Goal: Task Accomplishment & Management: Manage account settings

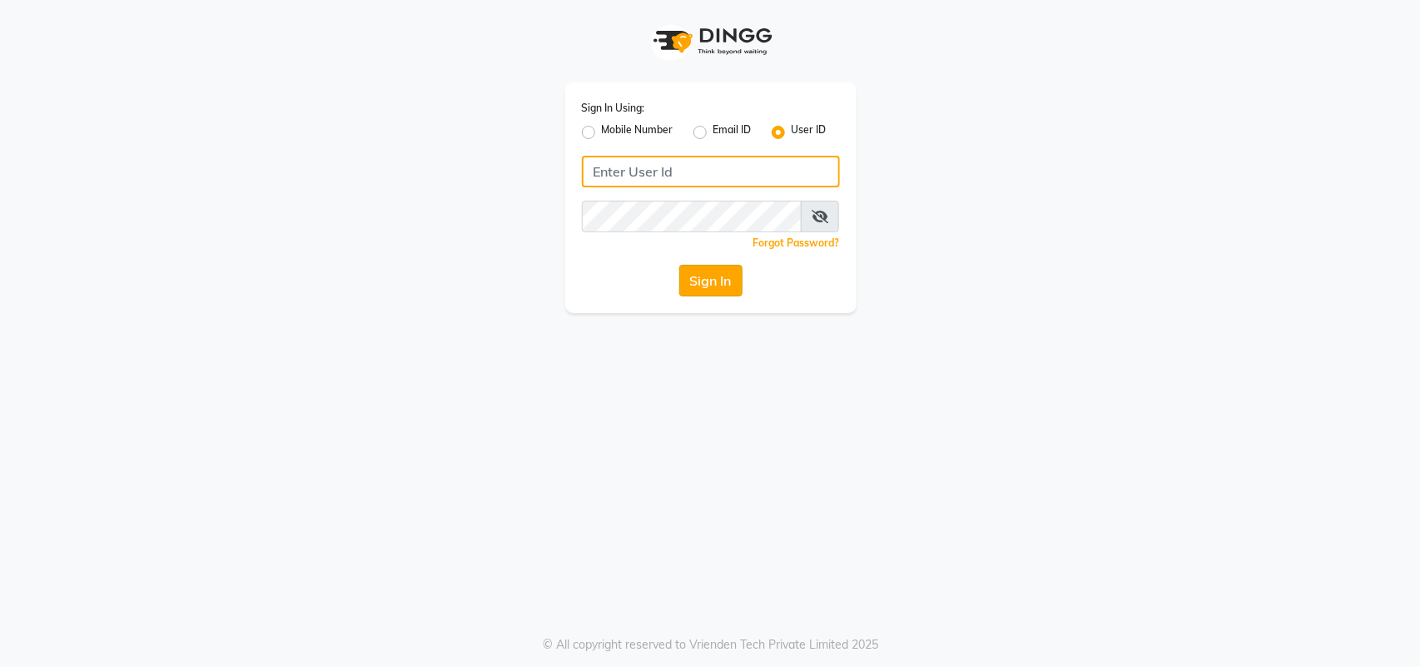
type input "8879743694"
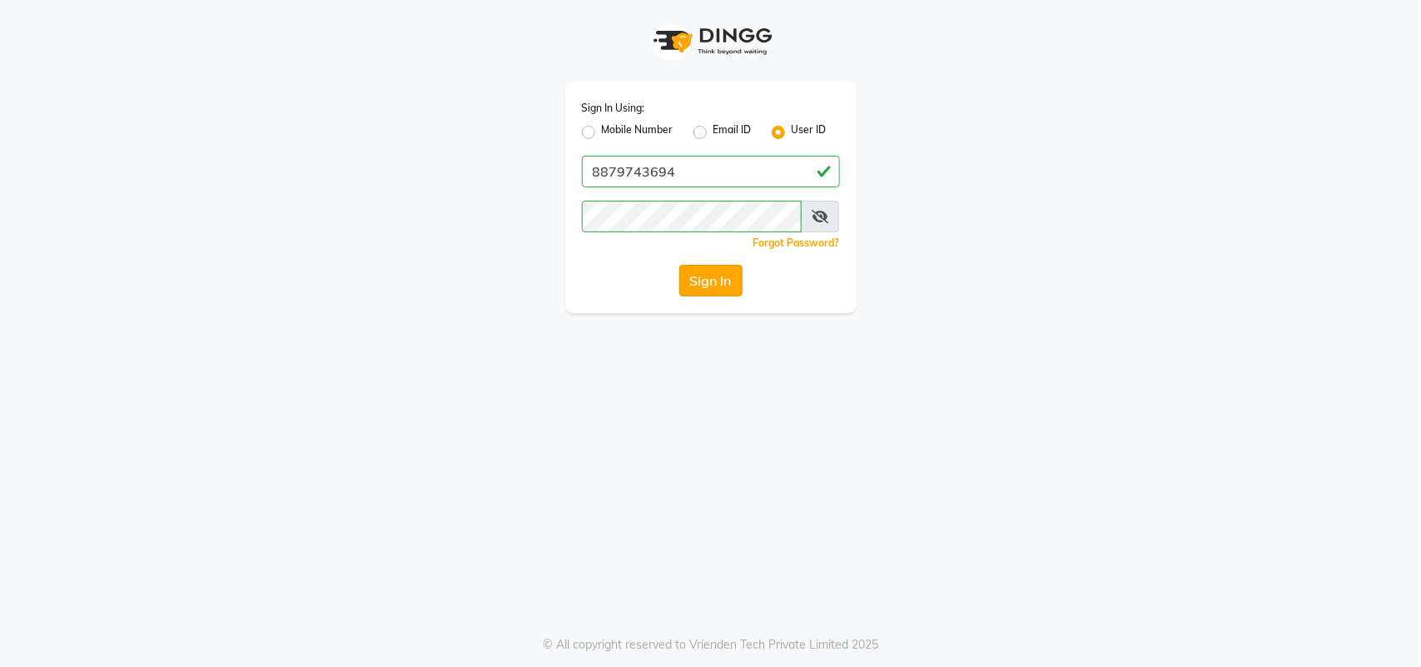
click at [712, 279] on button "Sign In" at bounding box center [710, 281] width 63 height 32
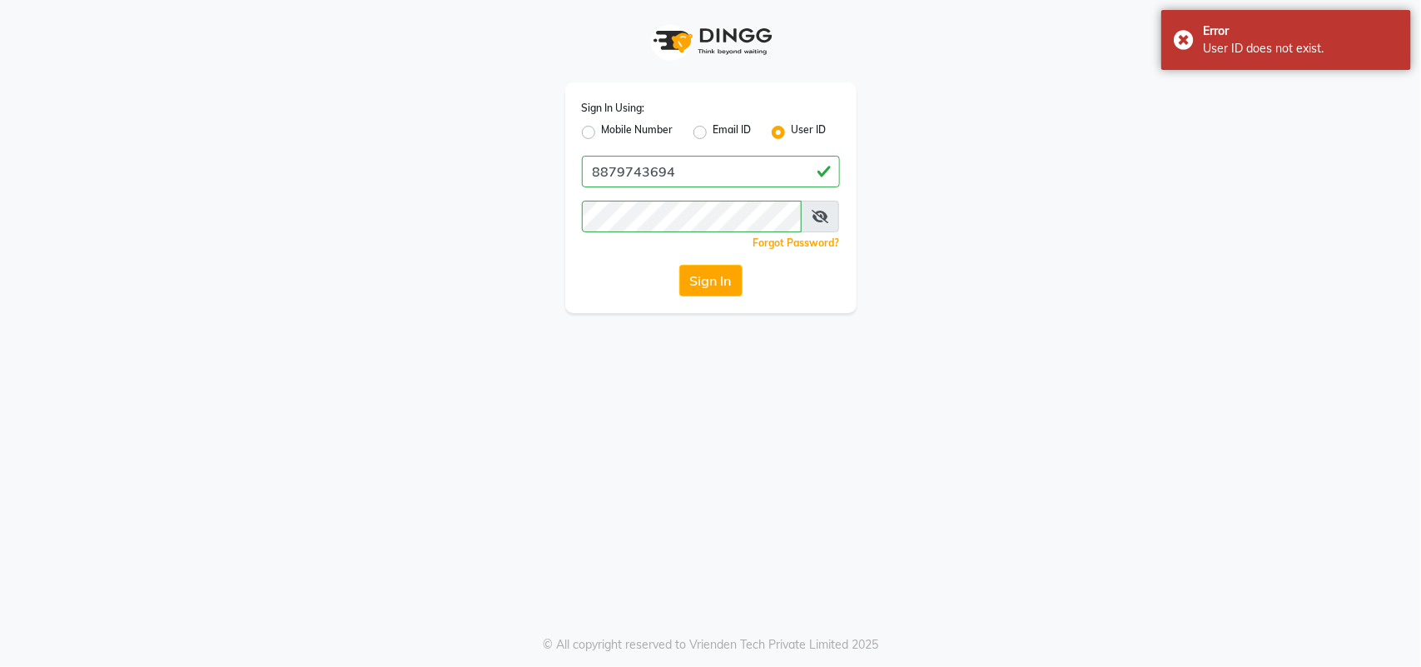
click at [580, 127] on div "Sign In Using: Mobile Number Email ID User ID 8879743694 Remember me Forgot Pas…" at bounding box center [710, 197] width 291 height 231
click at [602, 134] on label "Mobile Number" at bounding box center [638, 132] width 72 height 20
click at [602, 133] on input "Mobile Number" at bounding box center [607, 127] width 11 height 11
radio input "true"
radio input "false"
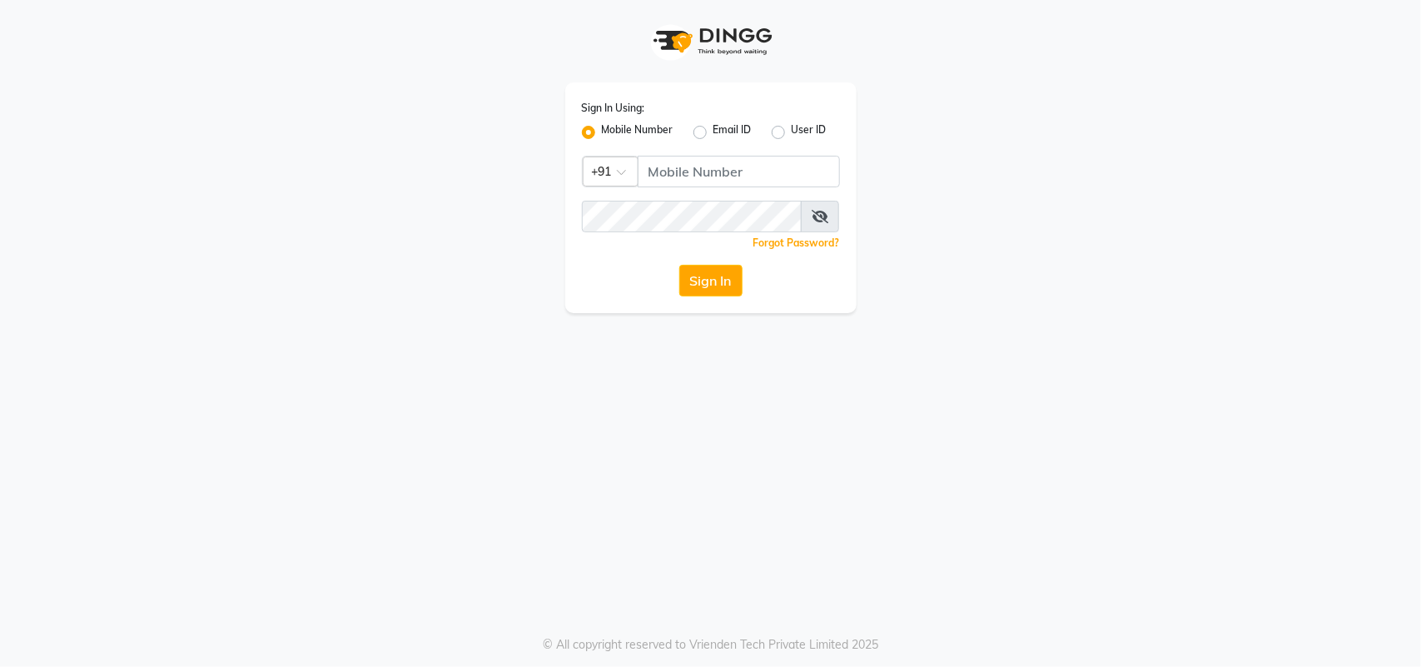
click at [785, 127] on div "User ID" at bounding box center [799, 132] width 55 height 20
click at [792, 129] on label "User ID" at bounding box center [809, 132] width 35 height 20
click at [792, 129] on input "User ID" at bounding box center [797, 127] width 11 height 11
radio input "true"
click at [602, 131] on label "Mobile Number" at bounding box center [638, 132] width 72 height 20
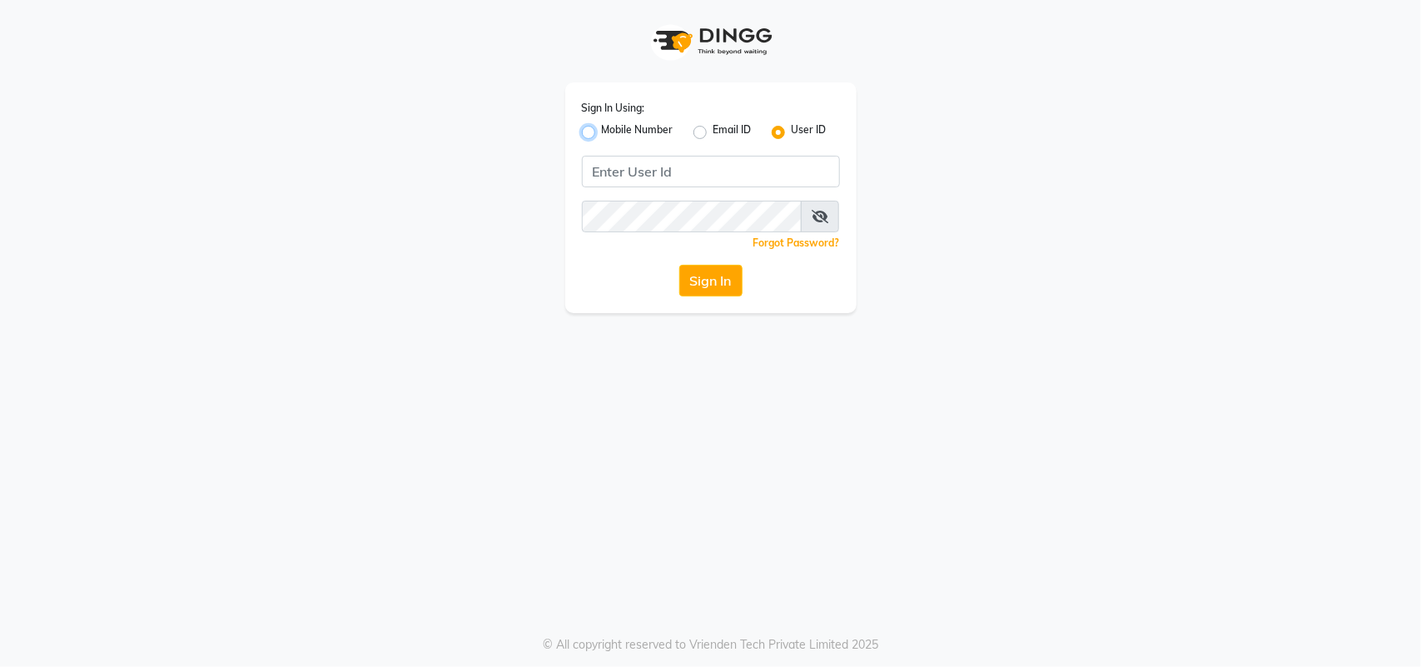
click at [602, 131] on input "Mobile Number" at bounding box center [607, 127] width 11 height 11
radio input "true"
radio input "false"
click at [721, 167] on input "Username" at bounding box center [739, 172] width 202 height 32
type input "8879743694"
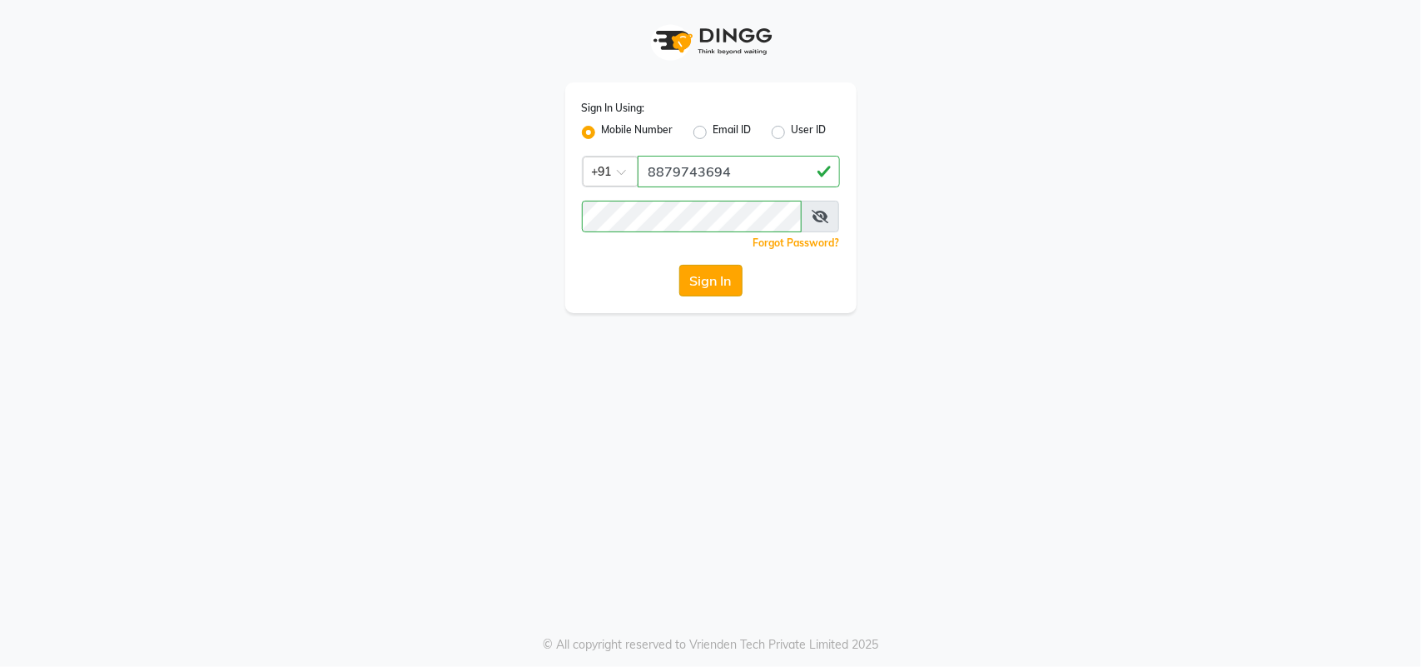
click at [725, 284] on button "Sign In" at bounding box center [710, 281] width 63 height 32
click at [731, 280] on button "Sign In" at bounding box center [710, 281] width 63 height 32
click at [706, 283] on button "Sign In" at bounding box center [710, 281] width 63 height 32
click at [717, 172] on input "8879743694" at bounding box center [739, 172] width 202 height 32
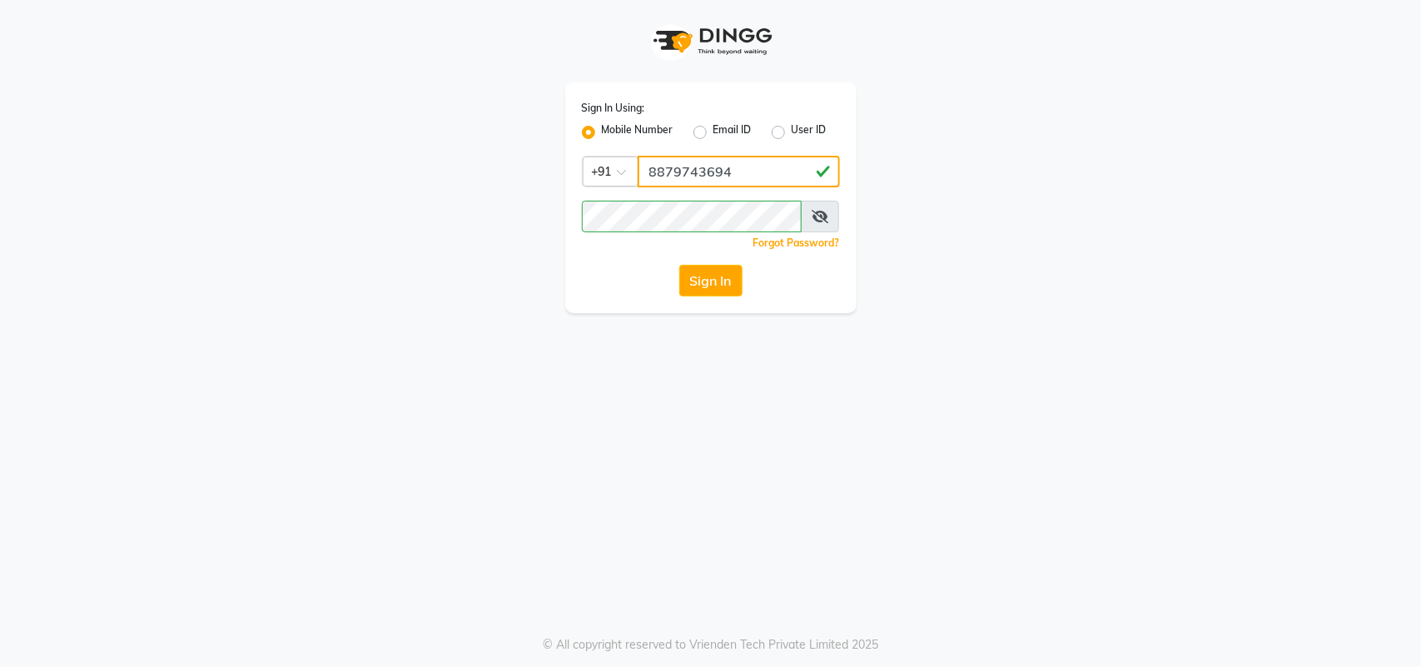
click at [717, 172] on input "8879743694" at bounding box center [739, 172] width 202 height 32
click at [669, 254] on div "Sign In Using: Mobile Number Email ID User ID Country Code × [PHONE_NUMBER] Rem…" at bounding box center [710, 197] width 291 height 231
click at [700, 276] on button "Sign In" at bounding box center [710, 281] width 63 height 32
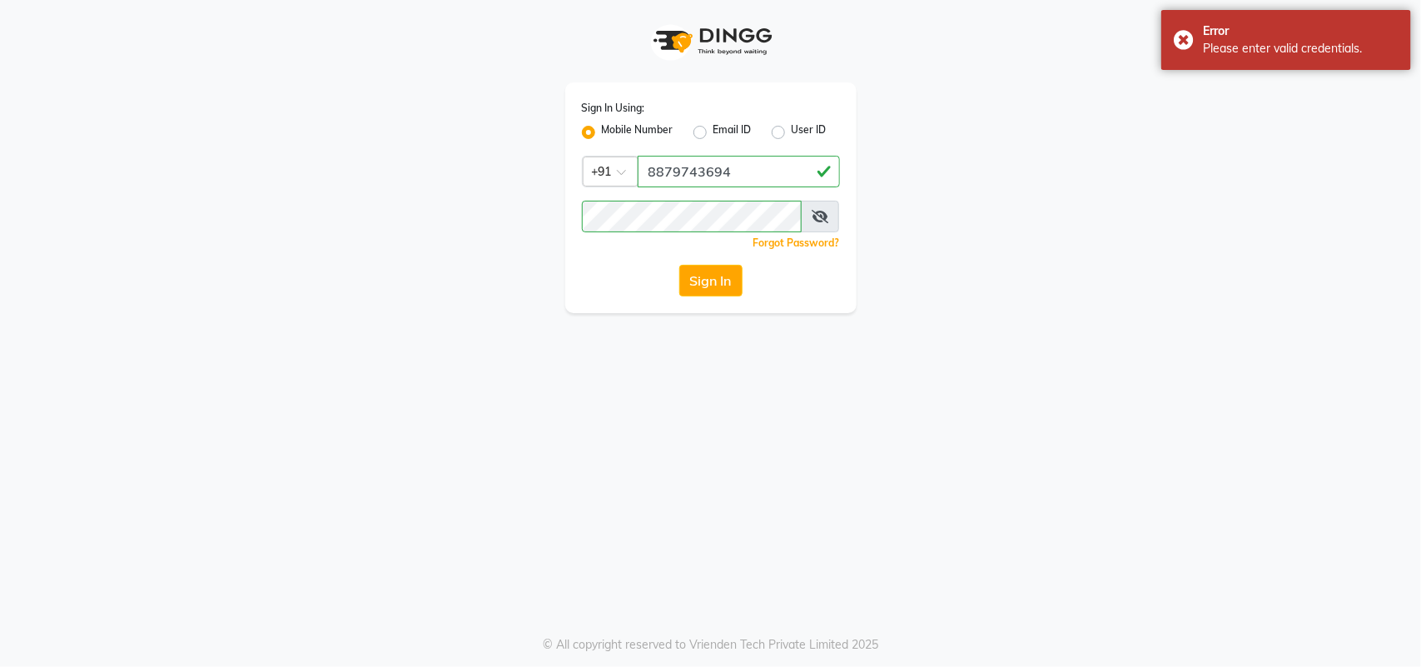
click at [777, 242] on link "Forgot Password?" at bounding box center [797, 242] width 87 height 12
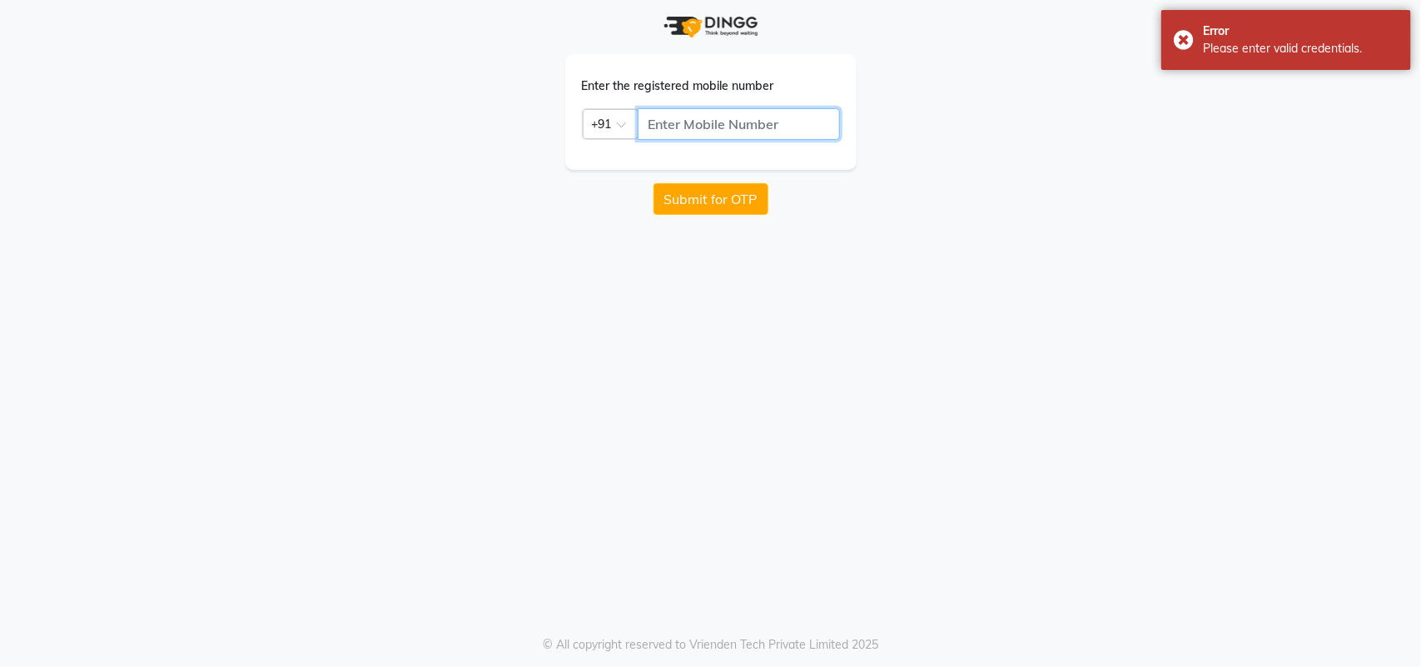
click at [698, 113] on input "text" at bounding box center [739, 124] width 202 height 32
paste input "8879743694"
type input "8879743694"
click at [685, 201] on button "Submit for OTP" at bounding box center [711, 199] width 115 height 32
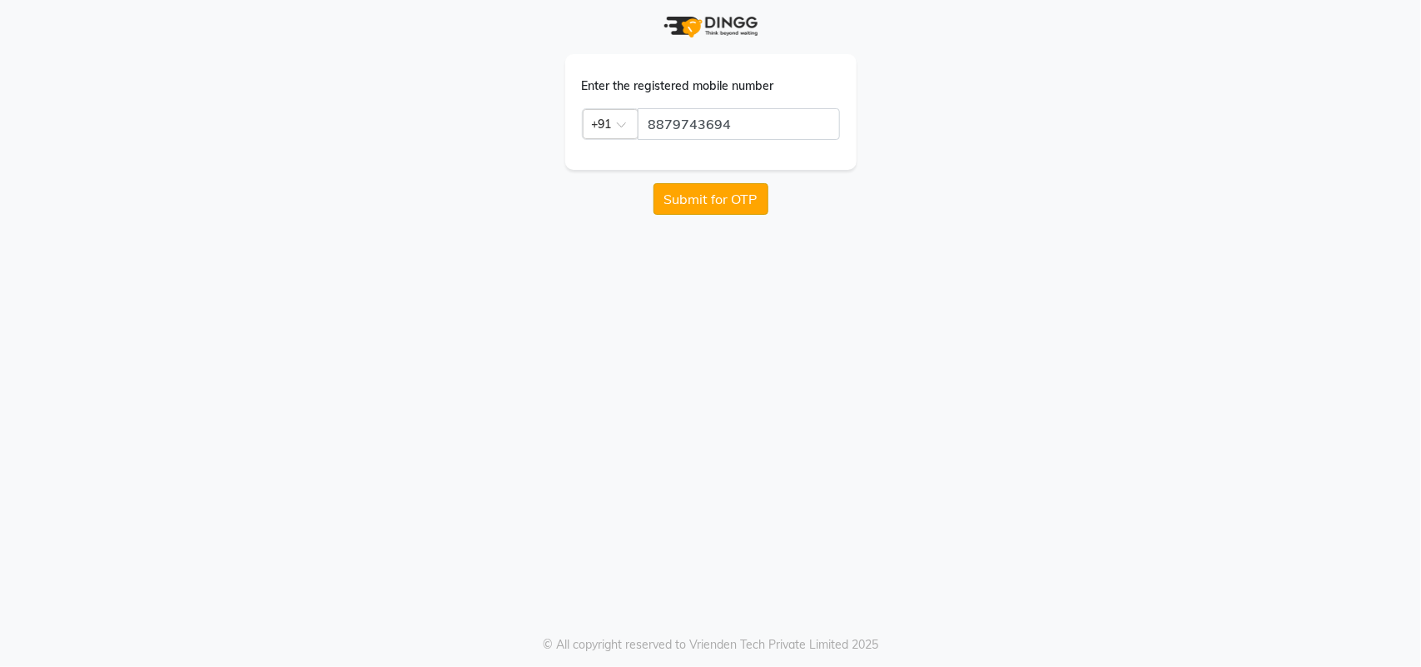
click at [692, 205] on button "Submit for OTP" at bounding box center [711, 199] width 115 height 32
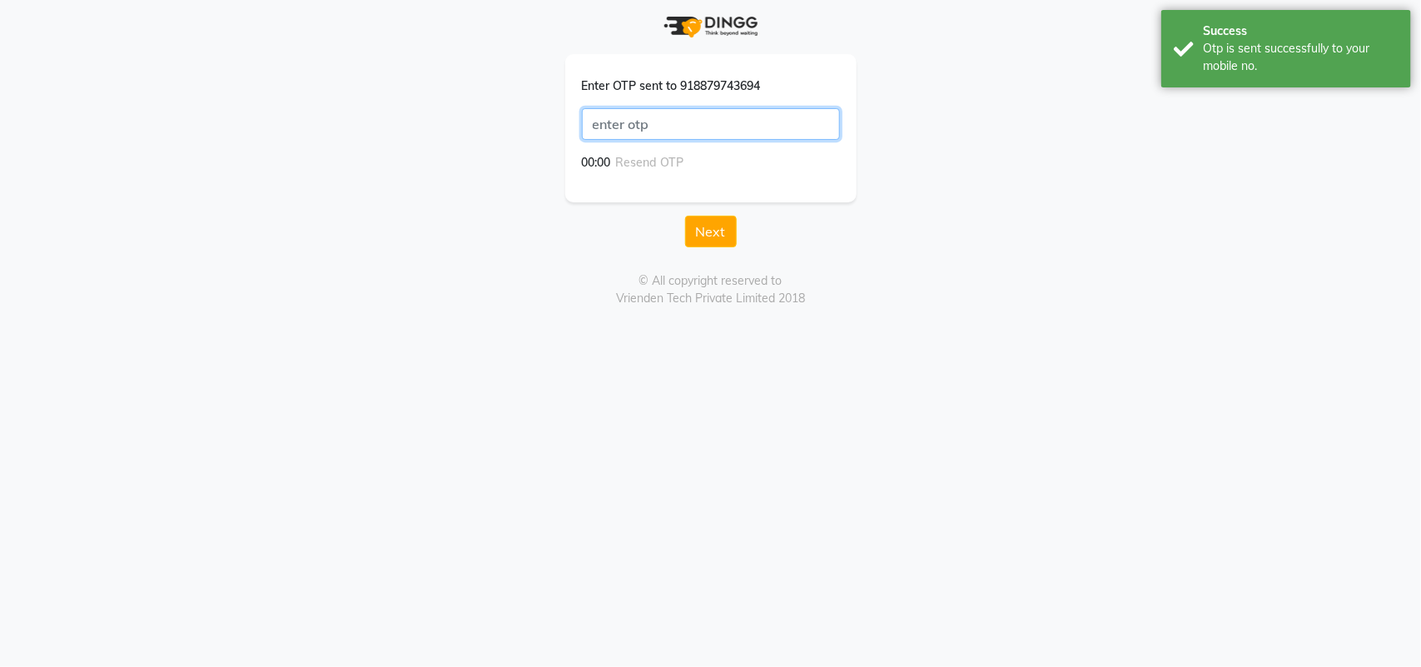
click at [664, 122] on input "text" at bounding box center [711, 124] width 258 height 32
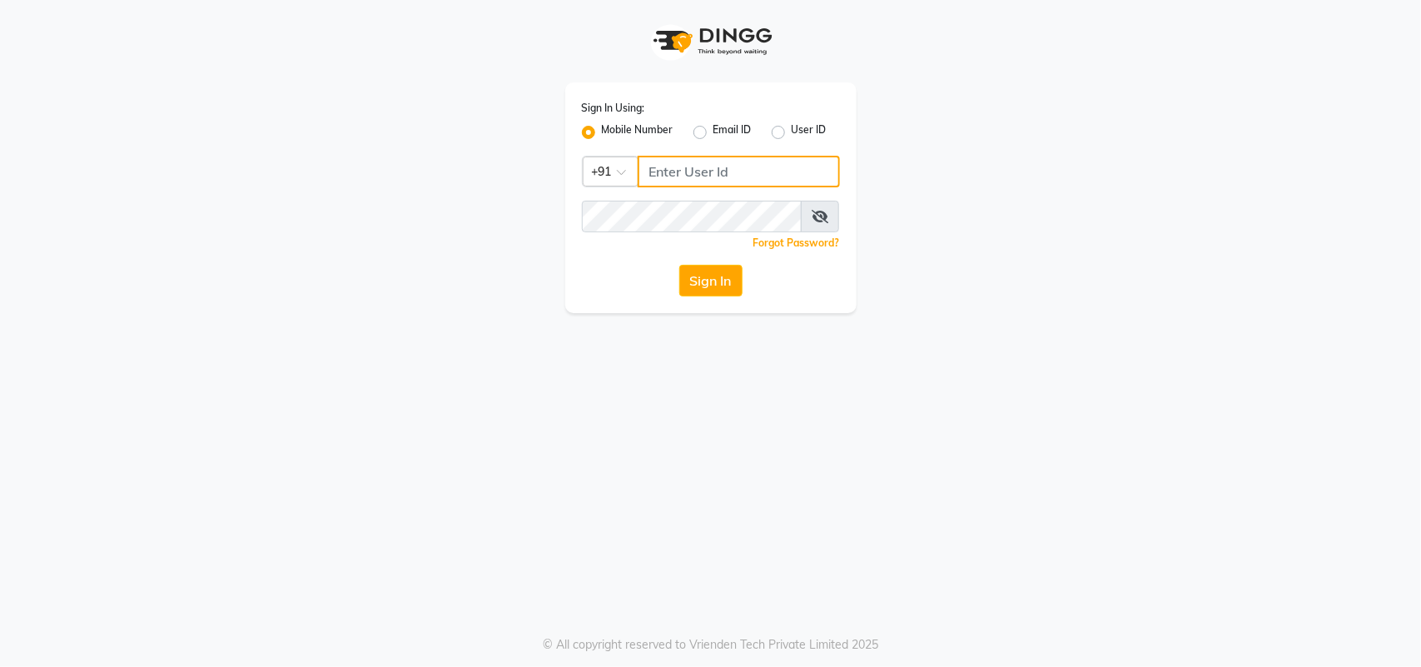
type input "8879743694"
click at [714, 291] on button "Sign In" at bounding box center [710, 281] width 63 height 32
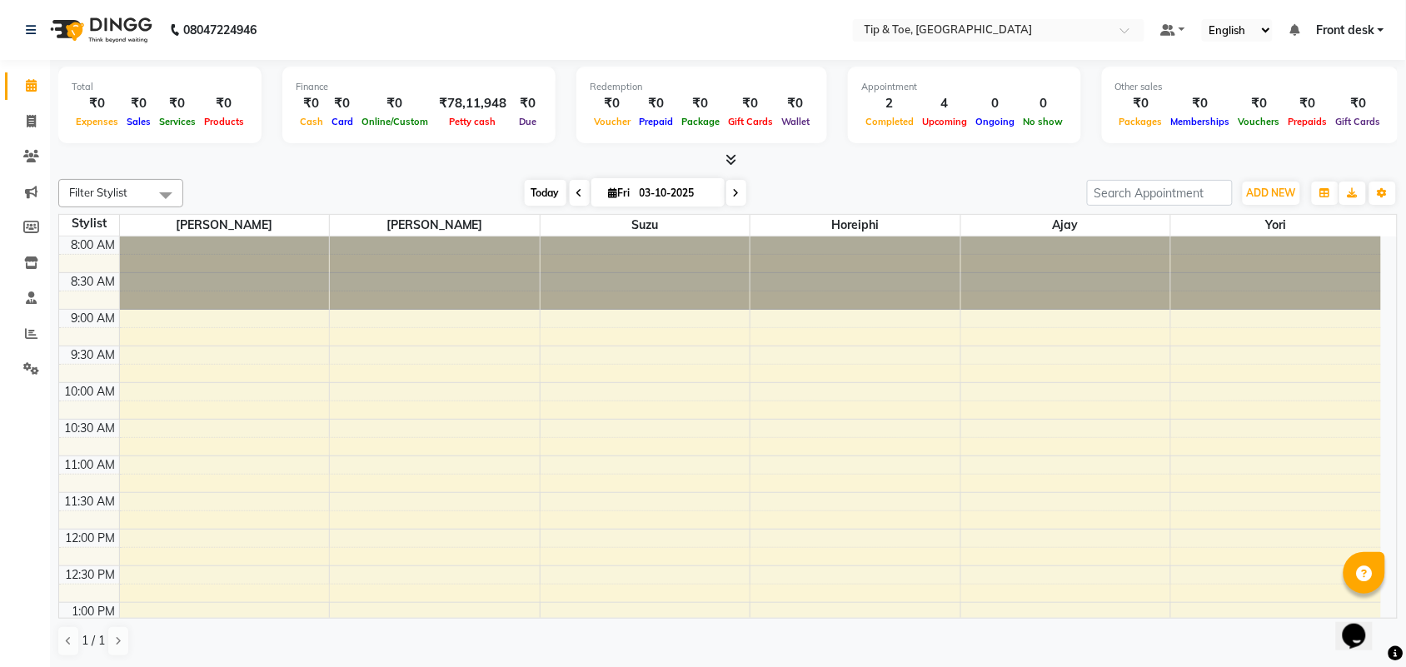
click at [543, 196] on span "Today" at bounding box center [546, 193] width 42 height 26
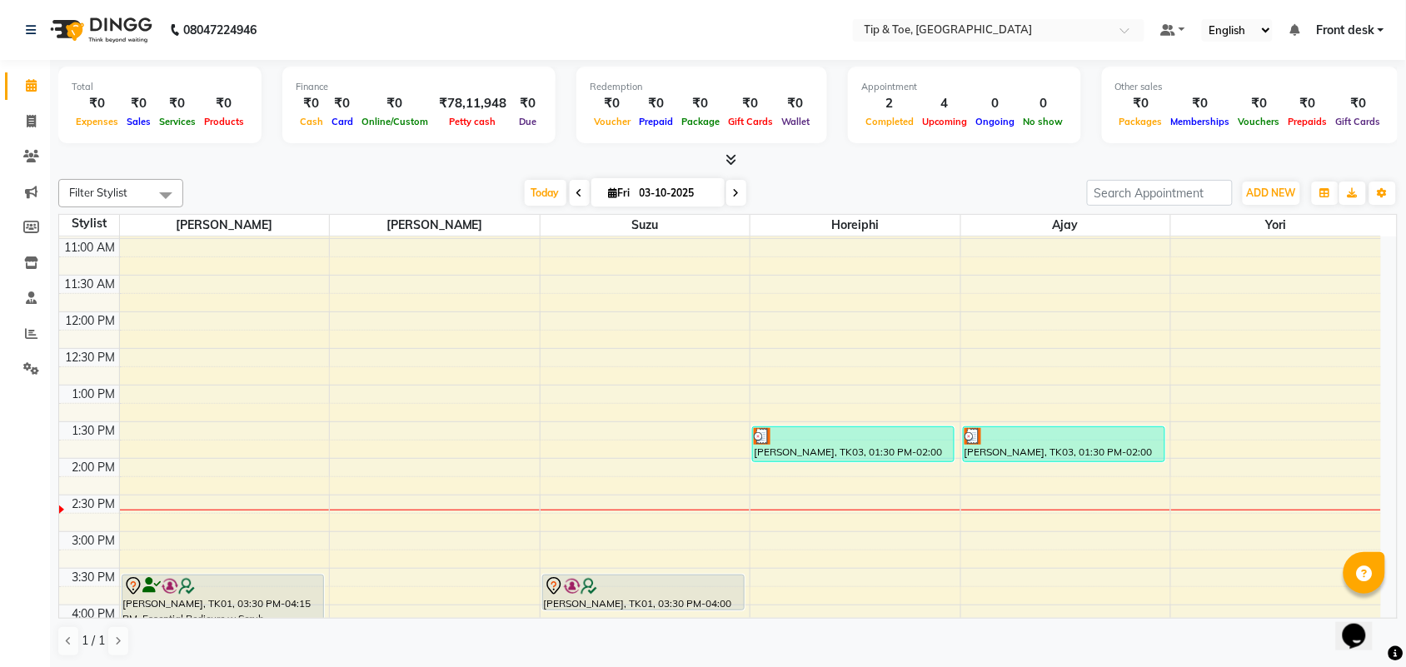
scroll to position [346, 0]
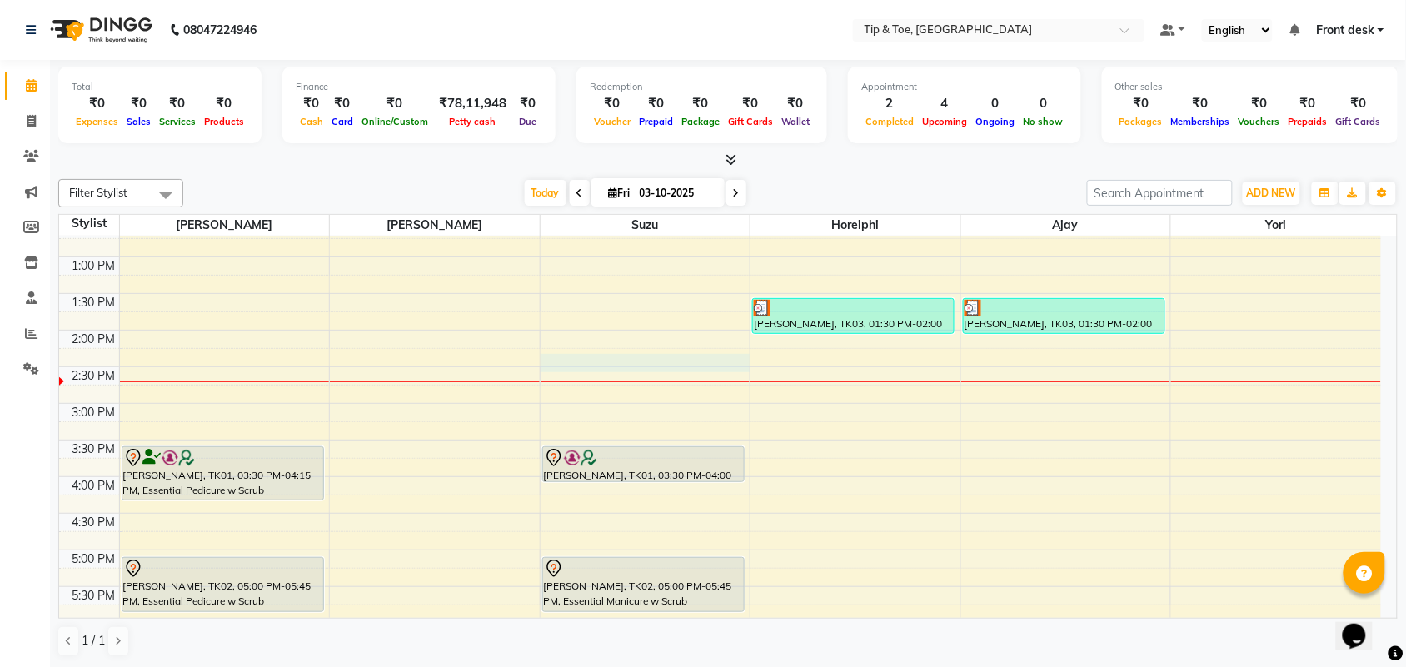
click at [613, 366] on div "8:00 AM 8:30 AM 9:00 AM 9:30 AM 10:00 AM 10:30 AM 11:00 AM 11:30 AM 12:00 PM 12…" at bounding box center [719, 367] width 1321 height 952
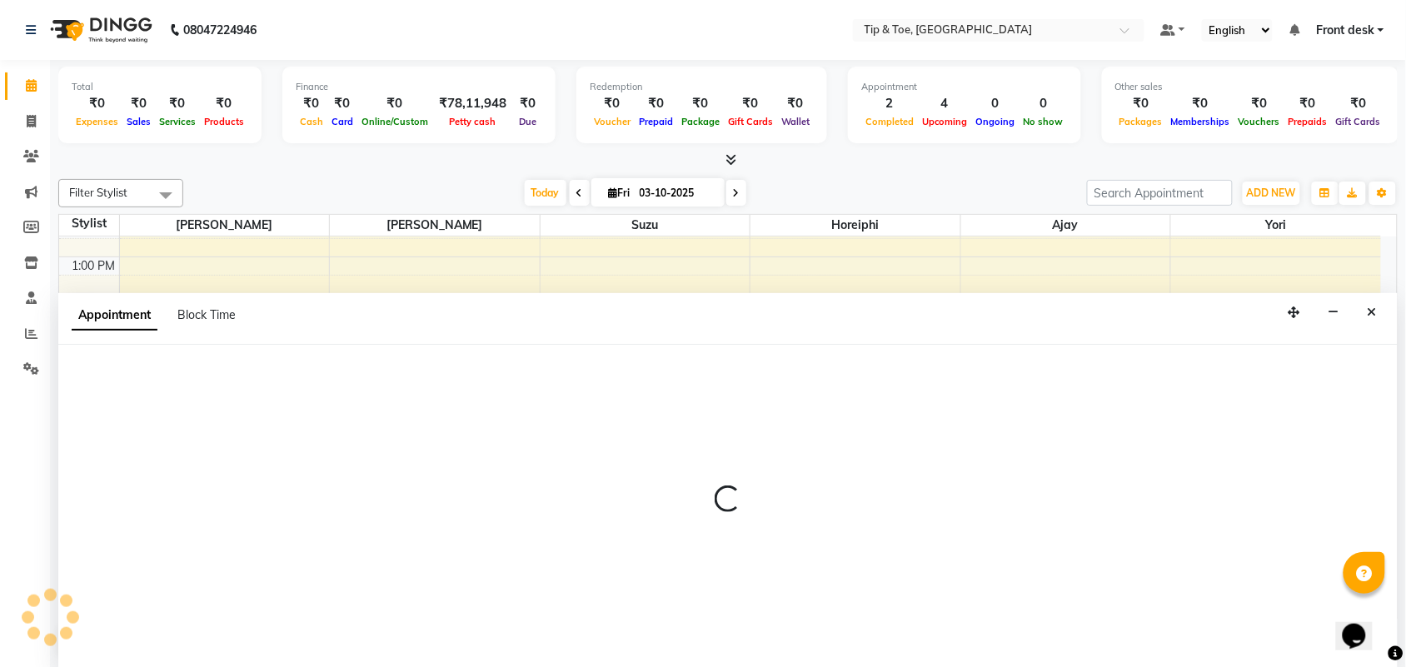
scroll to position [1, 0]
select select "38742"
select select "855"
select select "tentative"
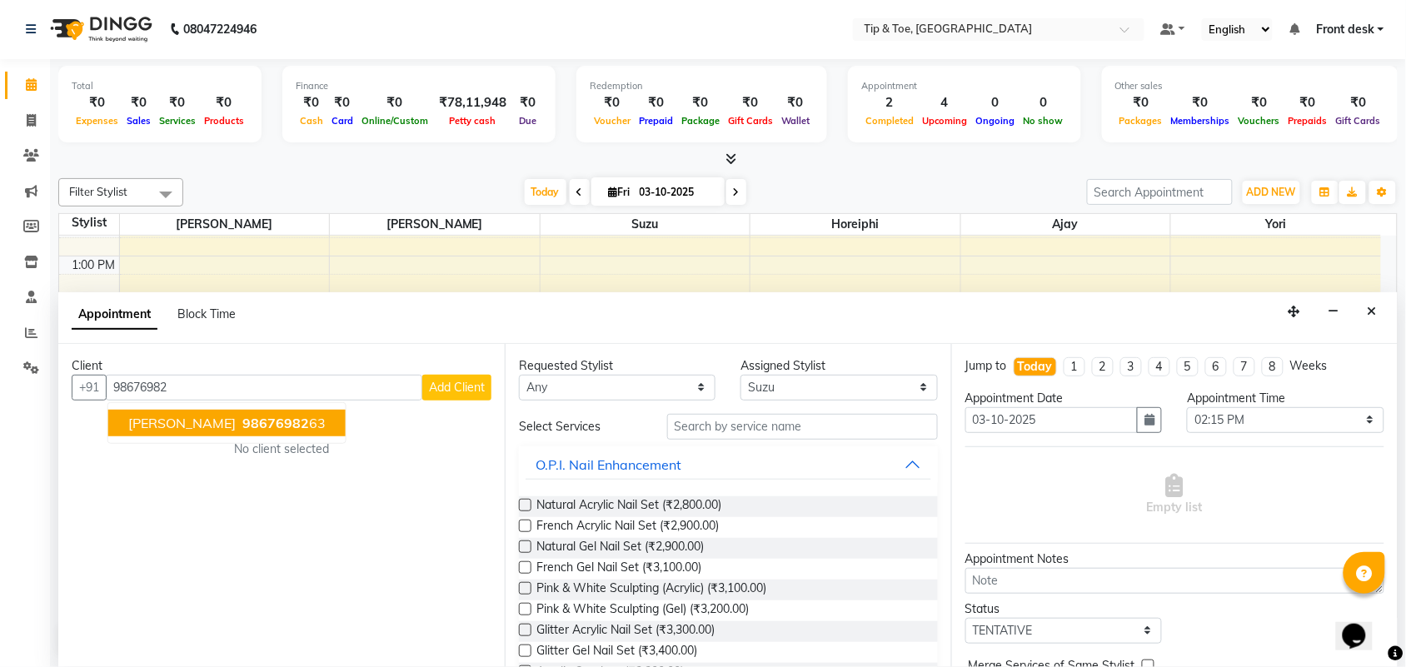
click at [296, 422] on ngb-highlight "98676982 63" at bounding box center [282, 423] width 87 height 17
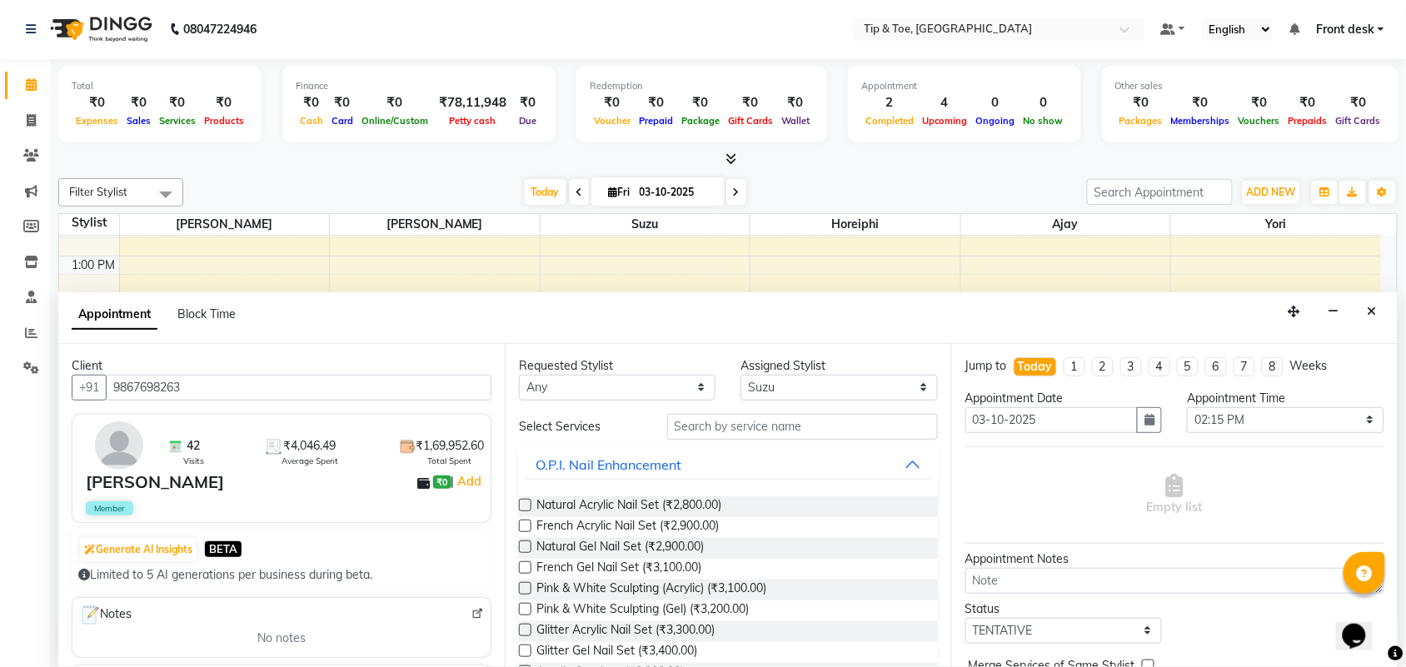
type input "9867698263"
click at [697, 422] on input "text" at bounding box center [802, 427] width 271 height 26
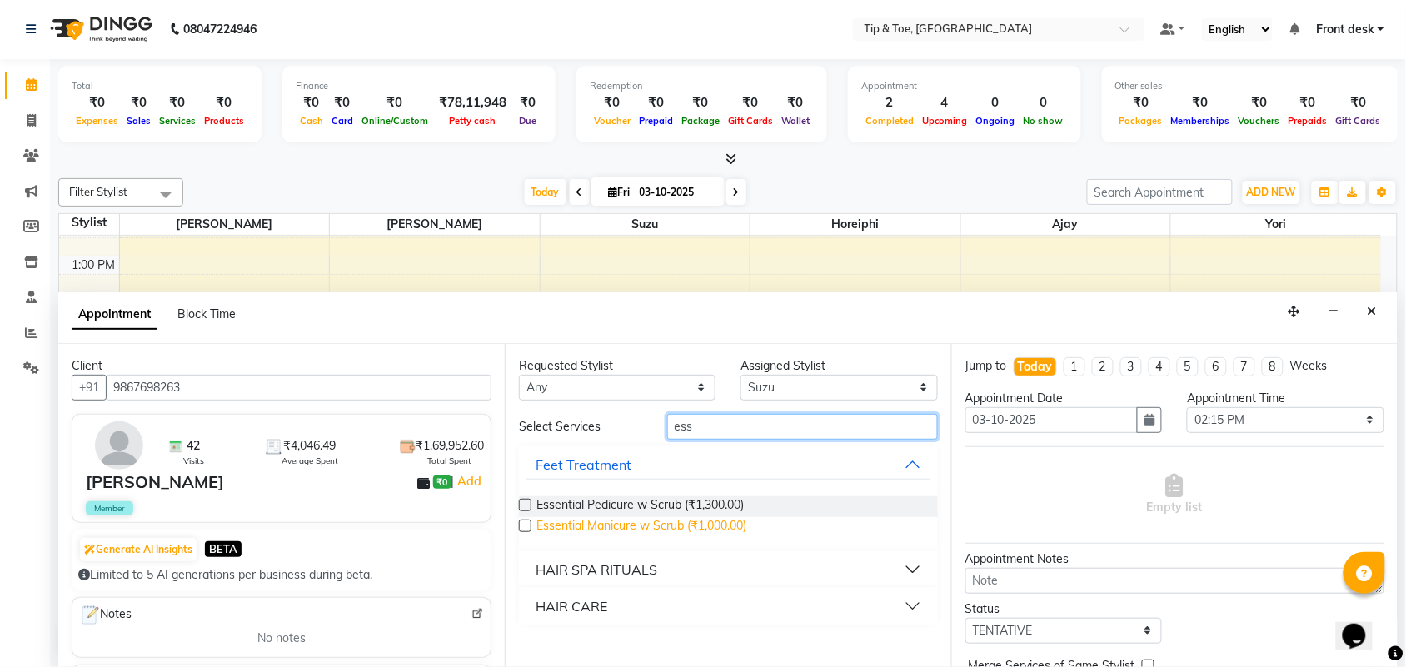
type input "ess"
click at [622, 529] on span "Essential Manicure w Scrub (₹1,000.00)" at bounding box center [641, 527] width 210 height 21
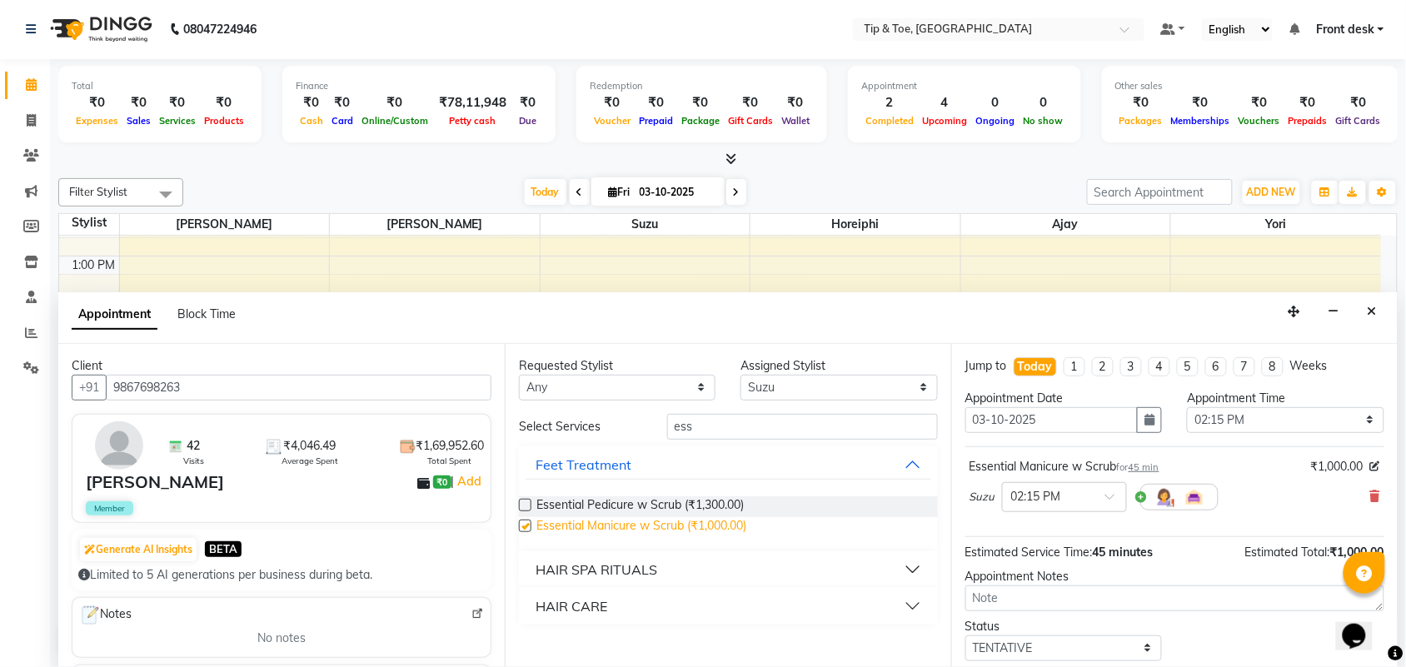
checkbox input "false"
click at [784, 387] on select "Select [PERSON_NAME] MAHESKAR [PERSON_NAME] Horeiphi [PERSON_NAME] Suzu Yori" at bounding box center [838, 388] width 197 height 26
select select "89043"
click at [741, 375] on select "Select [PERSON_NAME] MAHESKAR [PERSON_NAME] Horeiphi [PERSON_NAME] Suzu Yori" at bounding box center [838, 388] width 197 height 26
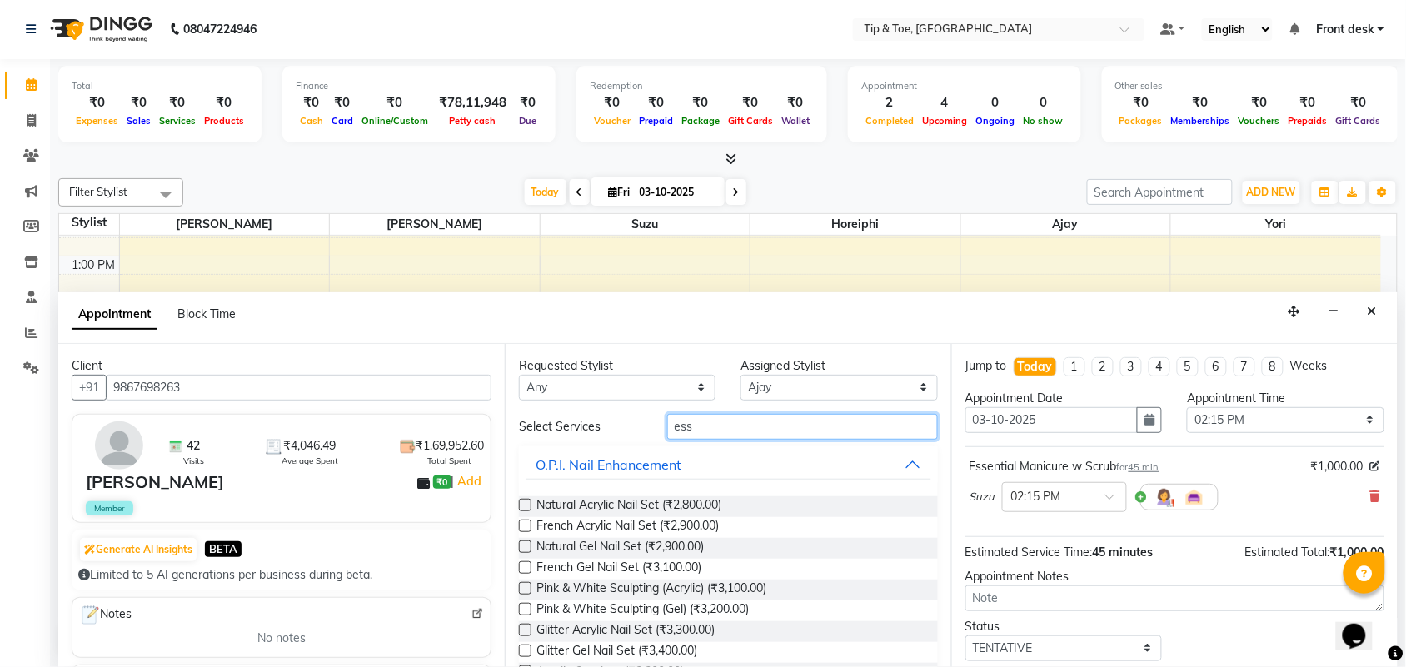
click at [723, 419] on input "ess" at bounding box center [802, 427] width 271 height 26
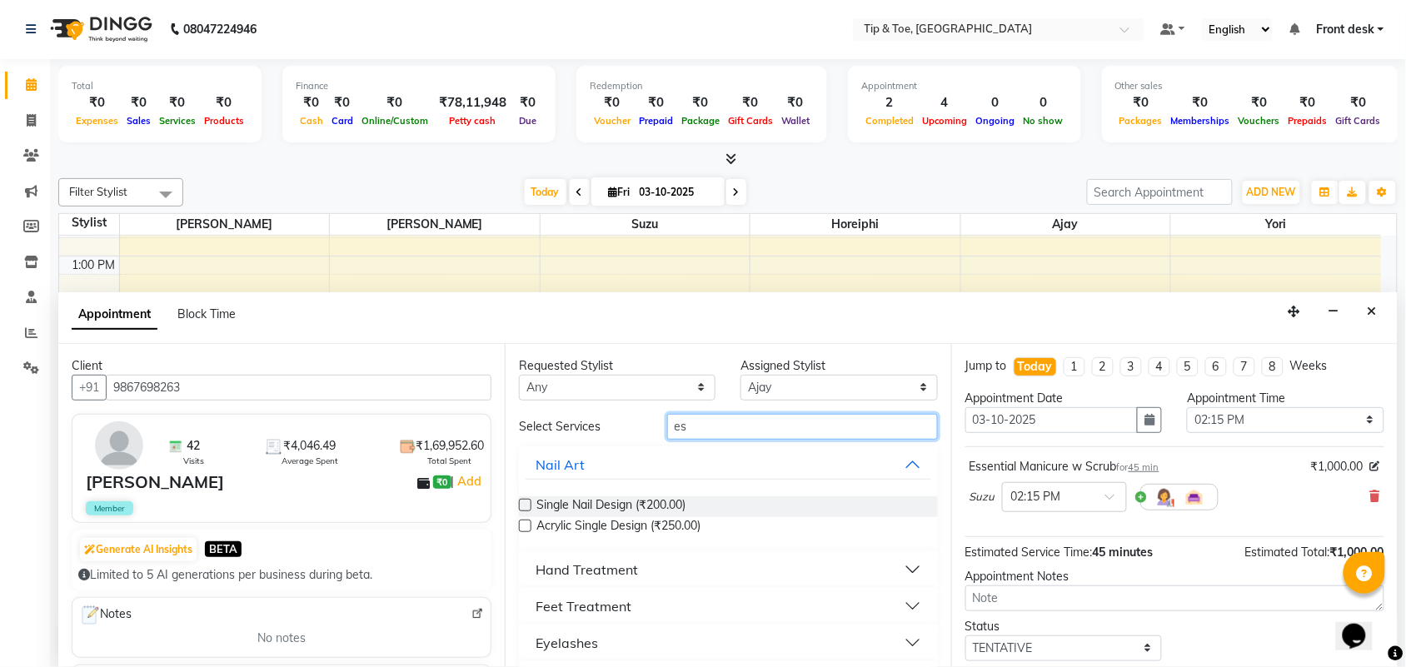
type input "ess"
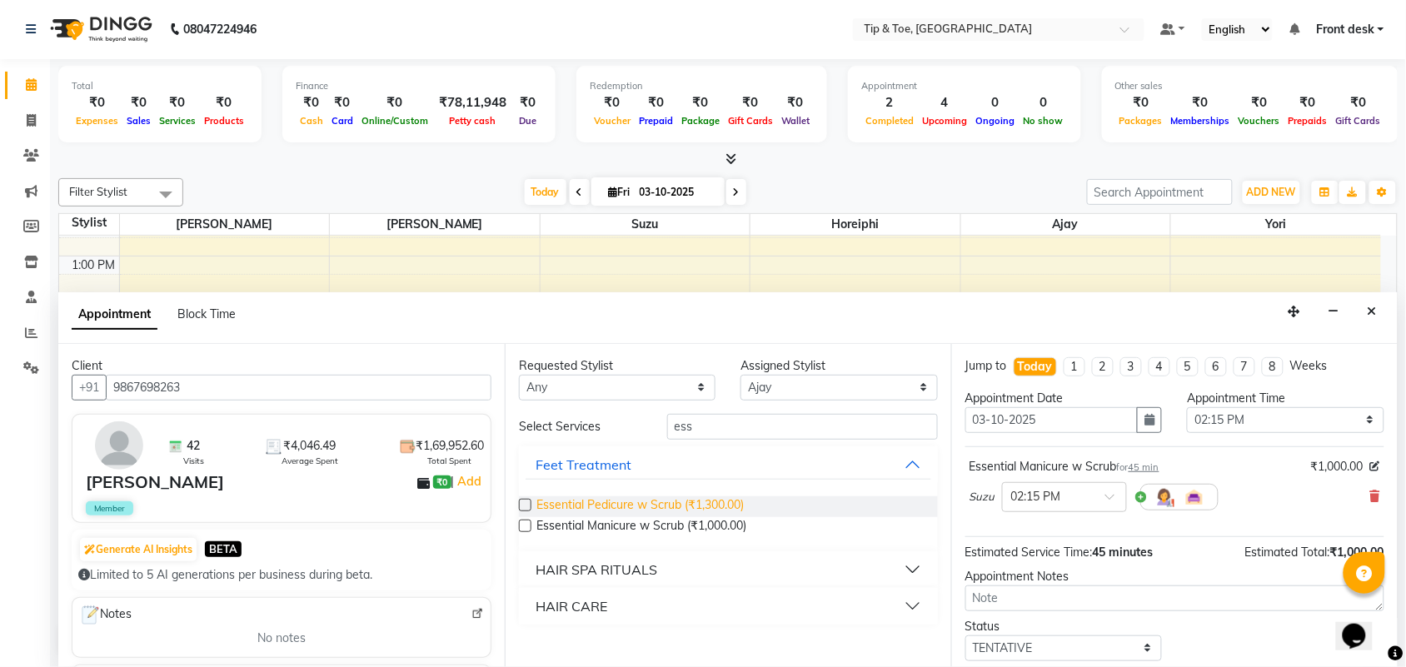
click at [645, 500] on span "Essential Pedicure w Scrub (₹1,300.00)" at bounding box center [639, 506] width 207 height 21
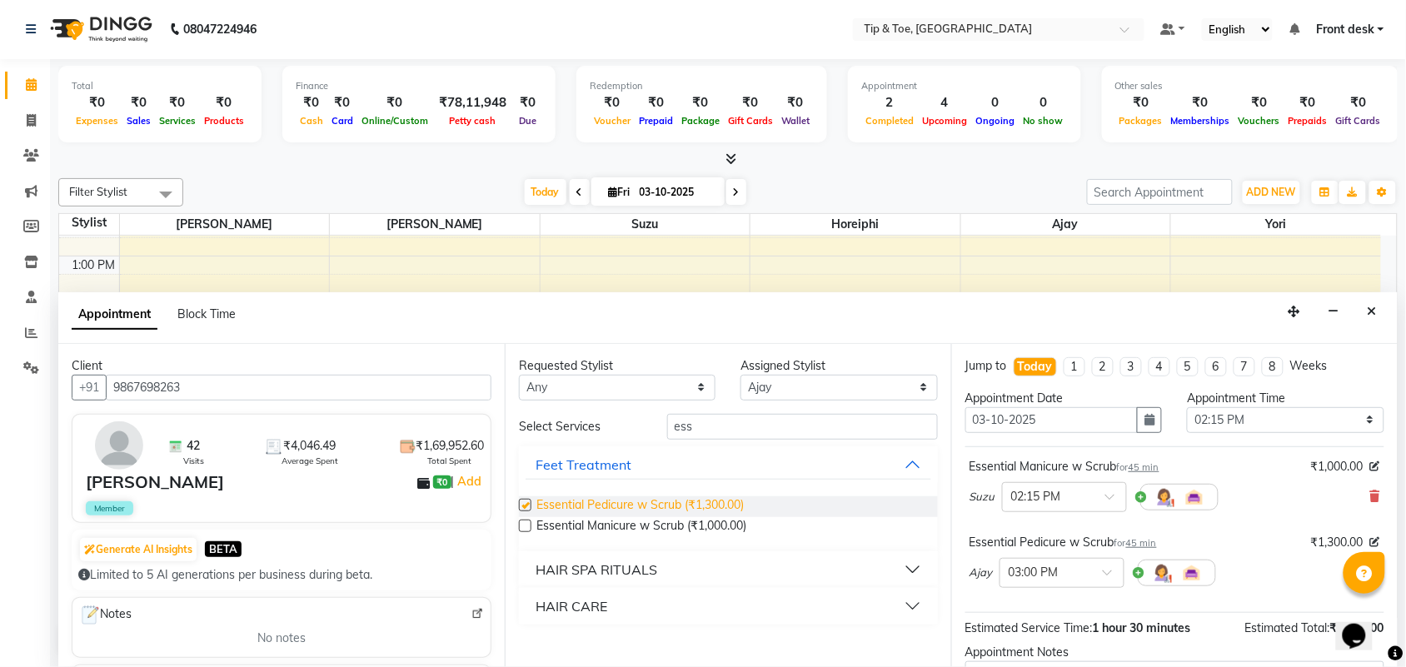
checkbox input "false"
click at [1096, 572] on div at bounding box center [1061, 571] width 123 height 17
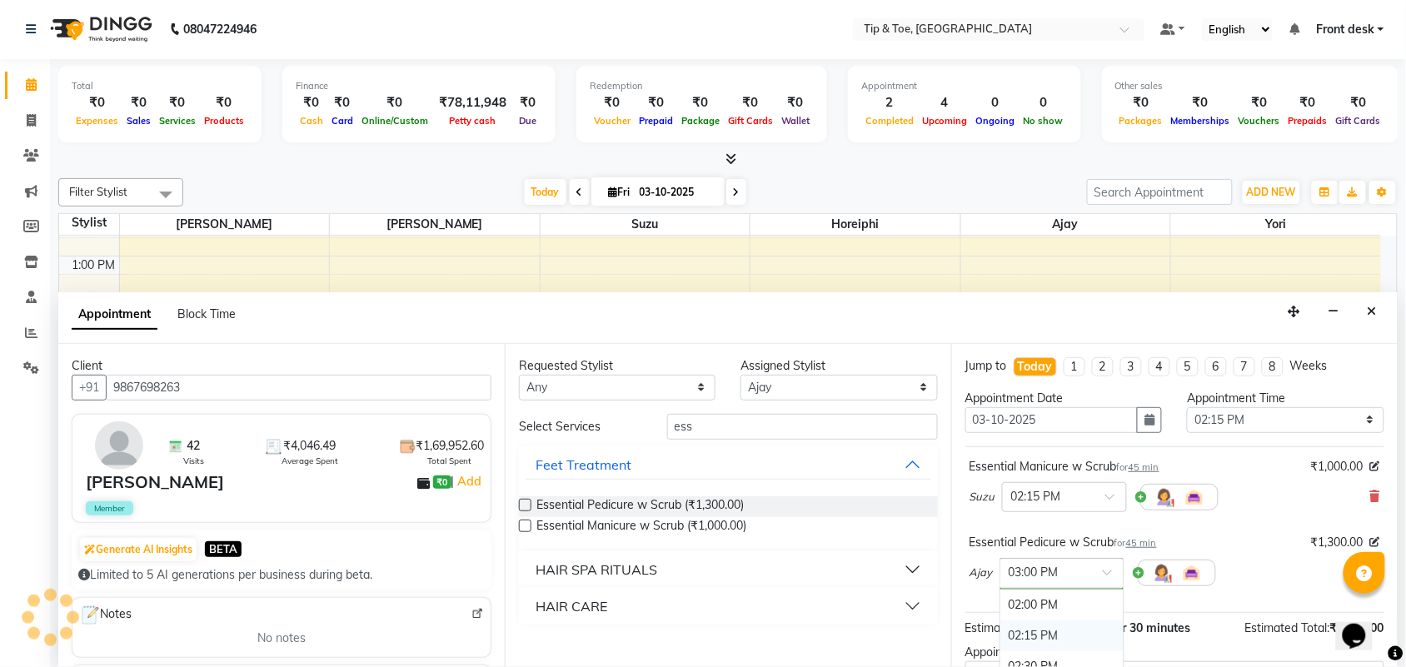
click at [1046, 642] on div "02:15 PM" at bounding box center [1061, 635] width 123 height 31
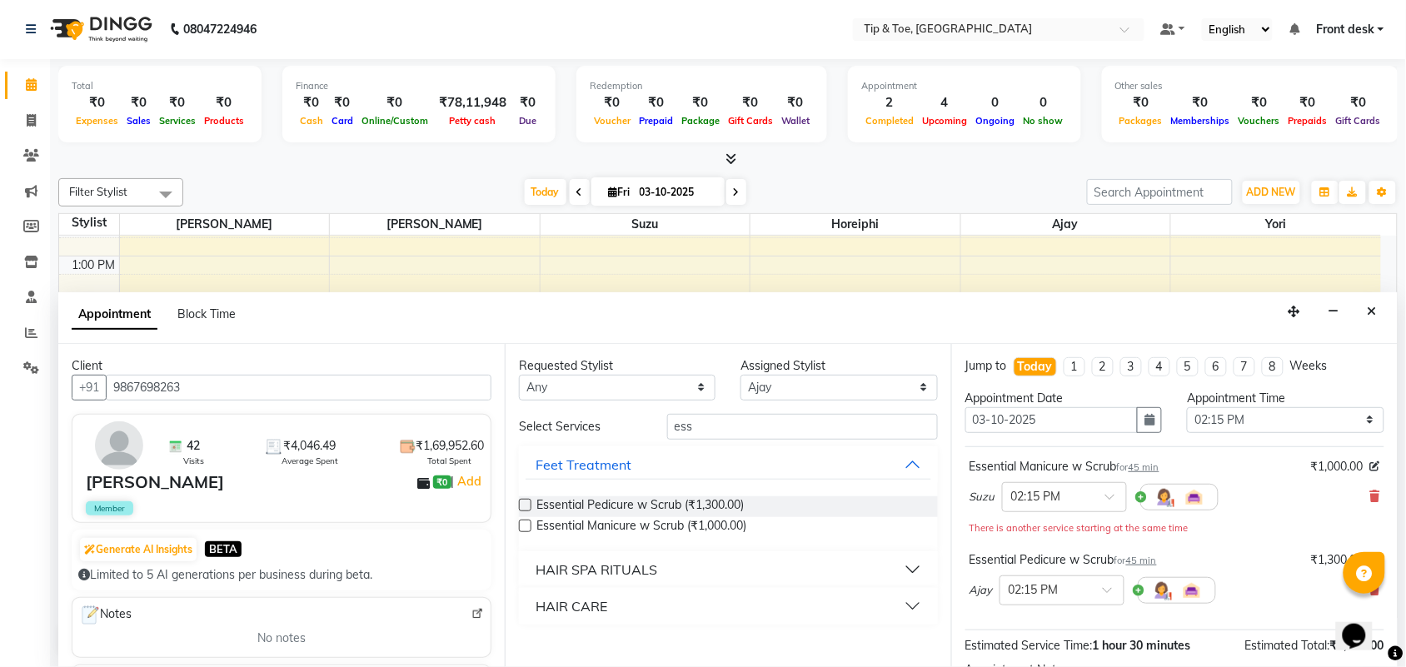
click at [1241, 600] on div "Ajay × 02:15 PM" at bounding box center [1174, 590] width 410 height 43
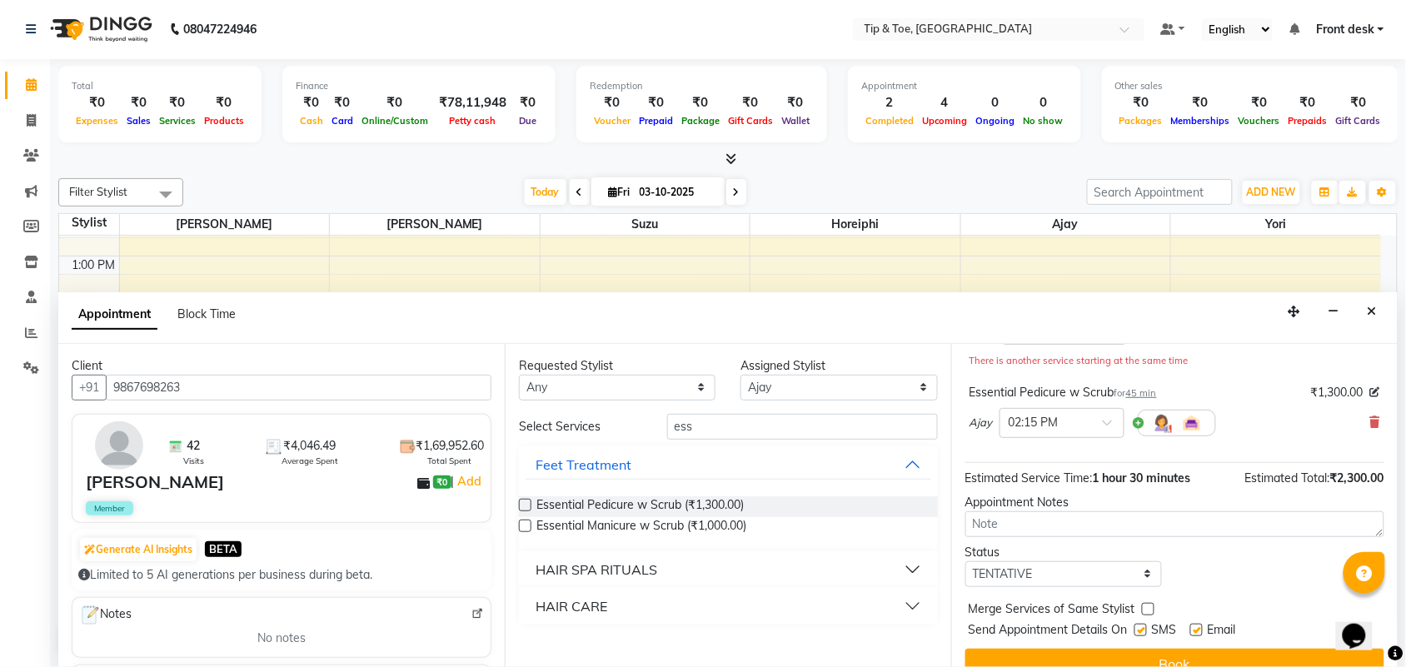
scroll to position [194, 0]
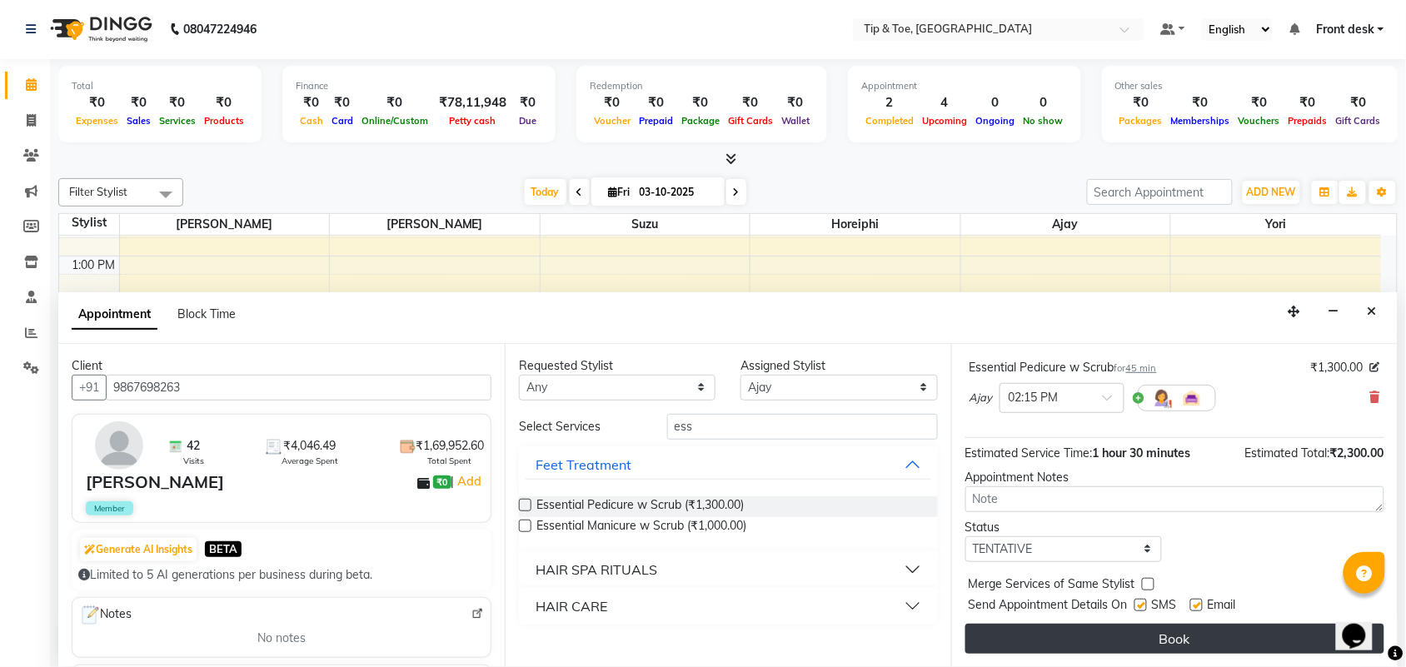
click at [1216, 637] on button "Book" at bounding box center [1174, 639] width 419 height 30
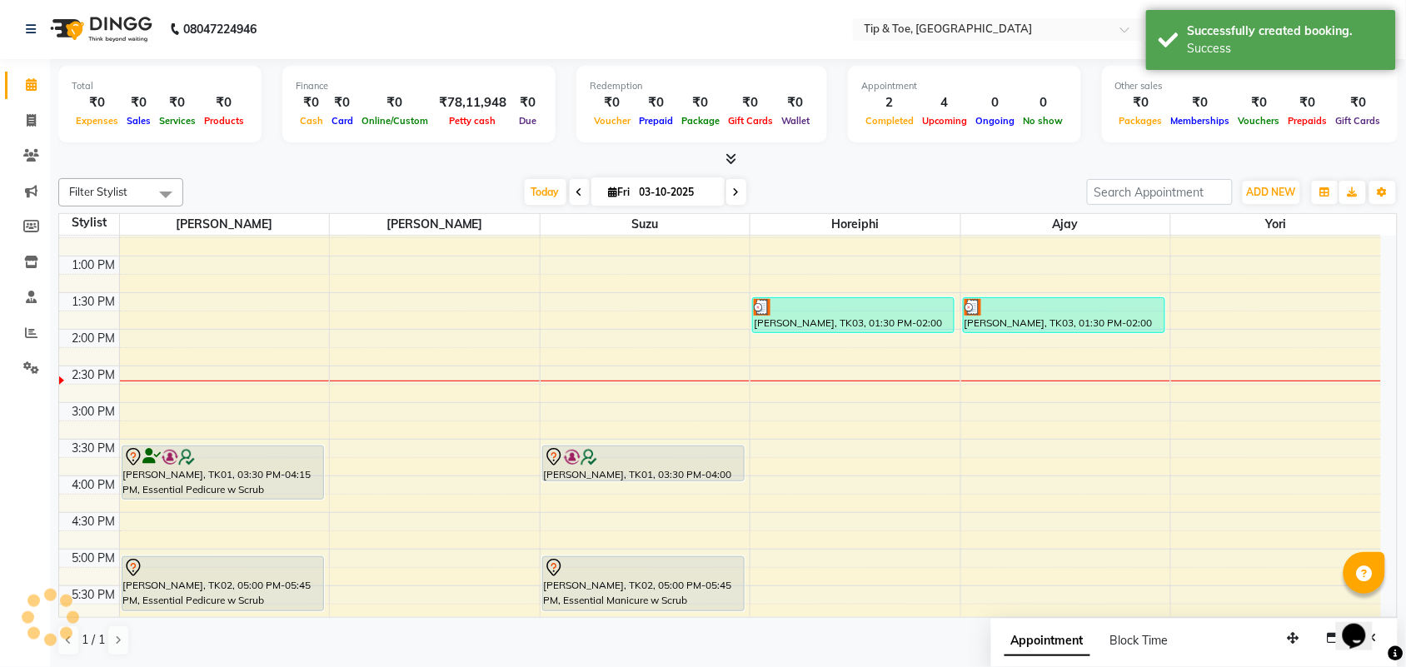
scroll to position [0, 0]
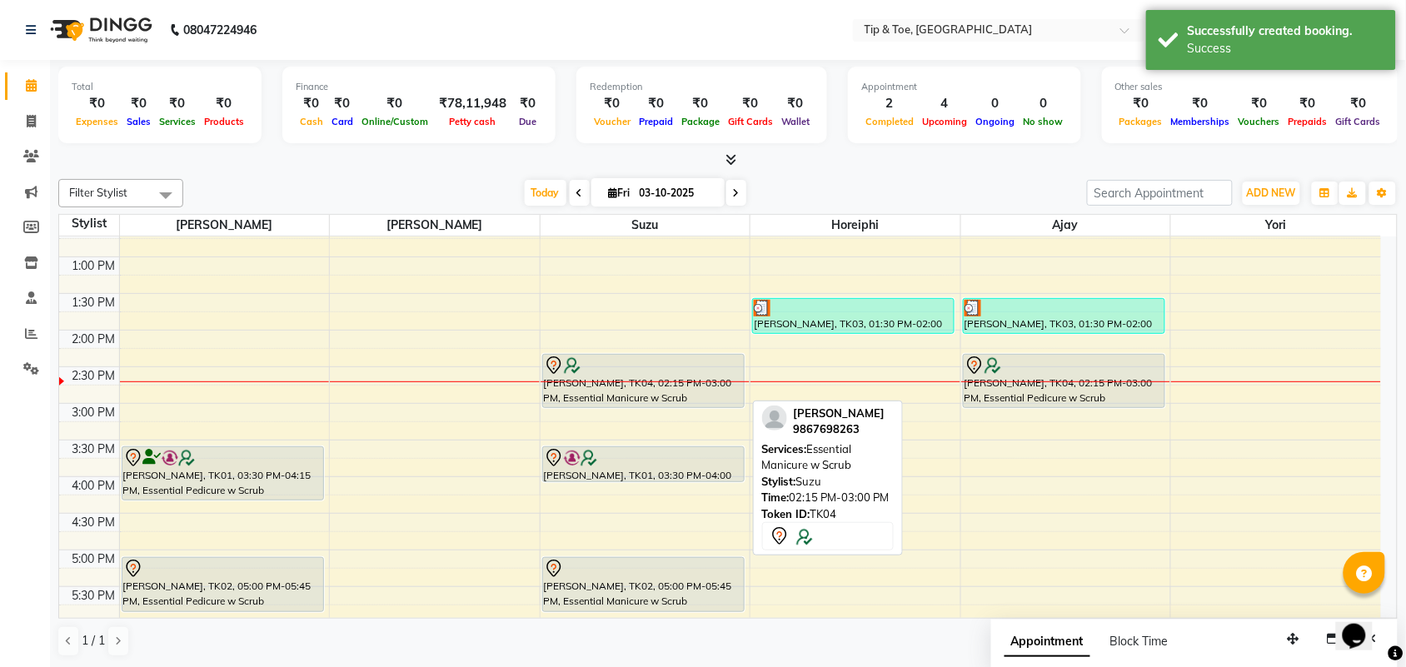
click at [692, 362] on div at bounding box center [643, 366] width 199 height 20
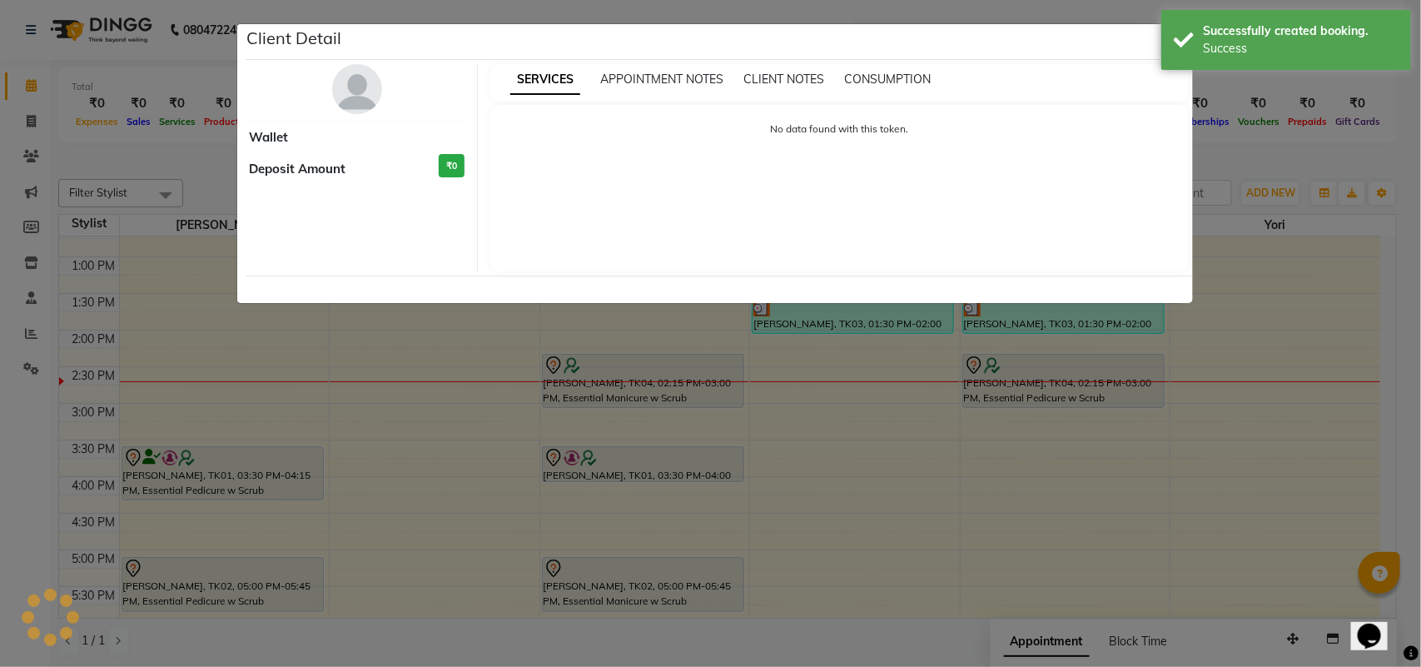
select select "7"
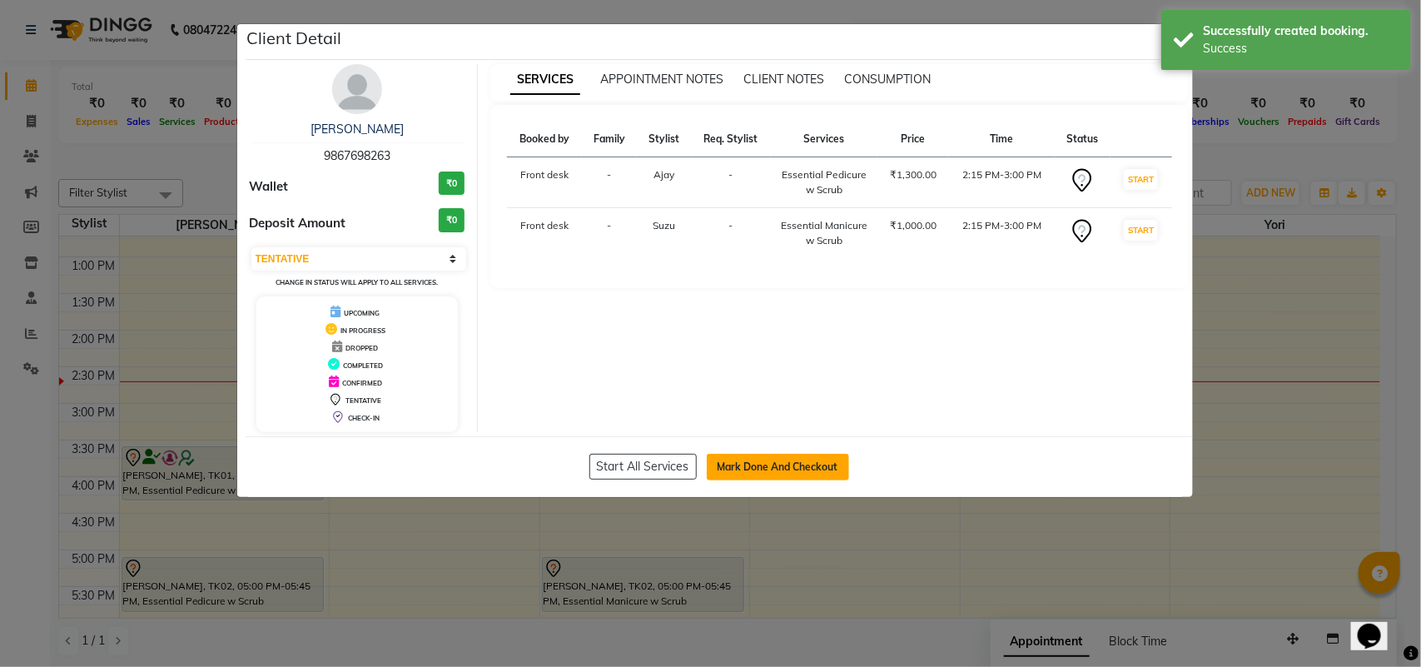
click at [777, 469] on button "Mark Done And Checkout" at bounding box center [778, 467] width 142 height 27
select select "5655"
select select "service"
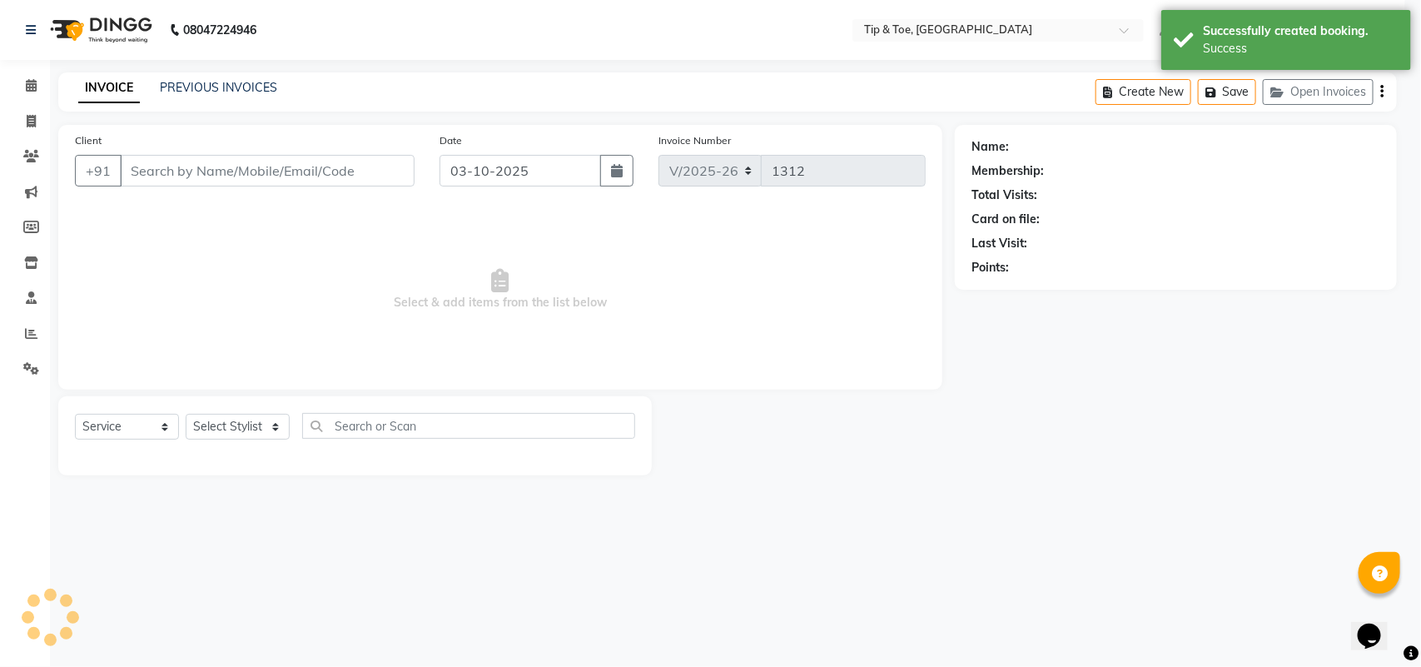
select select "3"
type input "9867698263"
select select "89043"
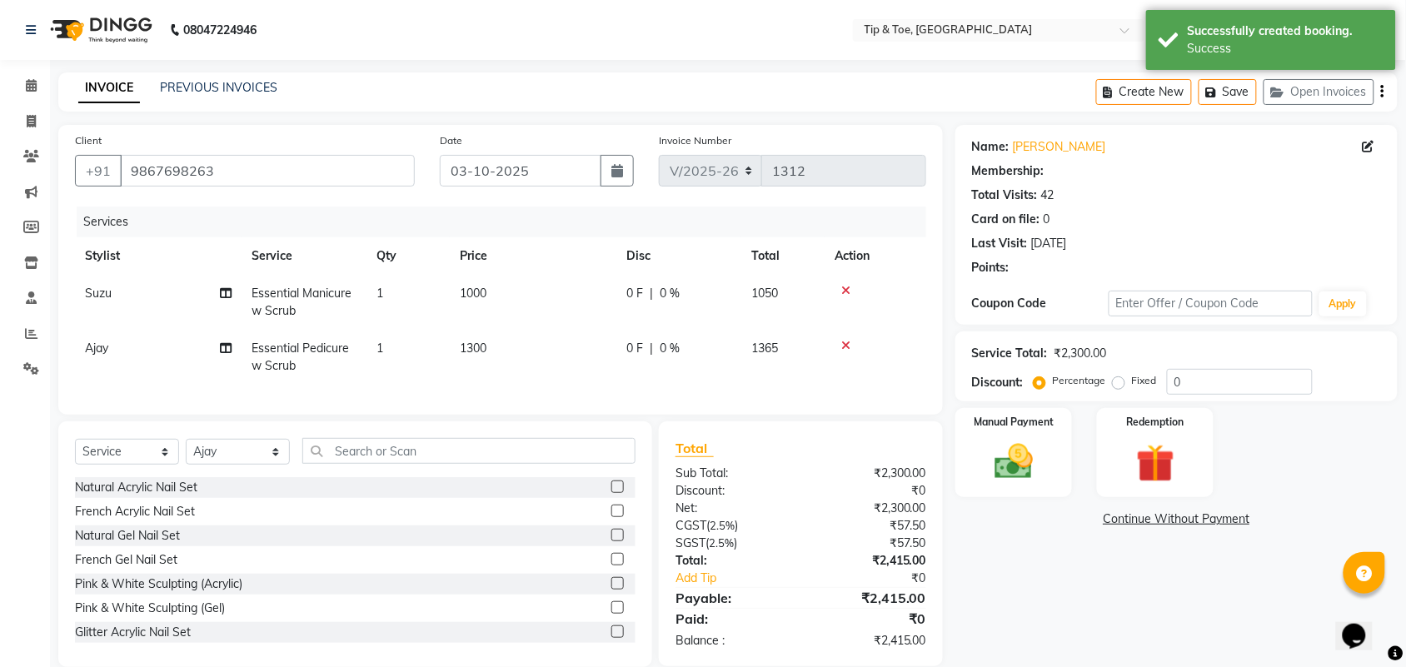
select select "1: Object"
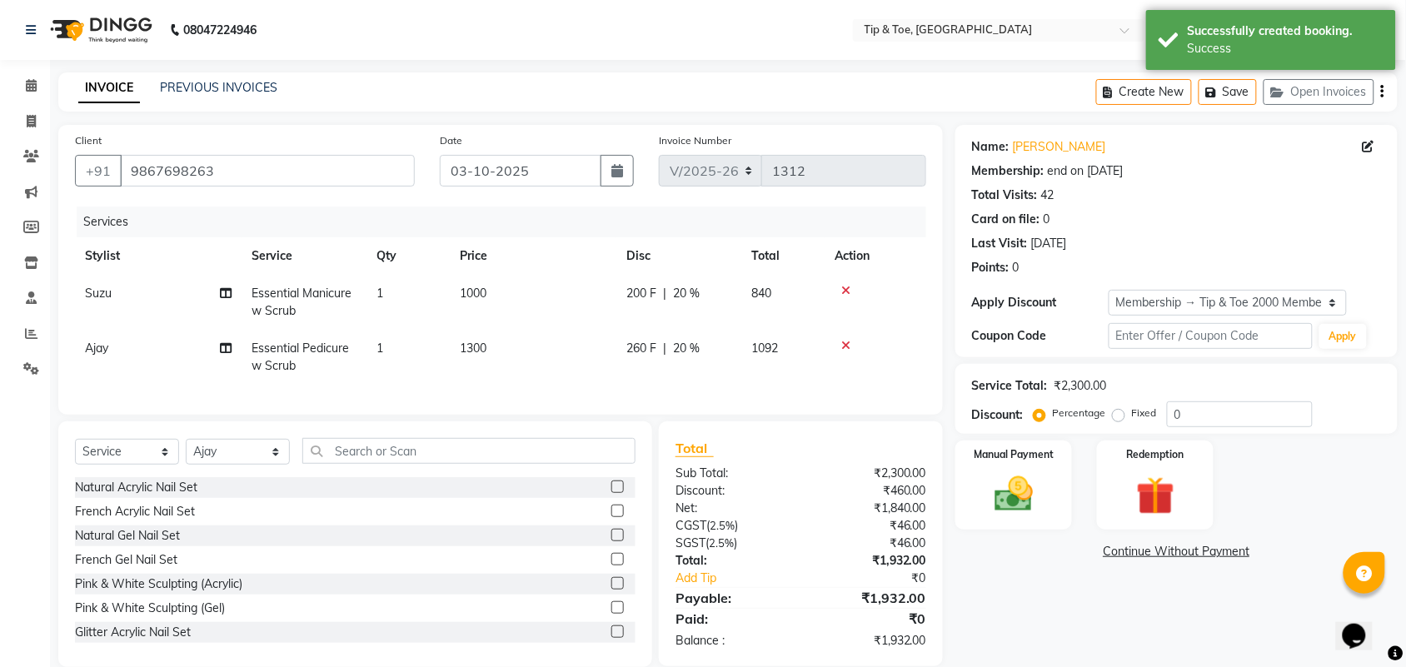
type input "20"
click at [1246, 491] on div "Manual Payment Redemption" at bounding box center [1176, 484] width 467 height 89
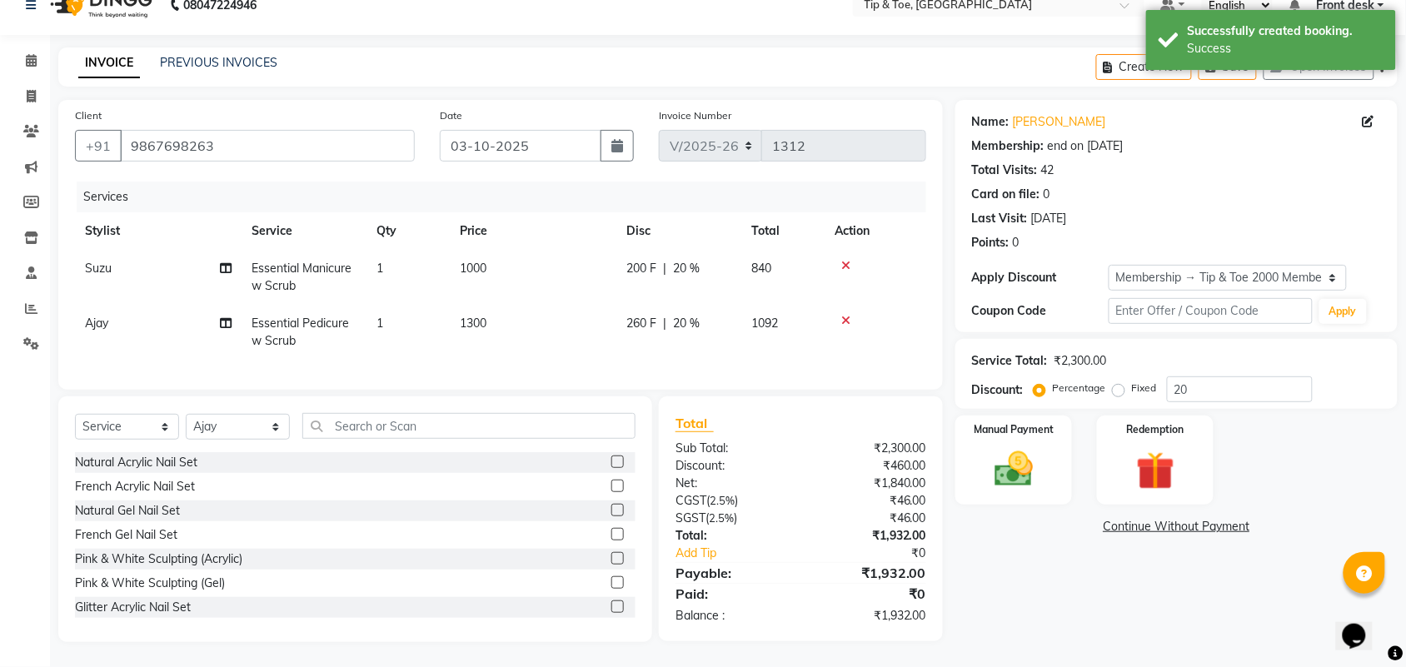
scroll to position [39, 0]
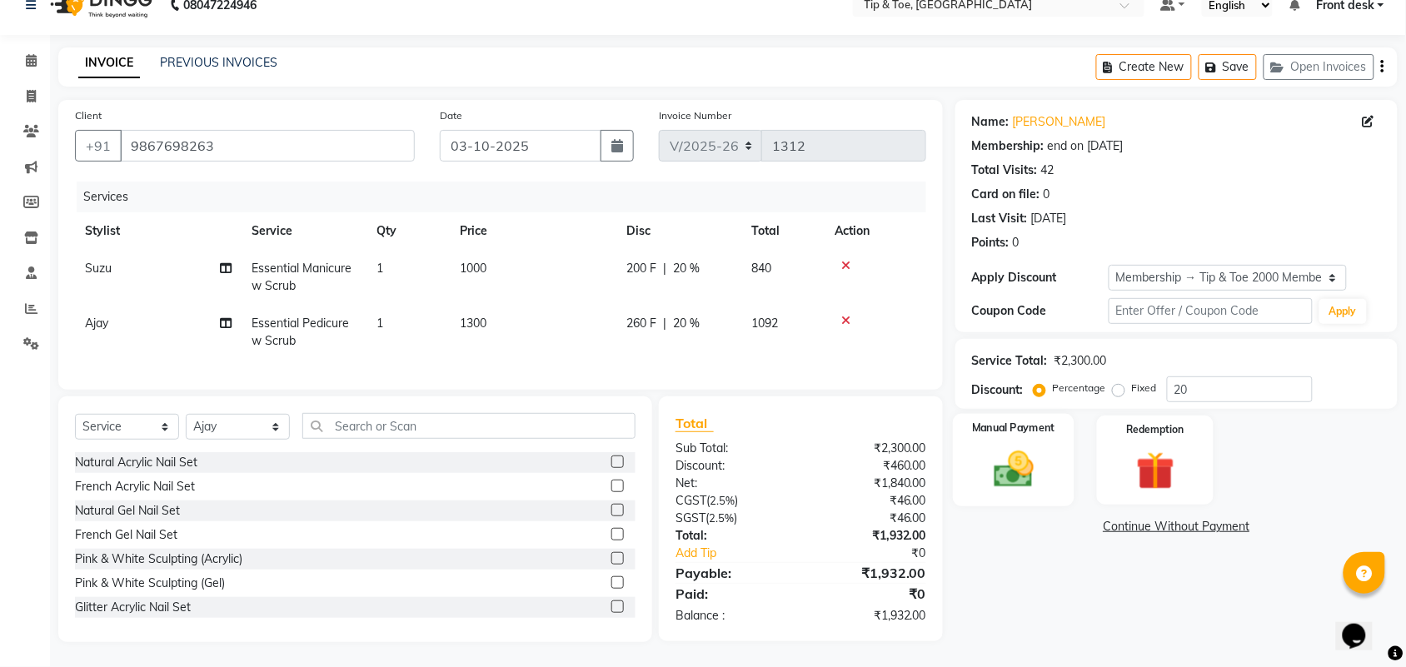
click at [1032, 471] on img at bounding box center [1013, 469] width 65 height 46
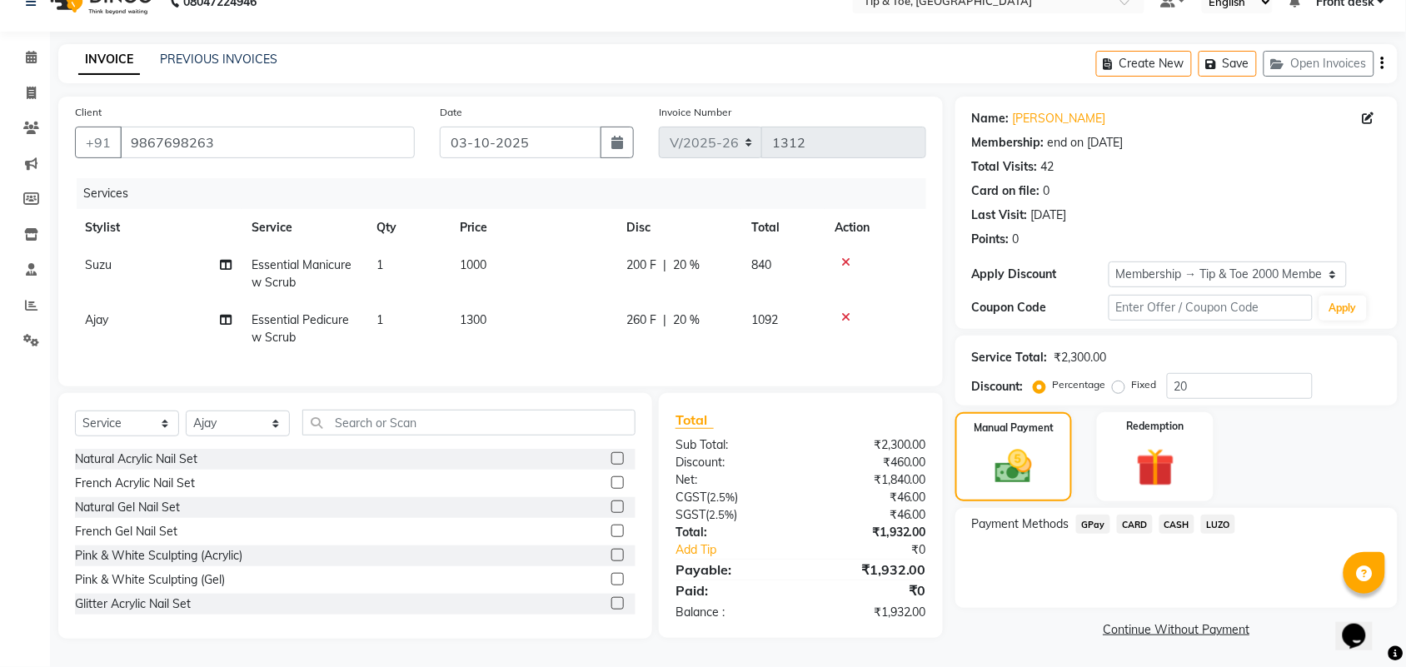
click at [1172, 515] on span "CASH" at bounding box center [1177, 524] width 36 height 19
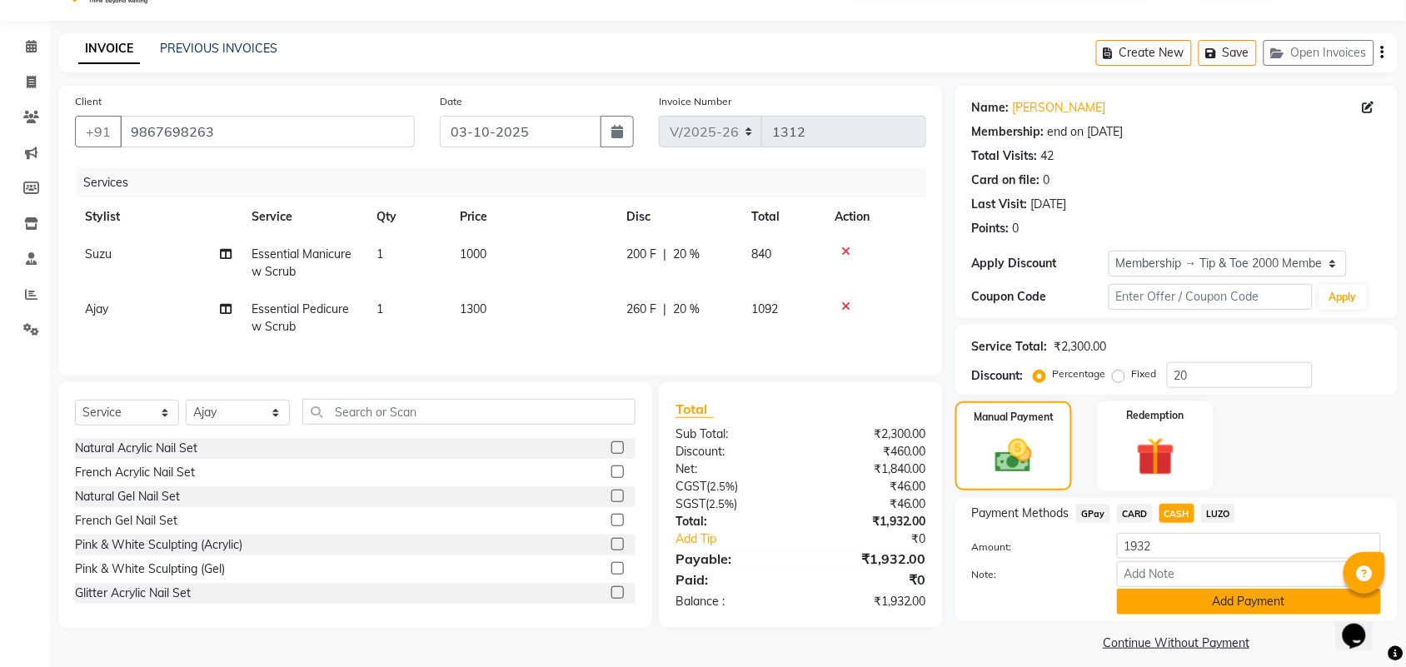
click at [1236, 602] on button "Add Payment" at bounding box center [1249, 602] width 264 height 26
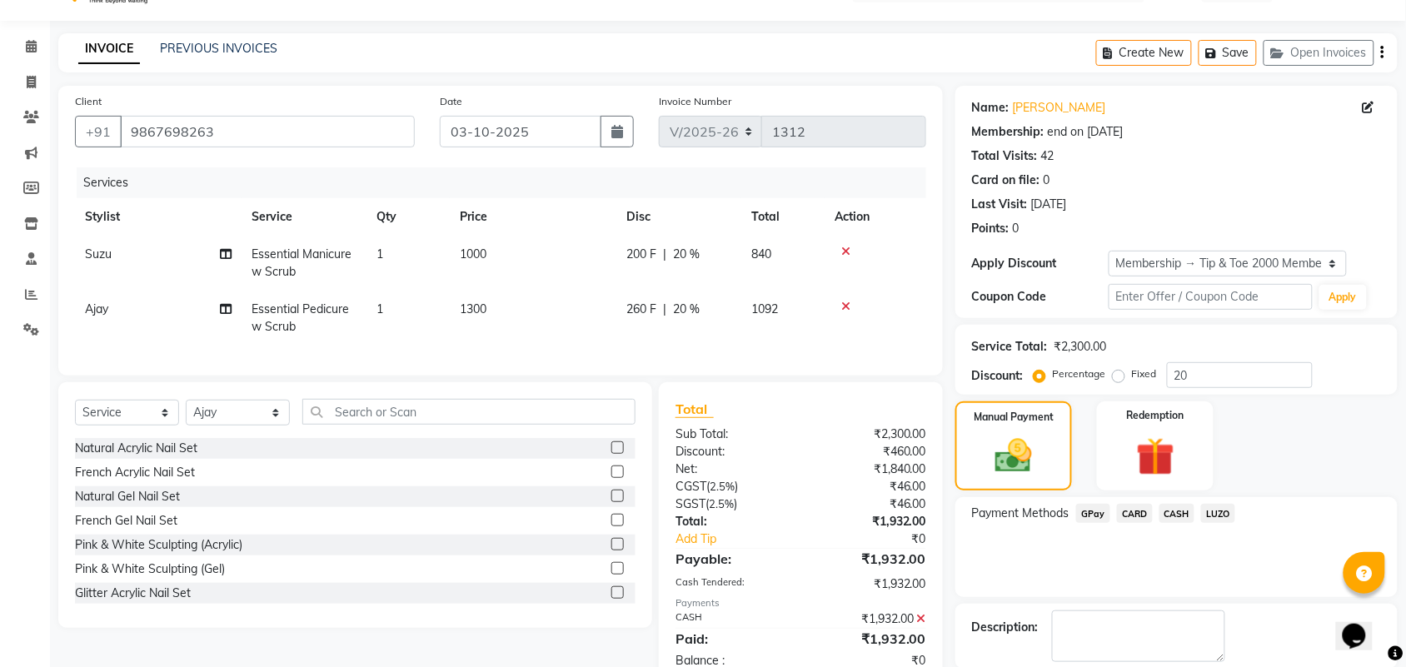
click at [1249, 590] on div "Payment Methods GPay CARD CASH LUZO" at bounding box center [1176, 547] width 442 height 100
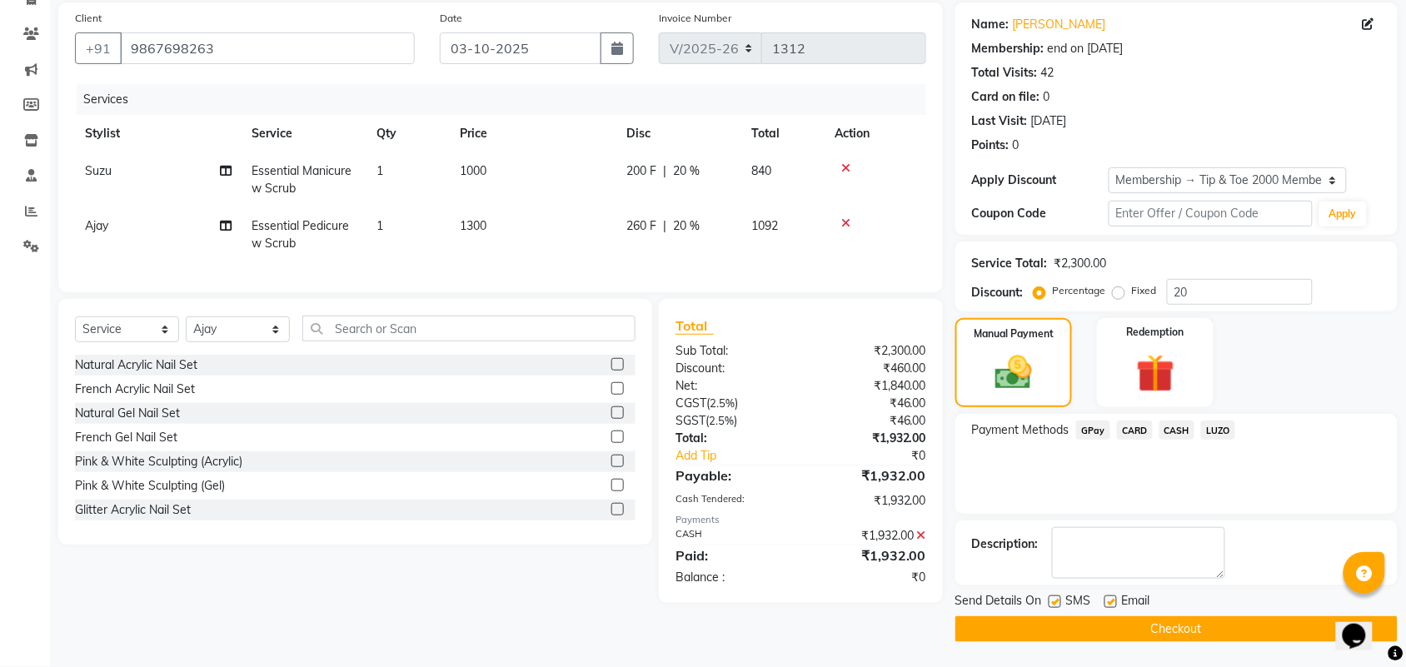
scroll to position [123, 0]
click at [1226, 631] on button "Checkout" at bounding box center [1176, 629] width 442 height 26
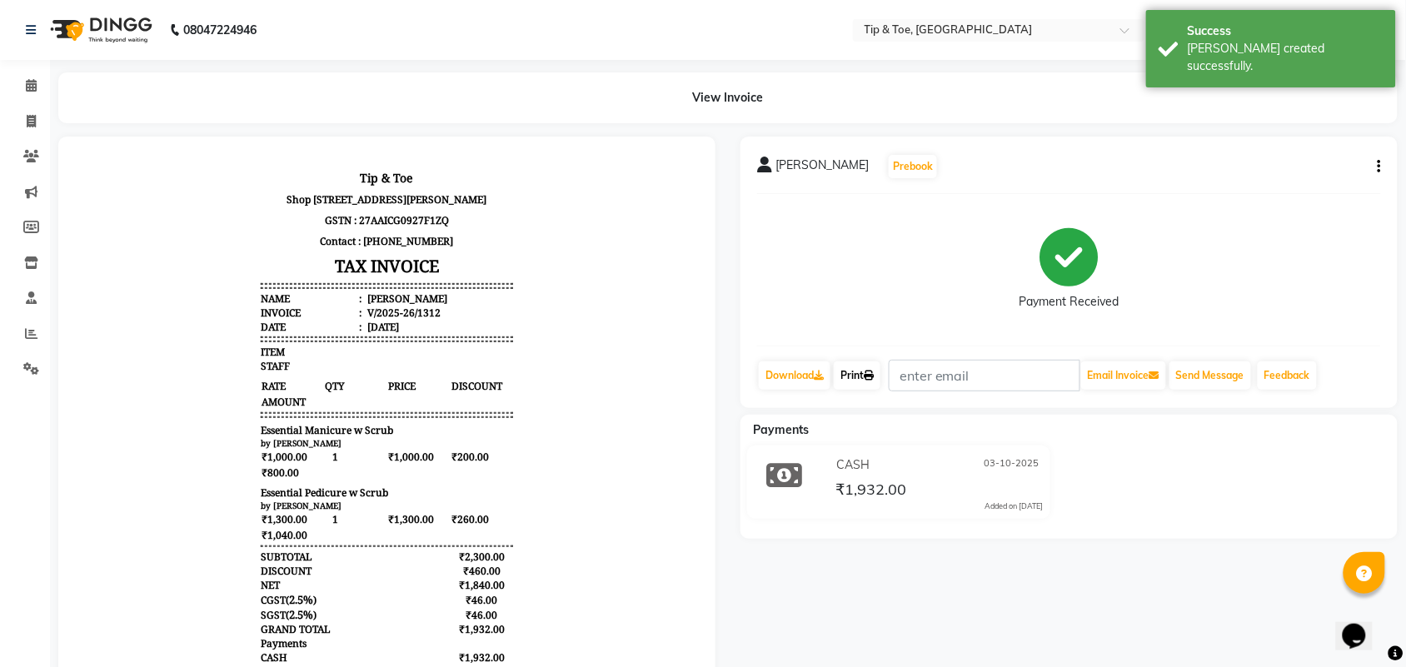
click at [858, 377] on link "Print" at bounding box center [856, 375] width 47 height 28
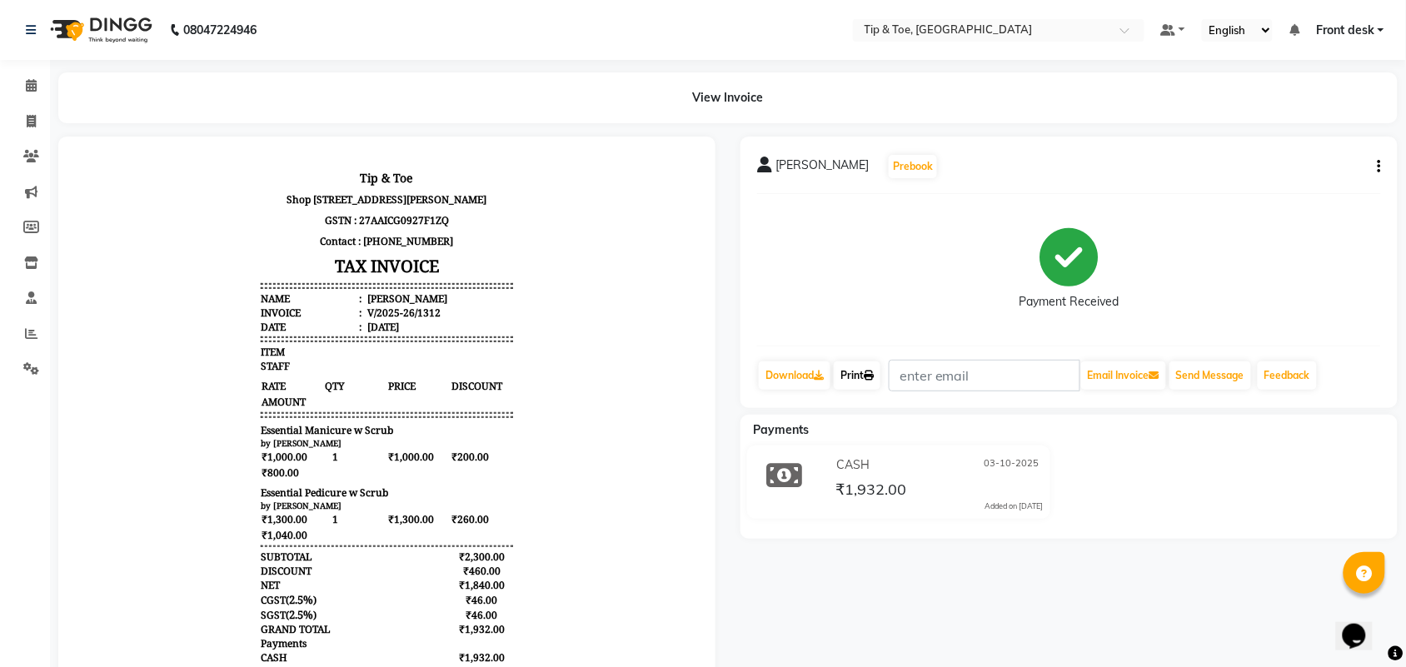
click at [866, 371] on link "Print" at bounding box center [856, 375] width 47 height 28
click at [32, 92] on span at bounding box center [31, 86] width 29 height 19
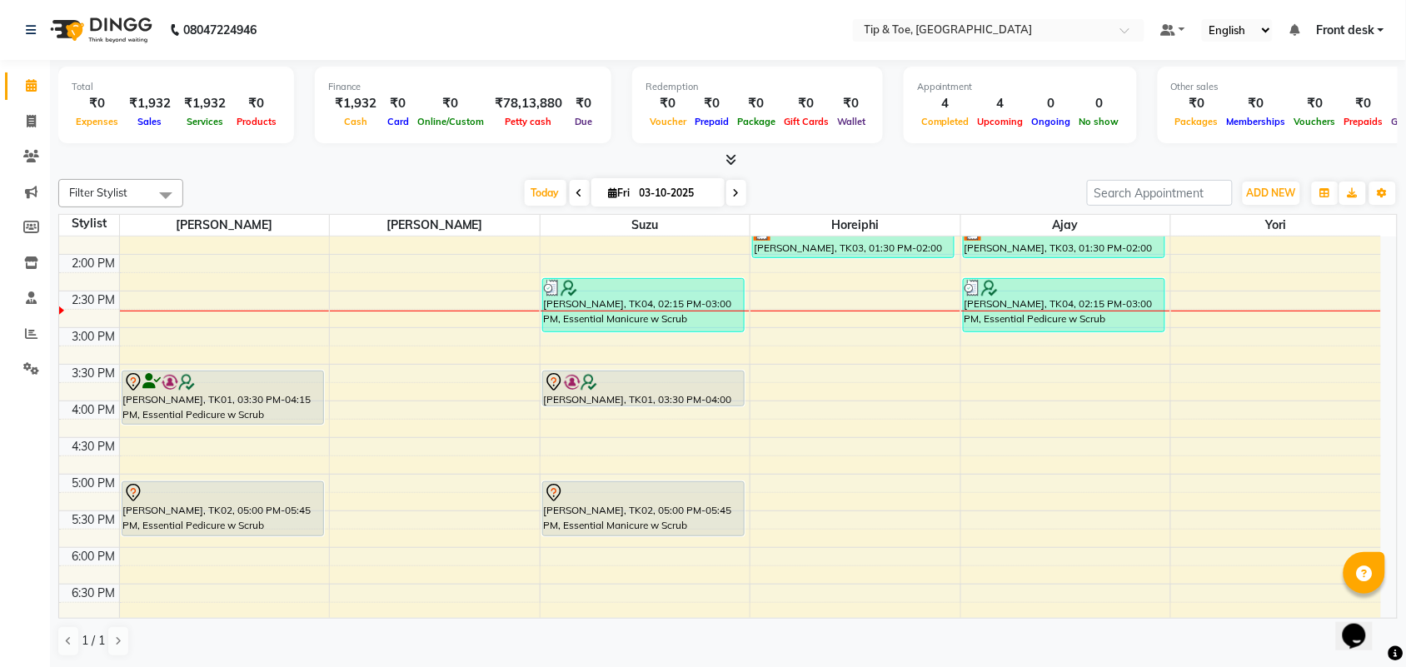
scroll to position [430, 0]
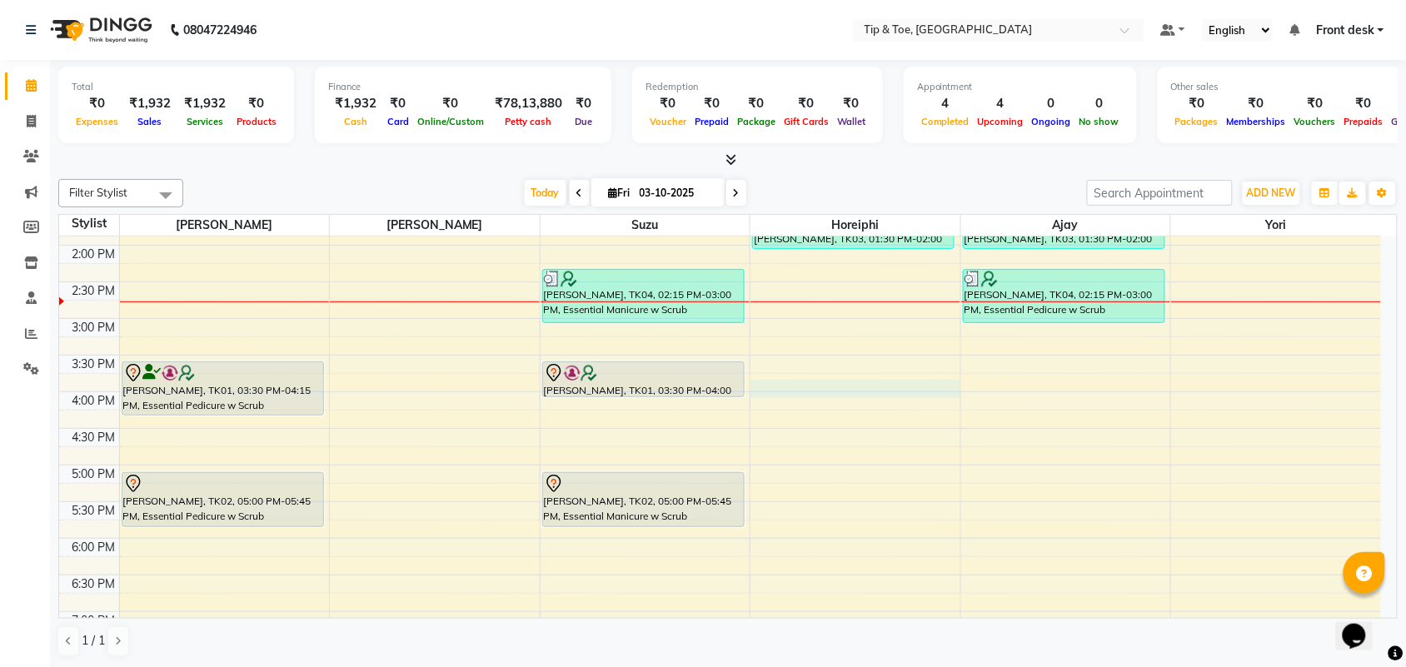
click at [789, 398] on td at bounding box center [749, 400] width 1261 height 18
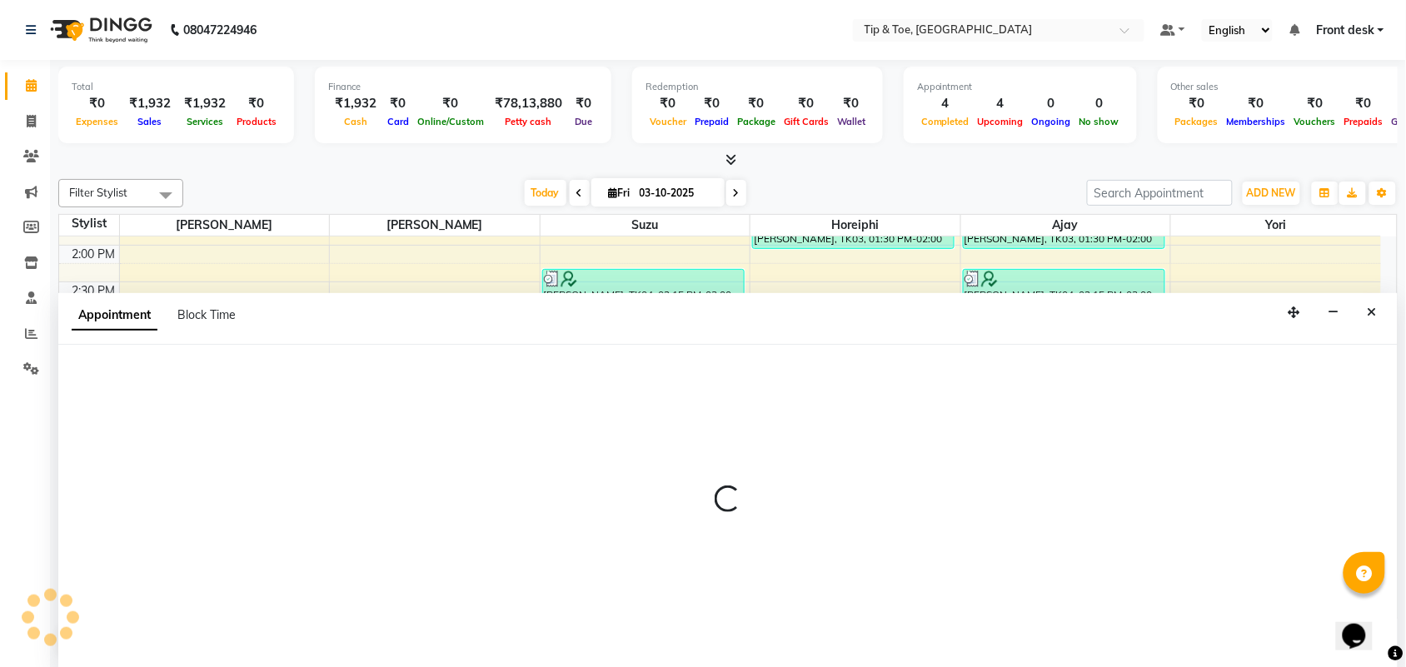
scroll to position [1, 0]
select select "38767"
select select "945"
select select "tentative"
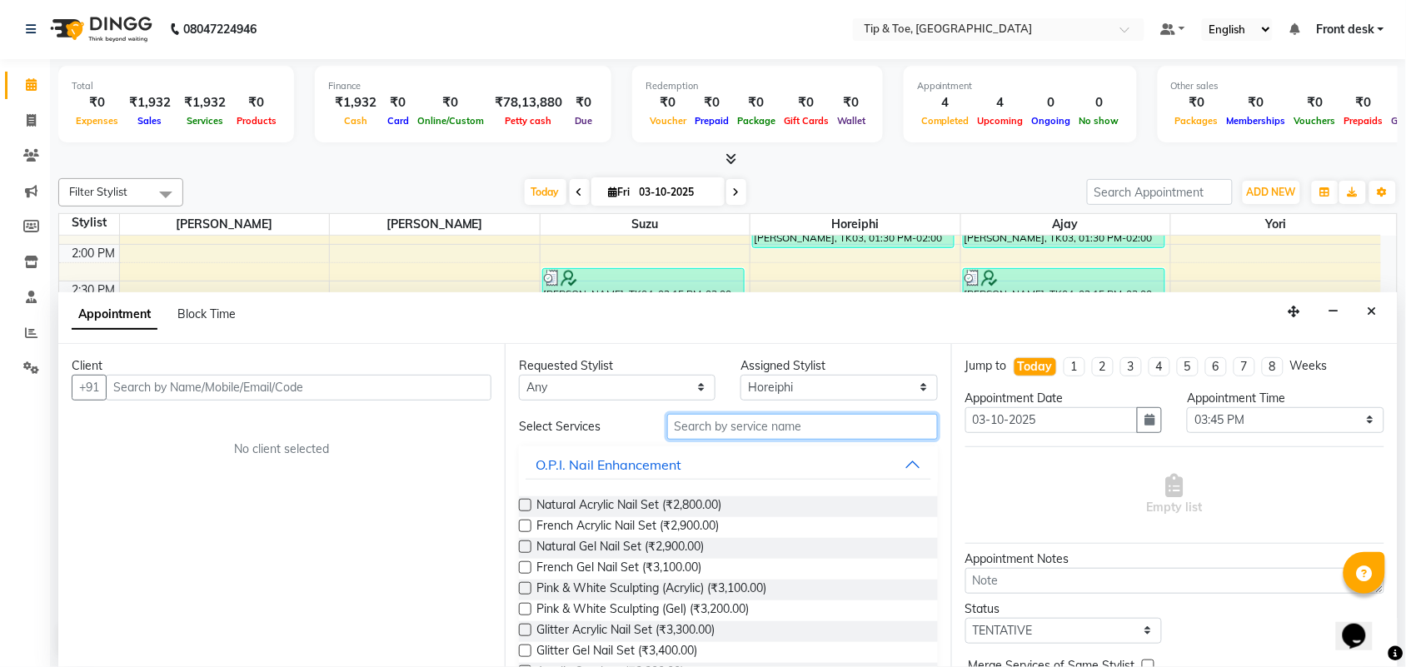
click at [751, 431] on input "text" at bounding box center [802, 427] width 271 height 26
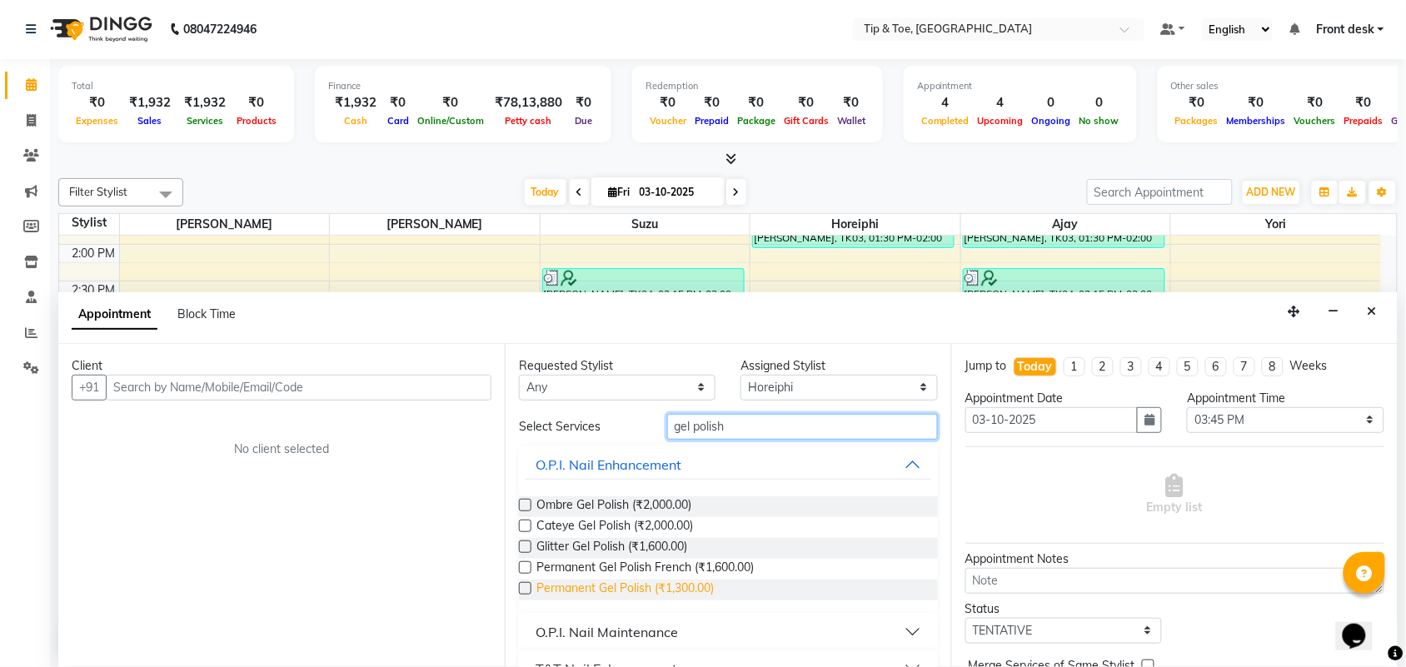
type input "gel polish"
click at [677, 589] on span "Permanent Gel Polish (₹1,300.00)" at bounding box center [624, 590] width 177 height 21
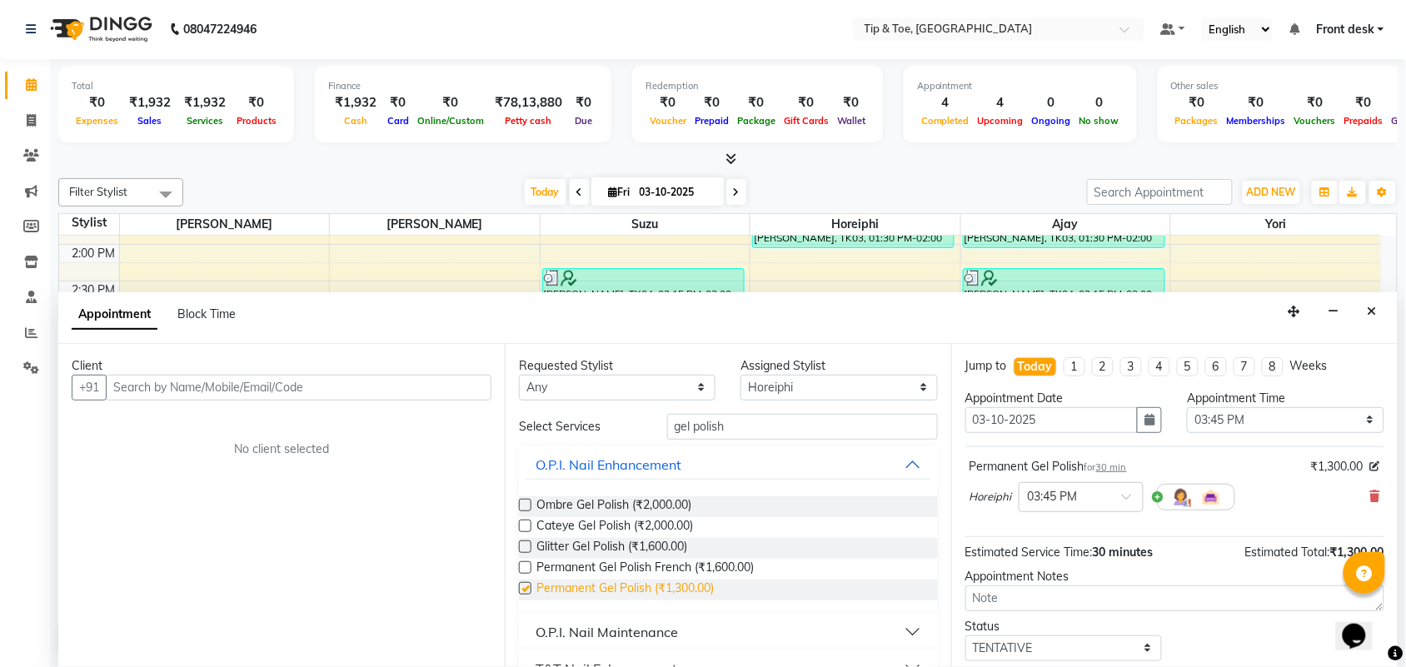
checkbox input "false"
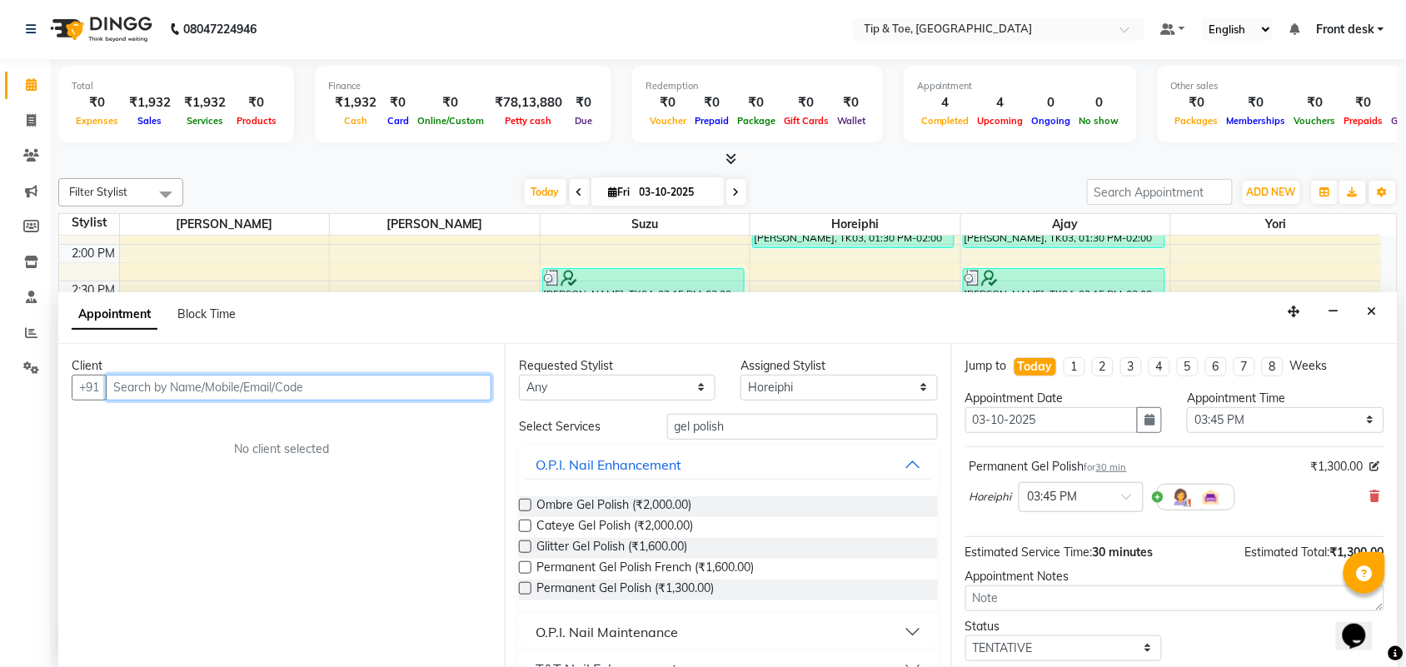
click at [310, 389] on input "text" at bounding box center [299, 388] width 386 height 26
type input "98"
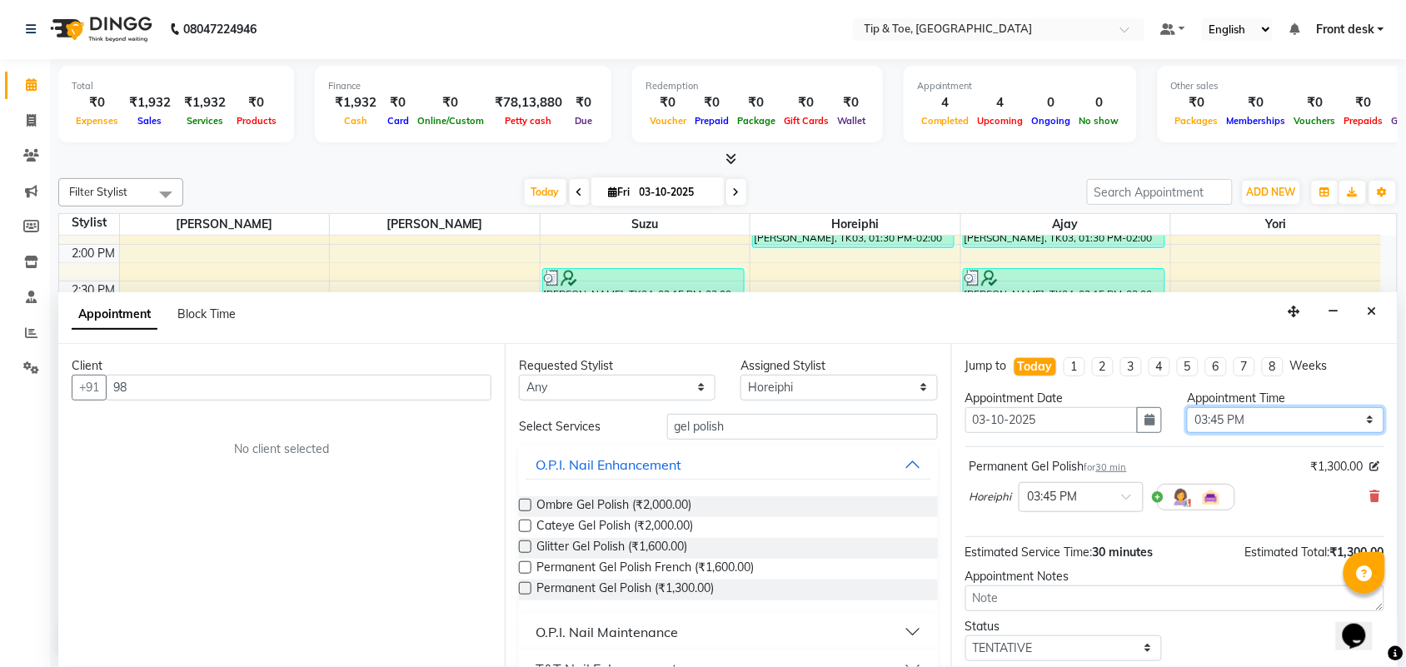
click at [1295, 420] on select "Select 09:00 AM 09:15 AM 09:30 AM 09:45 AM 10:00 AM 10:15 AM 10:30 AM 10:45 AM …" at bounding box center [1285, 420] width 197 height 26
select select "960"
click at [1187, 407] on select "Select 09:00 AM 09:15 AM 09:30 AM 09:45 AM 10:00 AM 10:15 AM 10:30 AM 10:45 AM …" at bounding box center [1285, 420] width 197 height 26
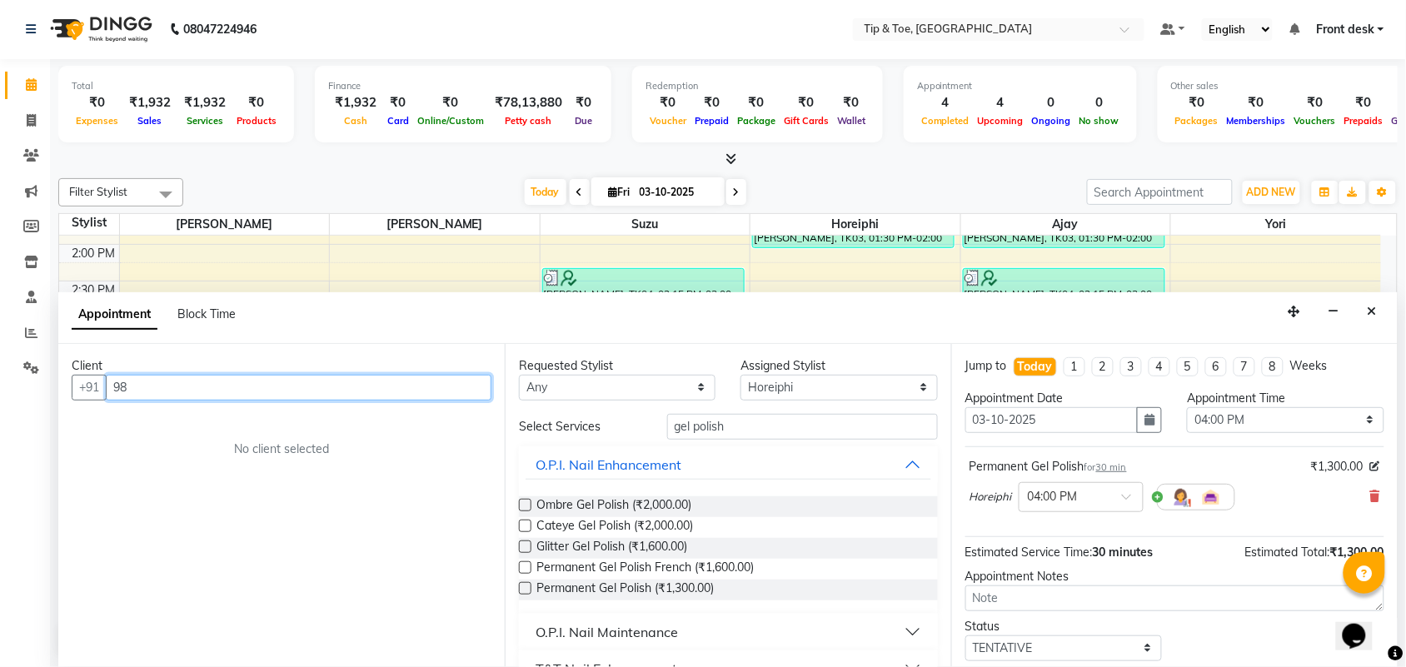
click at [283, 387] on input "98" at bounding box center [299, 388] width 386 height 26
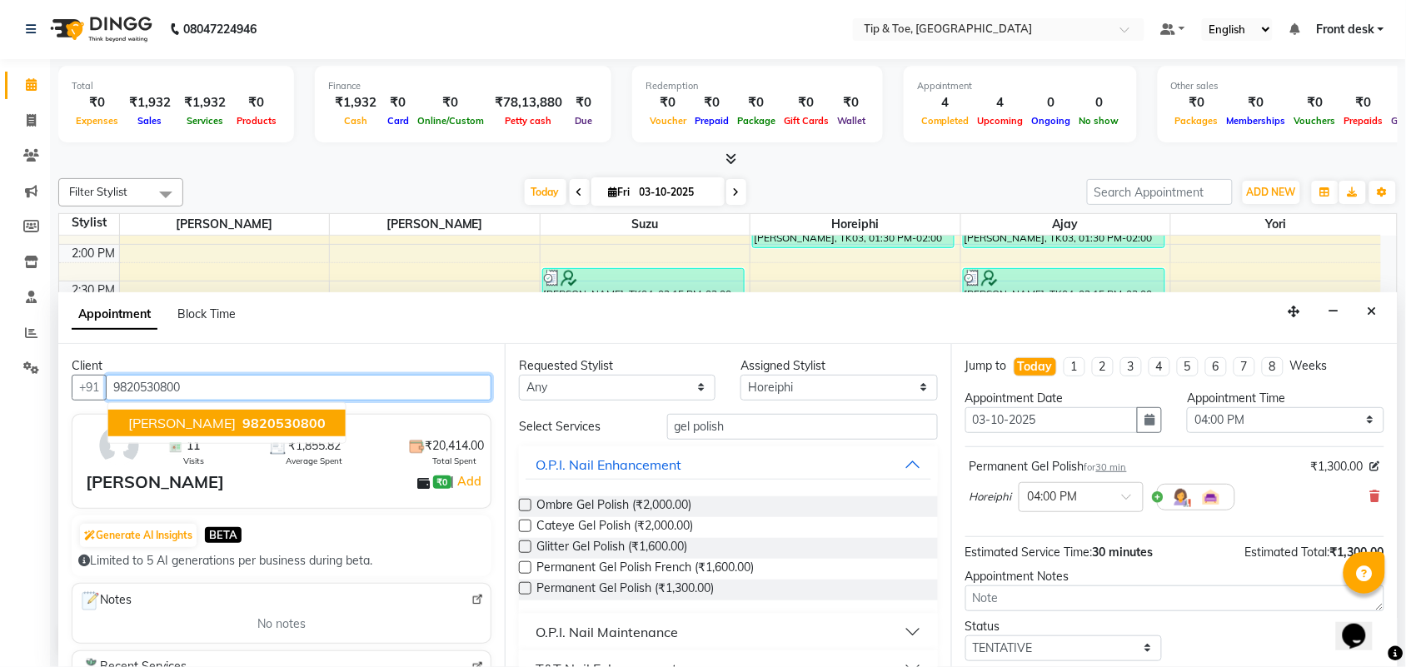
click at [242, 421] on span "9820530800" at bounding box center [283, 423] width 83 height 17
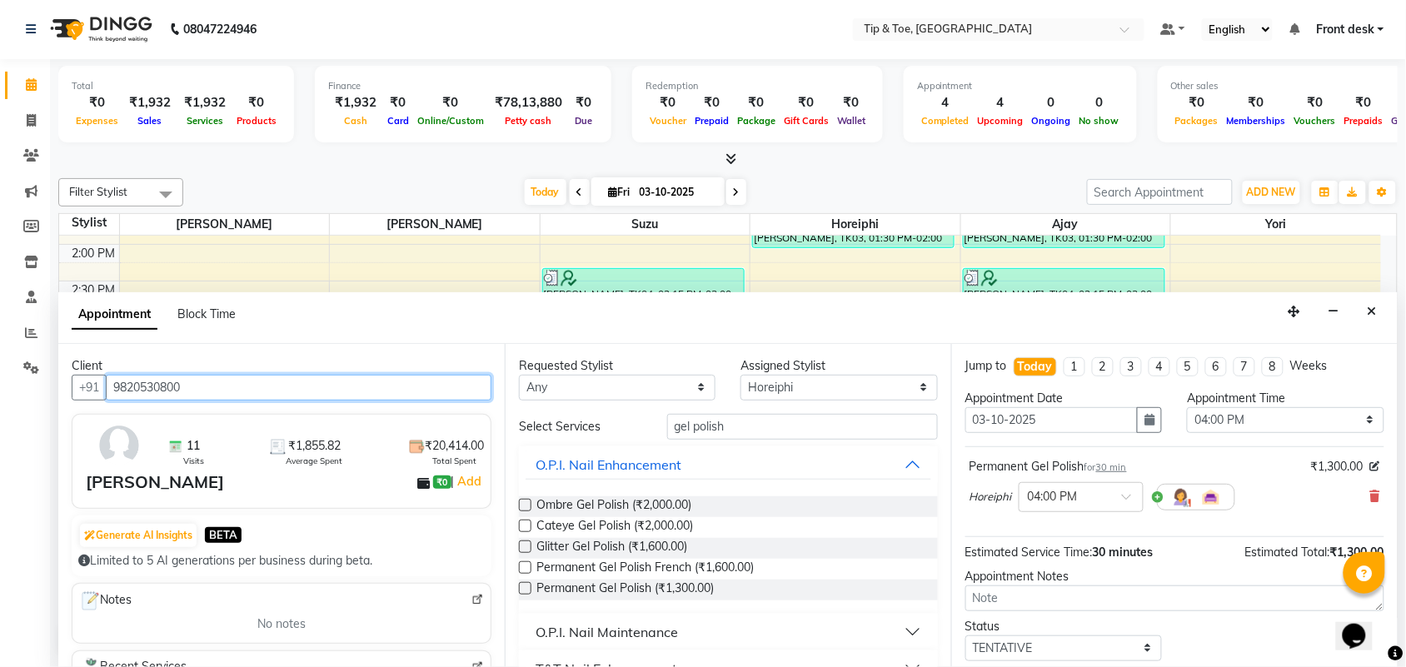
type input "9820530800"
click at [227, 421] on div "11 Visits ₹1,855.82 Average Spent ₹20,414.00 Total Spent" at bounding box center [289, 445] width 414 height 48
click at [1222, 635] on div "Status Select TENTATIVE CONFIRM CHECK-IN UPCOMING" at bounding box center [1175, 639] width 444 height 43
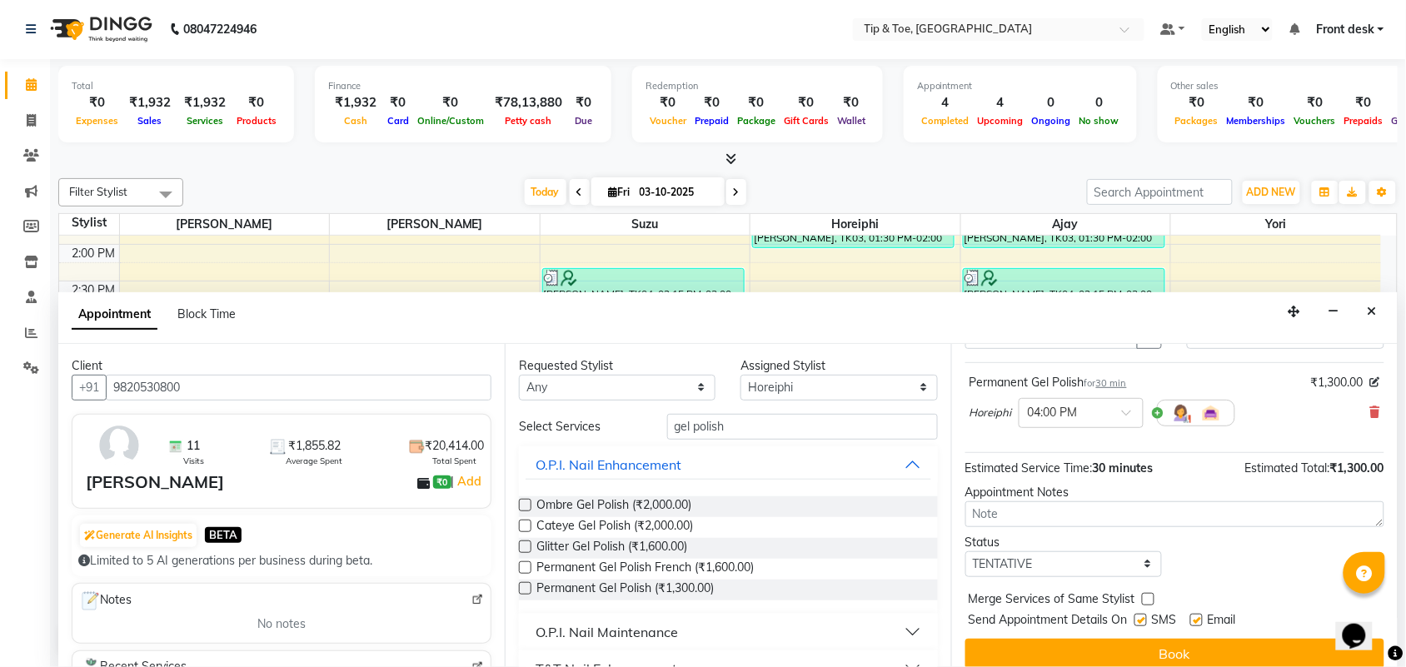
scroll to position [101, 0]
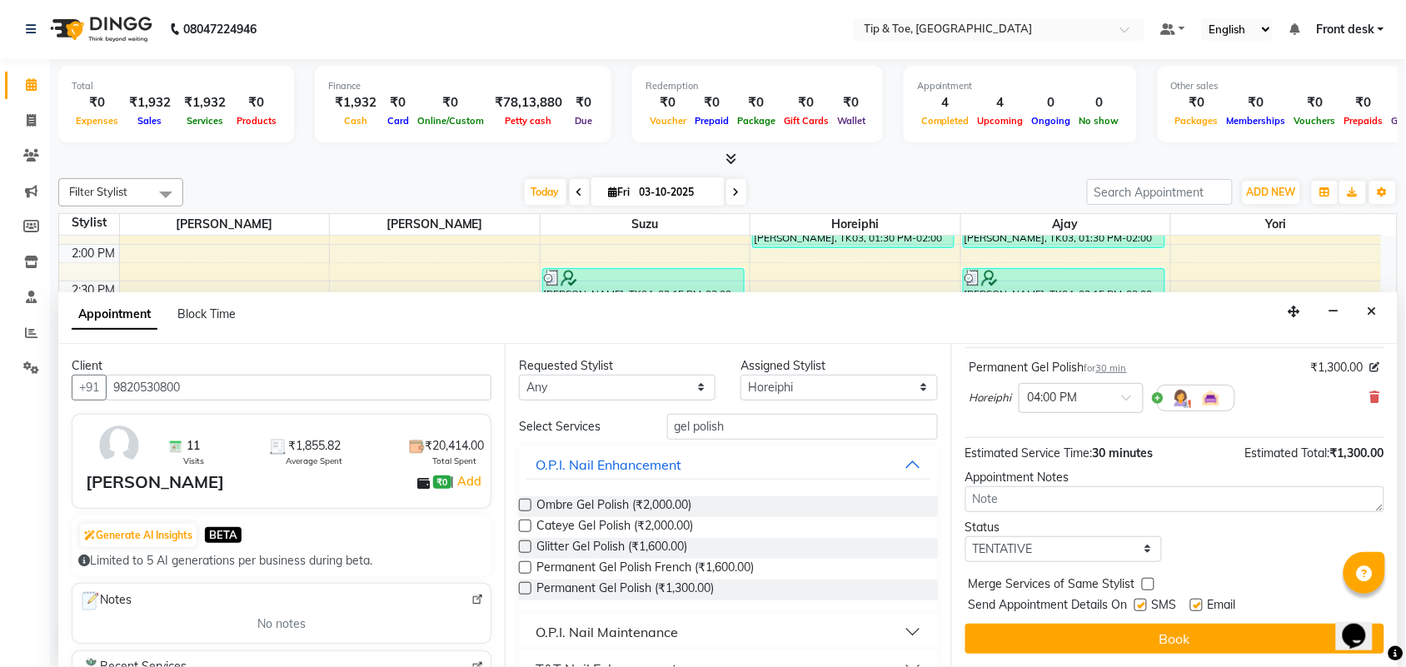
click at [1222, 635] on button "Book" at bounding box center [1174, 639] width 419 height 30
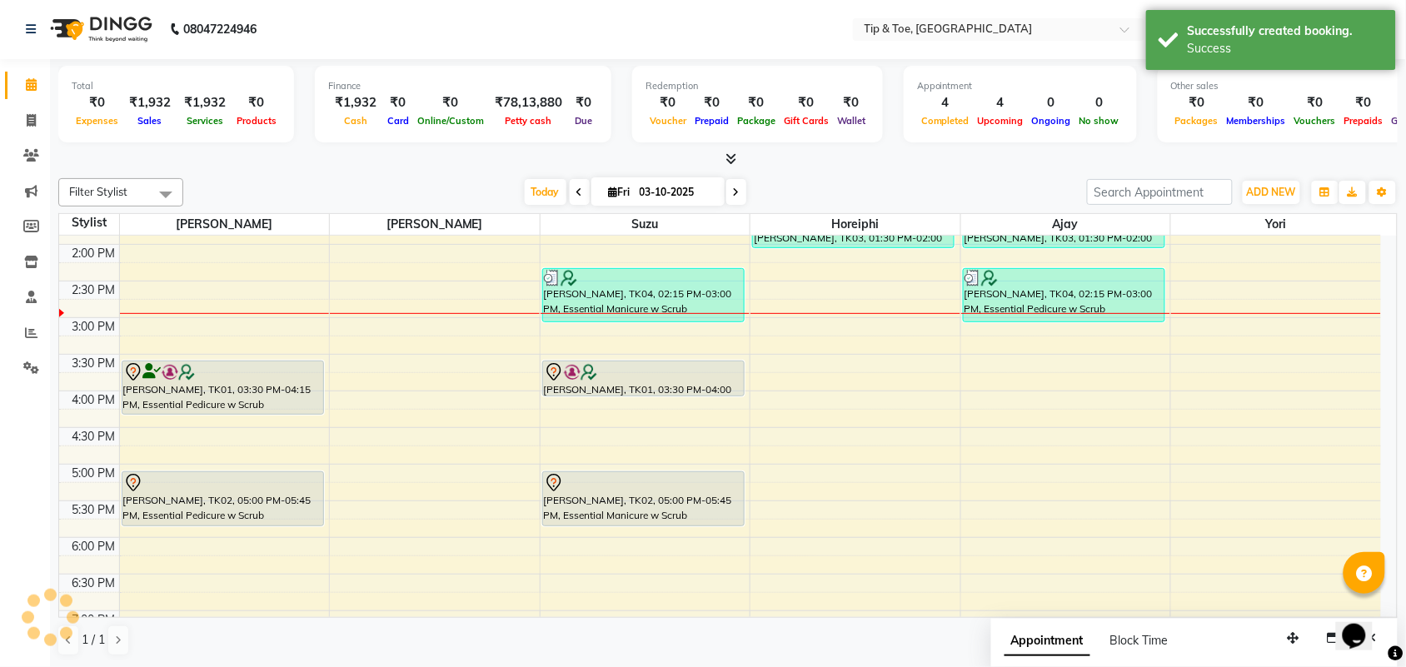
scroll to position [0, 0]
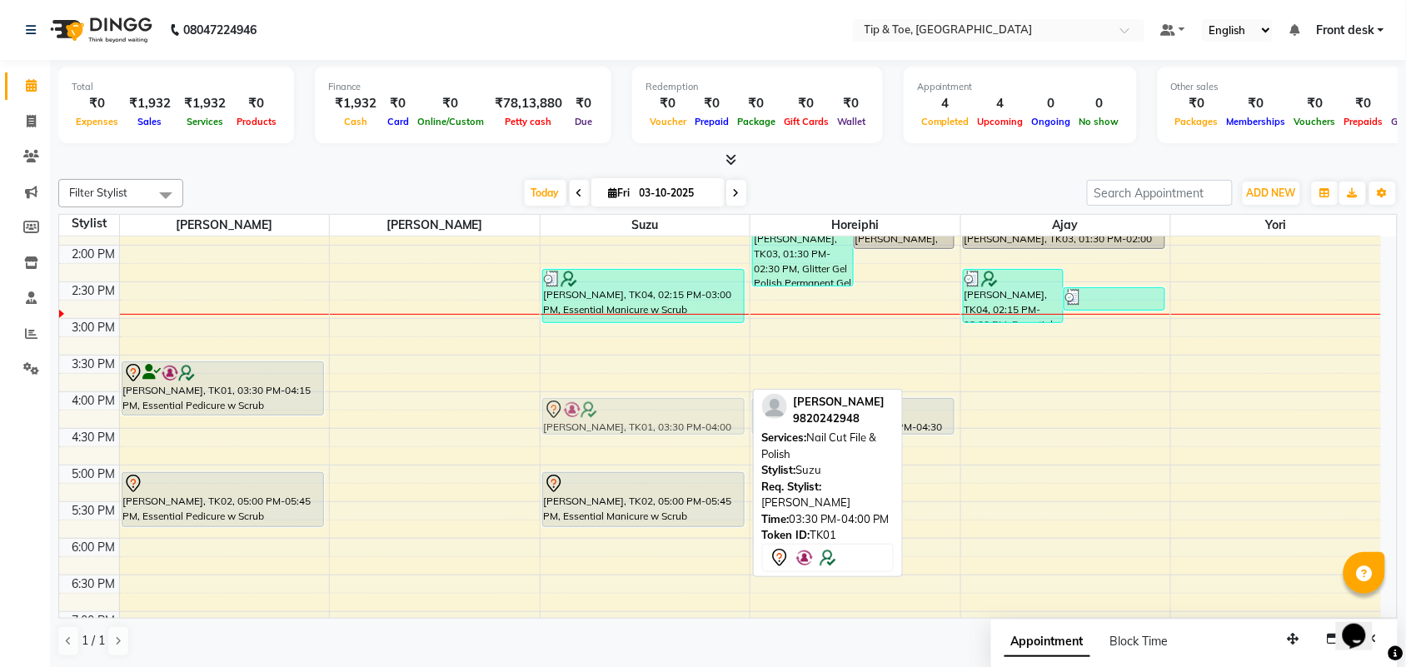
drag, startPoint x: 634, startPoint y: 379, endPoint x: 630, endPoint y: 415, distance: 36.0
click at [630, 415] on div "[PERSON_NAME], TK04, 02:15 PM-03:00 PM, Essential Manicure w Scrub [PERSON_NAME…" at bounding box center [645, 282] width 210 height 952
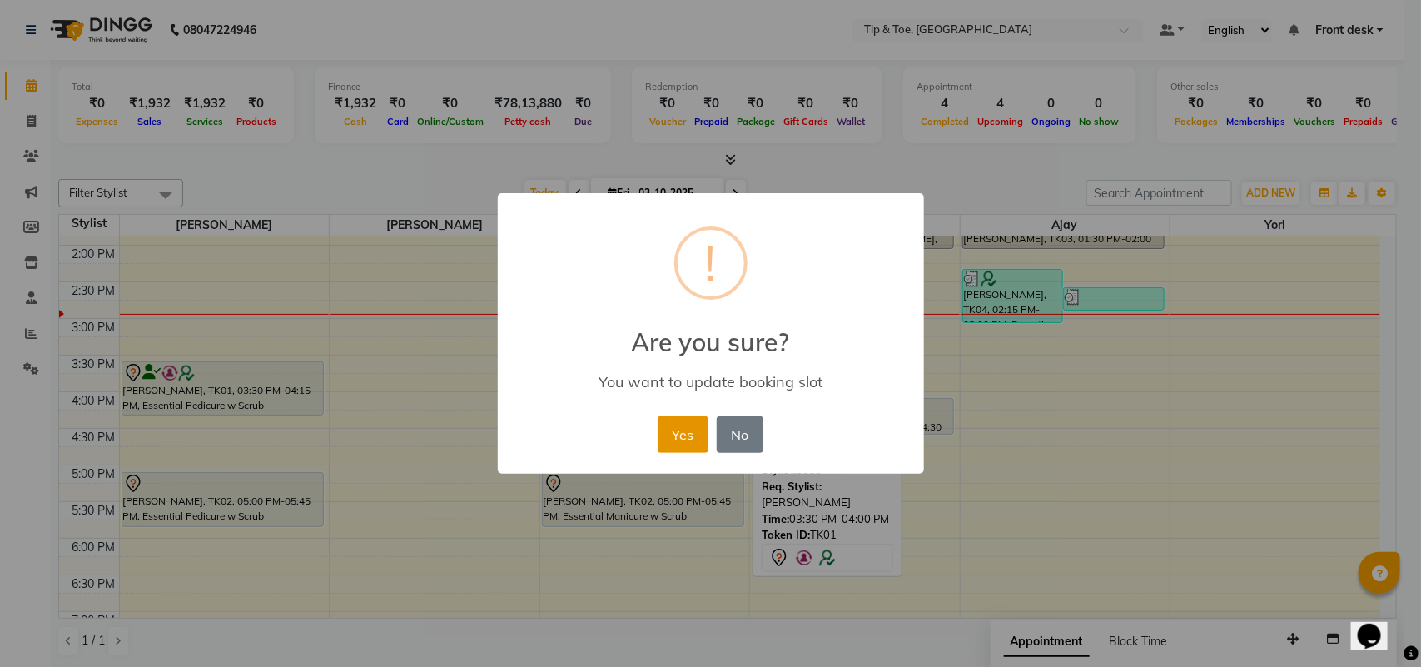
click at [674, 435] on button "Yes" at bounding box center [683, 434] width 51 height 37
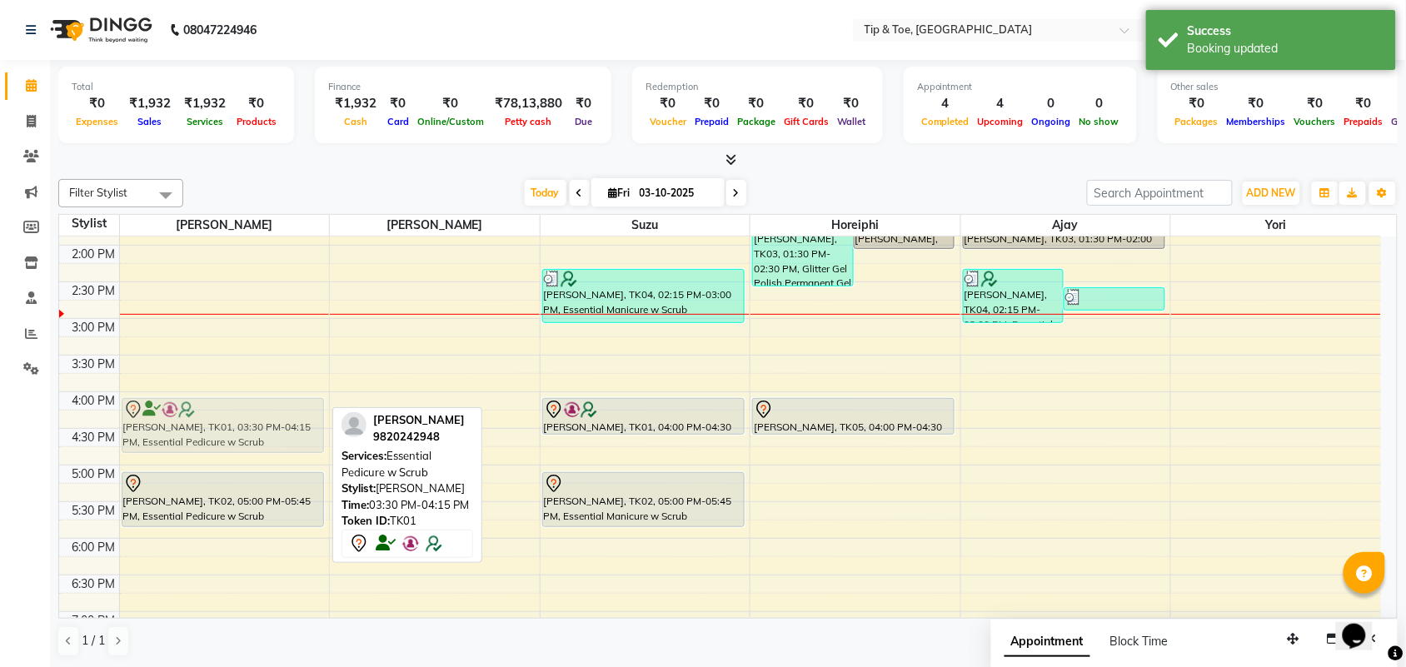
drag, startPoint x: 211, startPoint y: 385, endPoint x: 204, endPoint y: 416, distance: 32.3
click at [204, 416] on div "[PERSON_NAME], TK01, 03:30 PM-04:15 PM, Essential Pedicure w Scrub [PERSON_NAME…" at bounding box center [225, 282] width 210 height 952
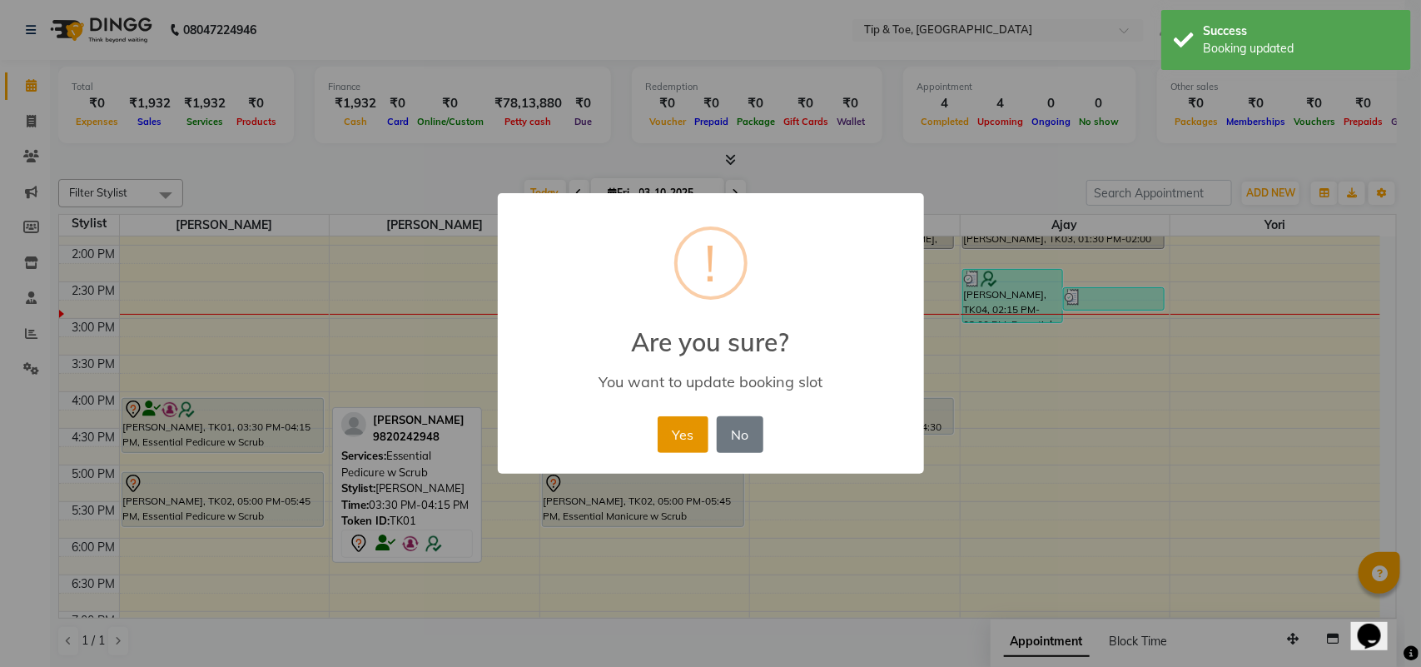
click at [679, 444] on button "Yes" at bounding box center [683, 434] width 51 height 37
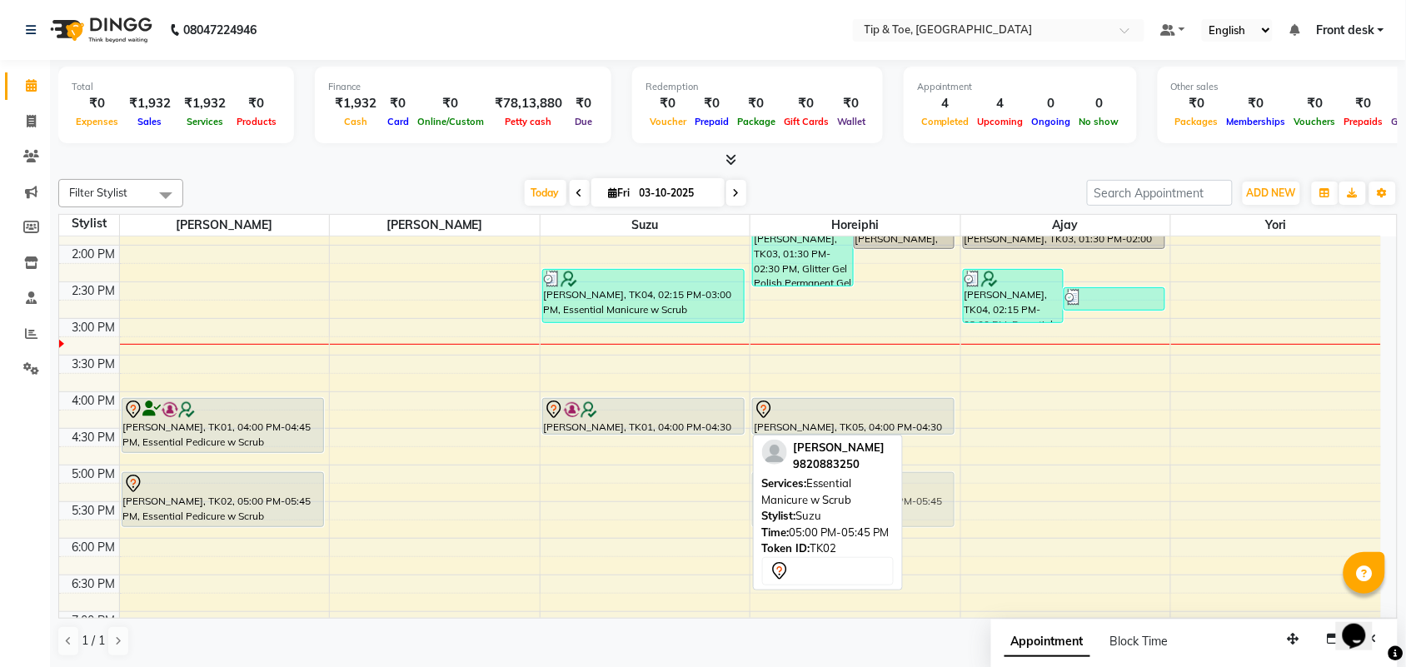
drag, startPoint x: 635, startPoint y: 492, endPoint x: 789, endPoint y: 497, distance: 154.1
click at [789, 497] on div "Filter Stylist Select All Ajay Bhavna Horeiphi [PERSON_NAME] Suzu Yori [DATE] […" at bounding box center [727, 417] width 1339 height 491
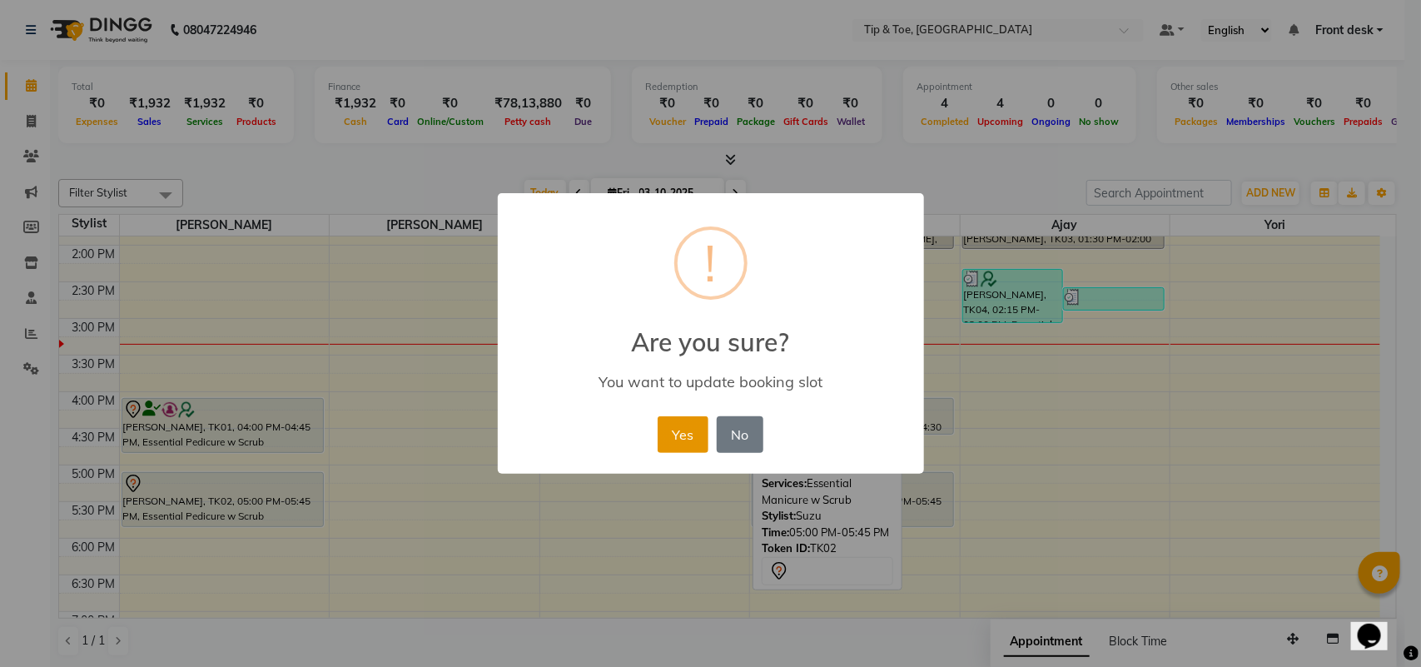
click at [691, 437] on button "Yes" at bounding box center [683, 434] width 51 height 37
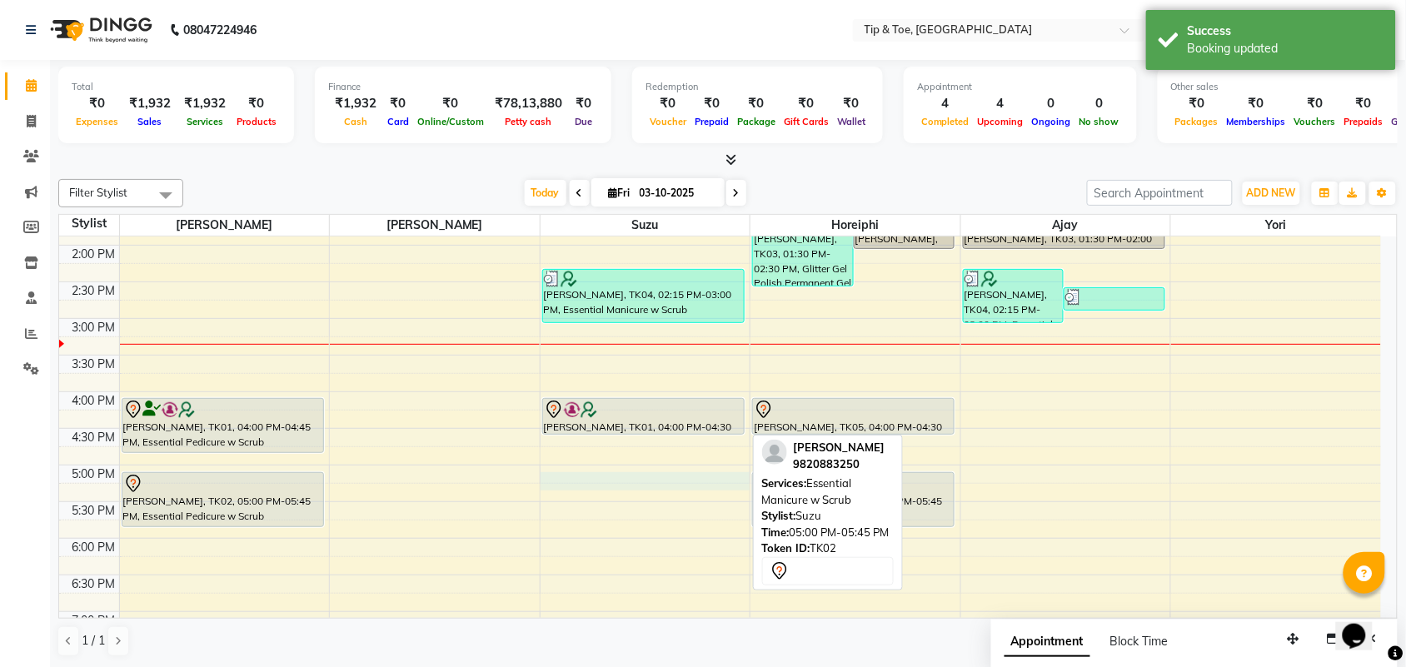
click at [602, 476] on div "8:00 AM 8:30 AM 9:00 AM 9:30 AM 10:00 AM 10:30 AM 11:00 AM 11:30 AM 12:00 PM 12…" at bounding box center [719, 282] width 1321 height 952
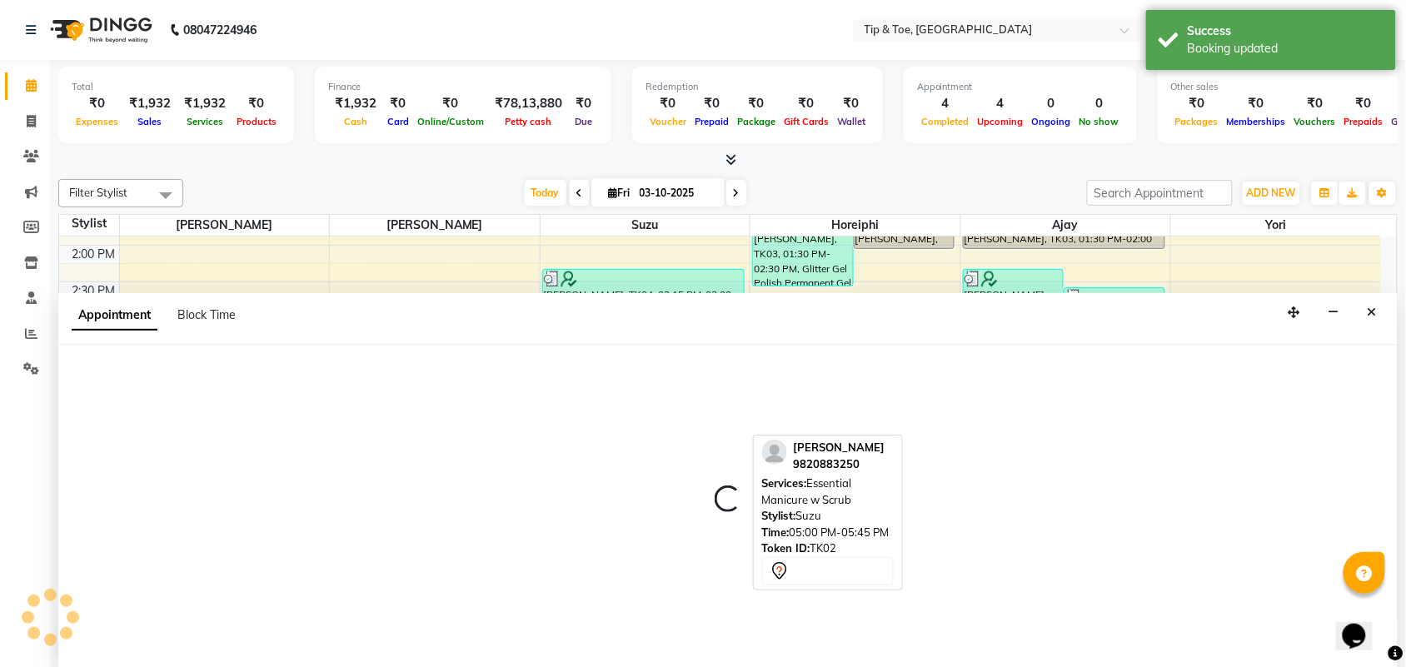
scroll to position [1, 0]
select select "38742"
select select "tentative"
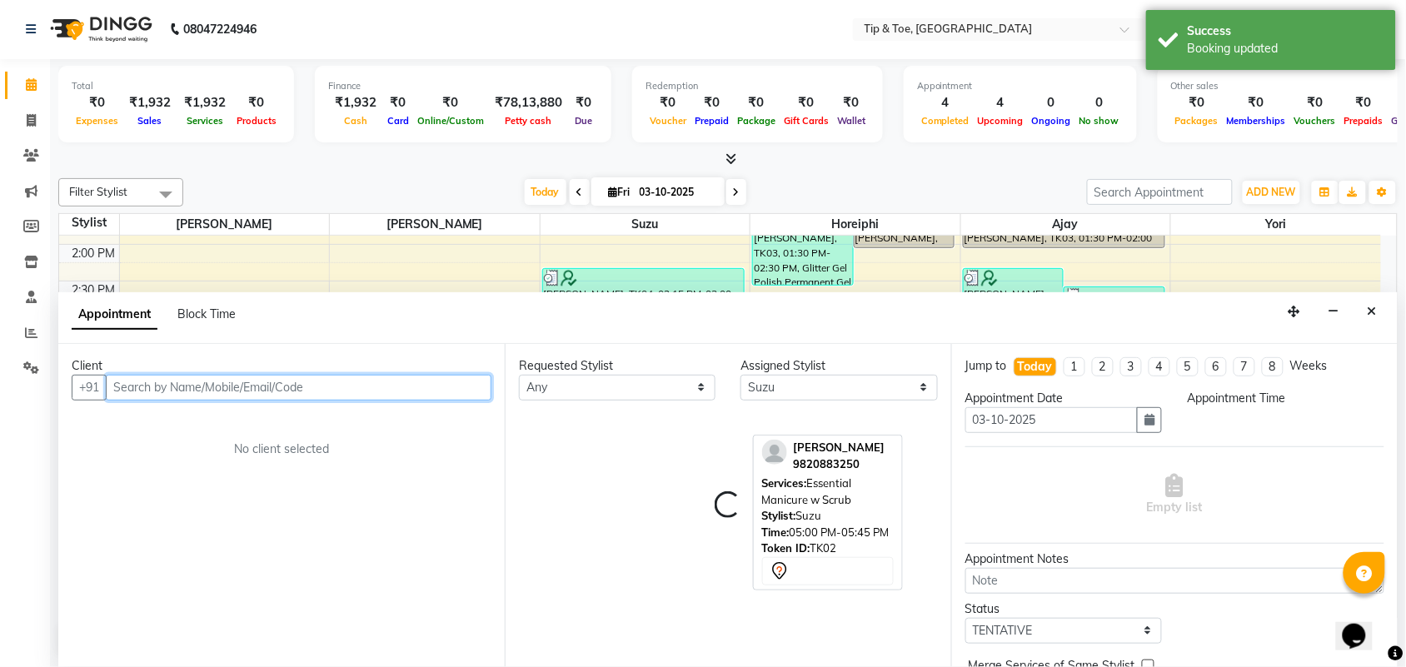
select select "1020"
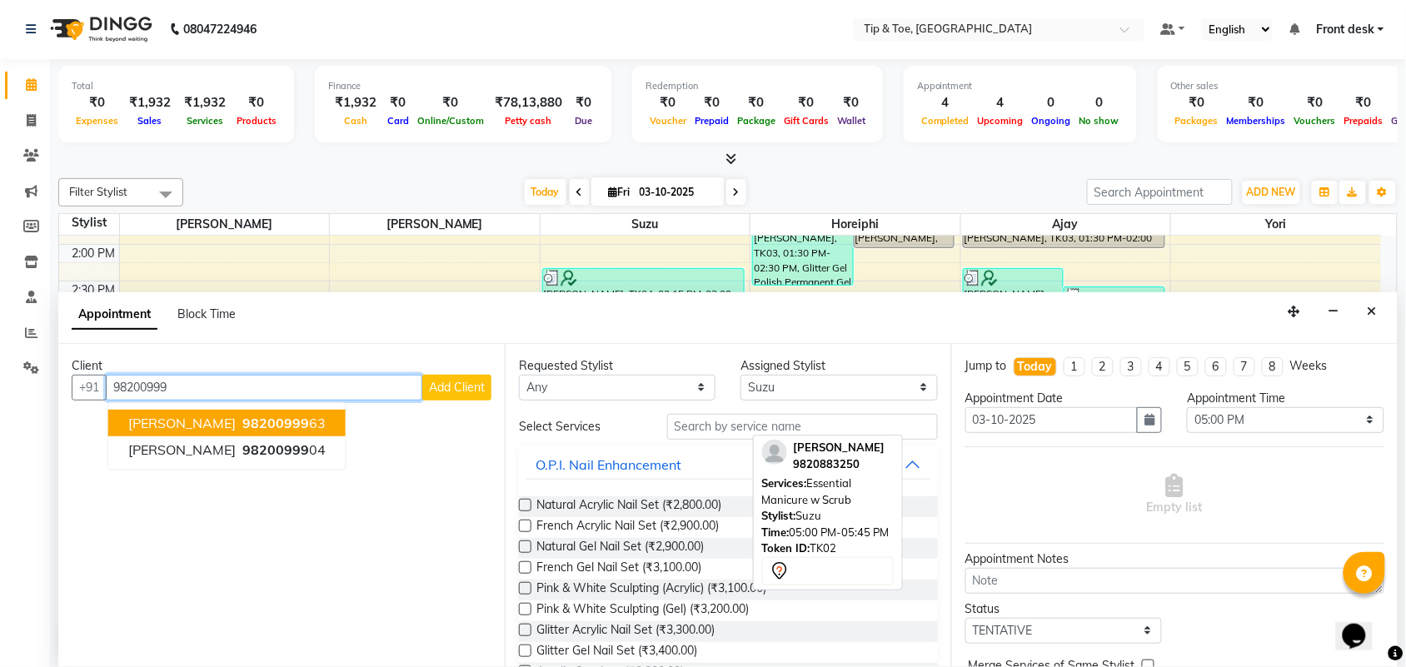
click at [285, 426] on span "98200999" at bounding box center [275, 423] width 67 height 17
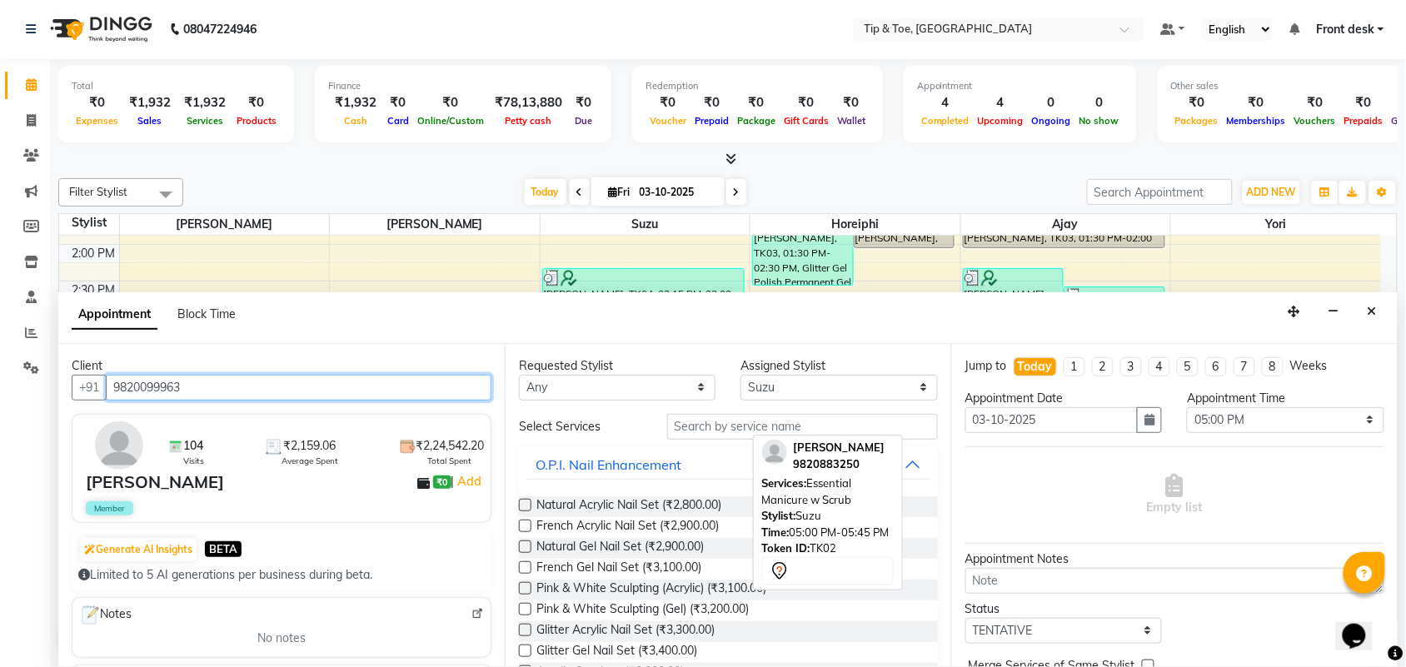
type input "9820099963"
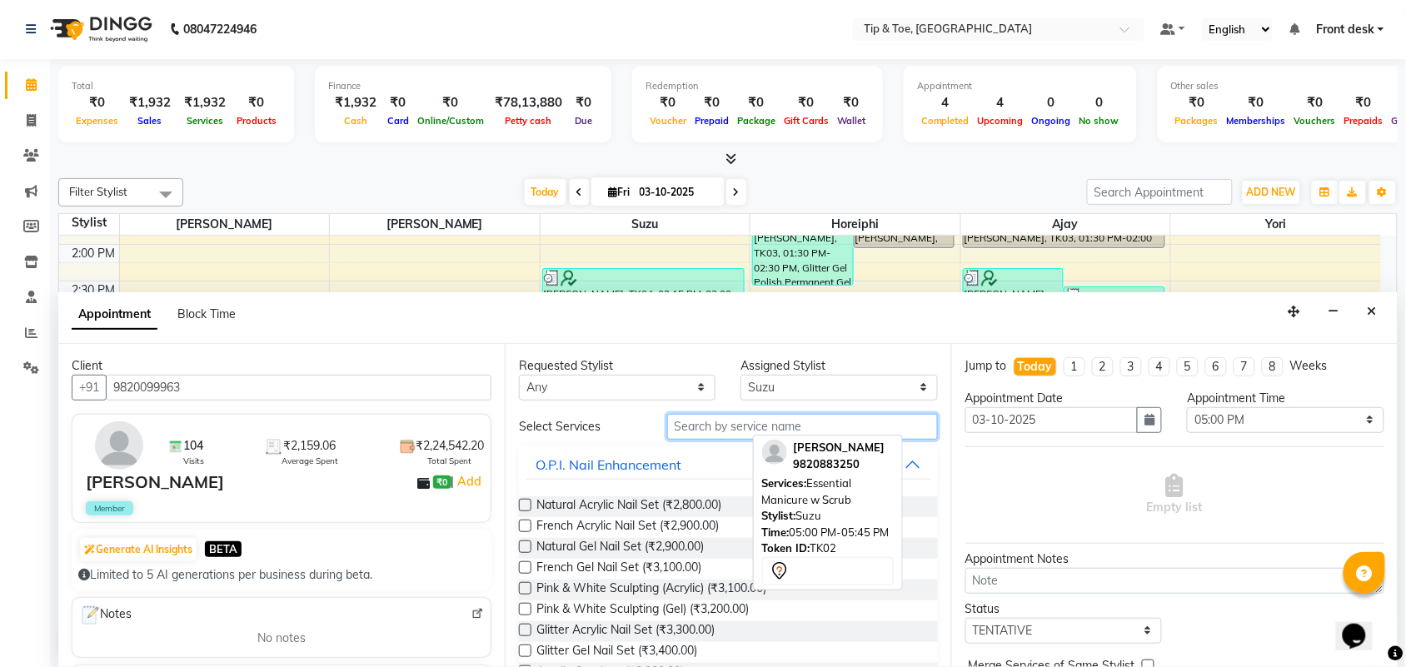
click at [708, 416] on input "text" at bounding box center [802, 427] width 271 height 26
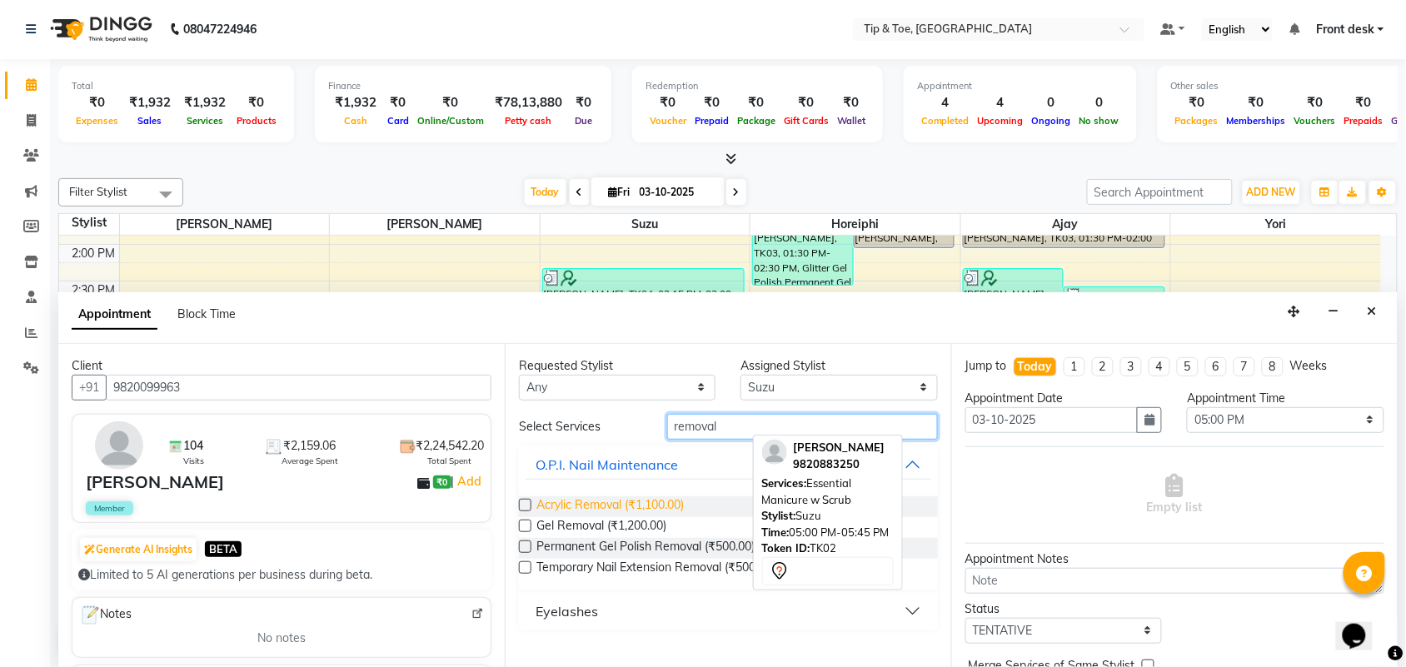
type input "removal"
click at [620, 502] on span "Acrylic Removal (₹1,100.00)" at bounding box center [609, 506] width 147 height 21
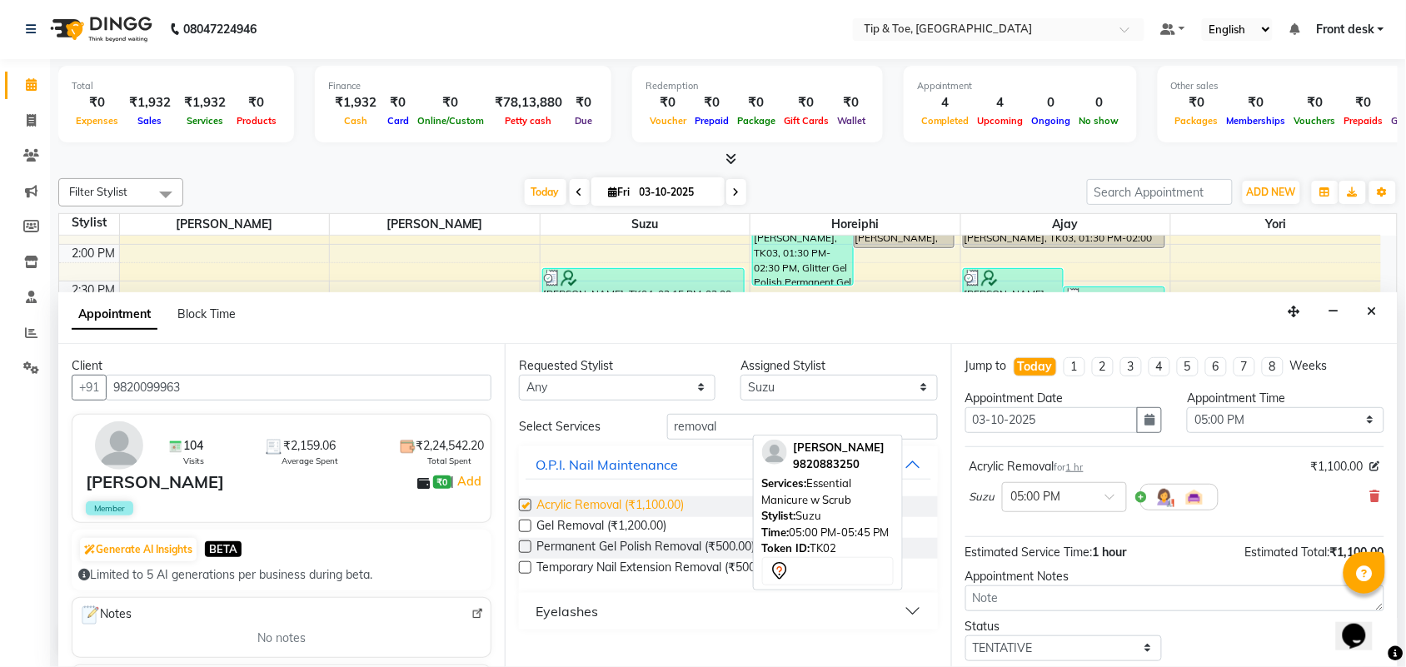
checkbox input "false"
click at [1214, 637] on div "Status Select TENTATIVE CONFIRM CHECK-IN UPCOMING" at bounding box center [1175, 639] width 444 height 43
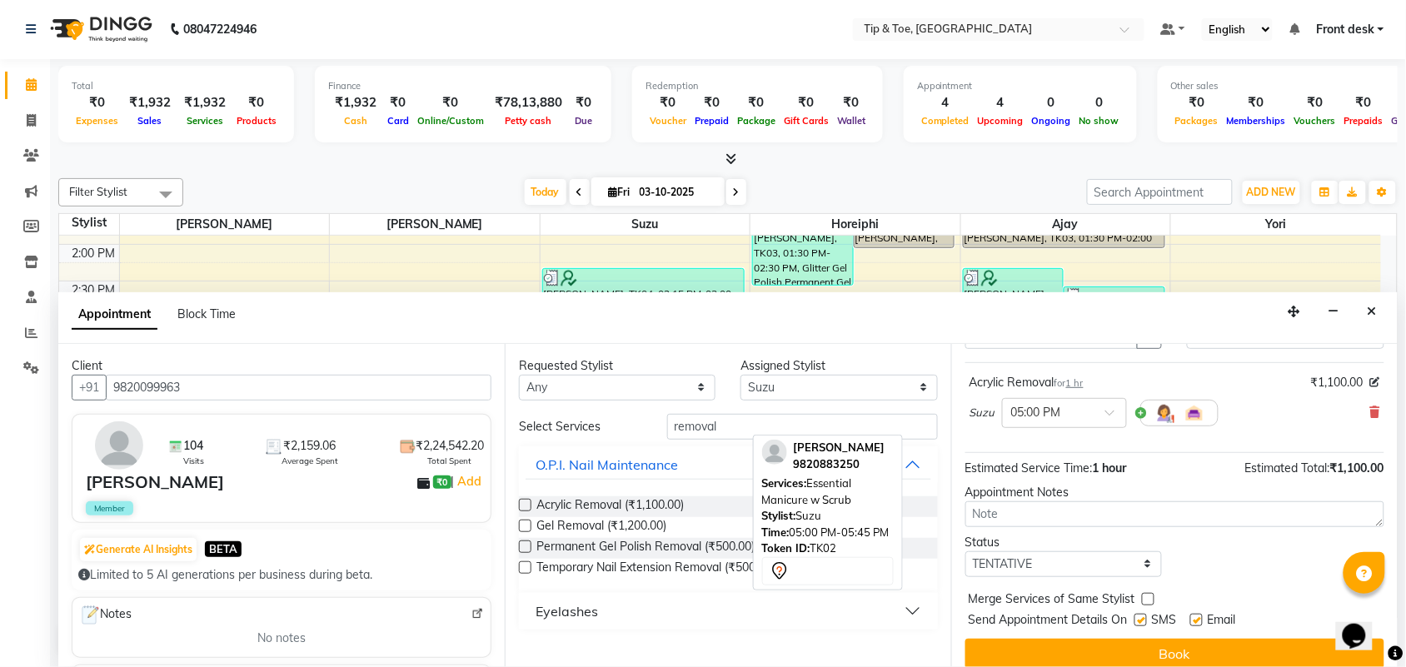
scroll to position [101, 0]
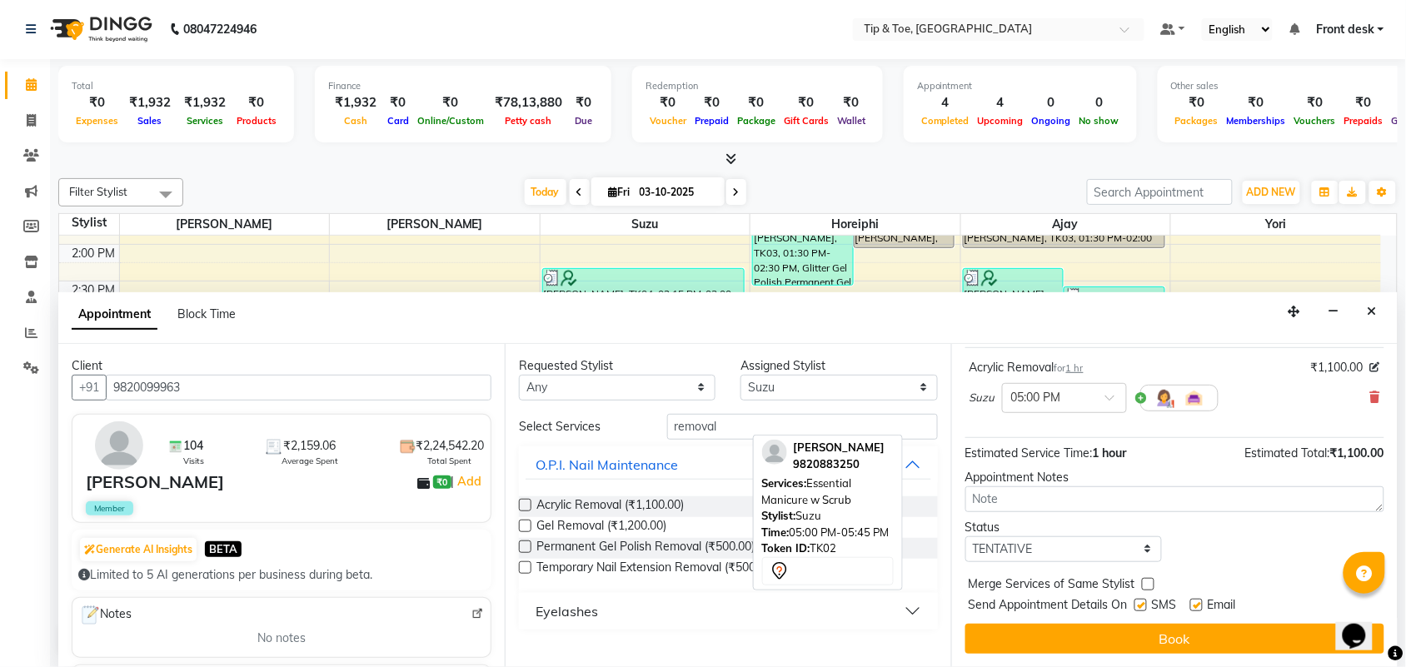
click at [1214, 637] on button "Book" at bounding box center [1174, 639] width 419 height 30
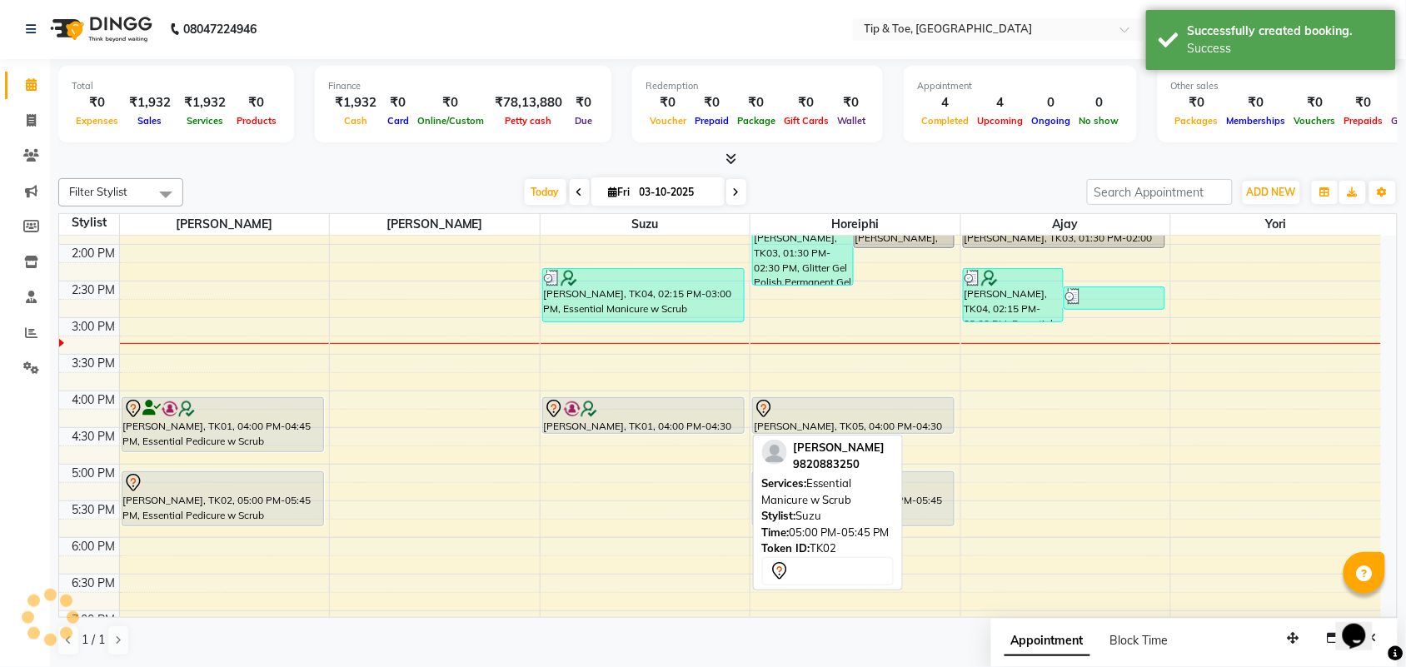
scroll to position [0, 0]
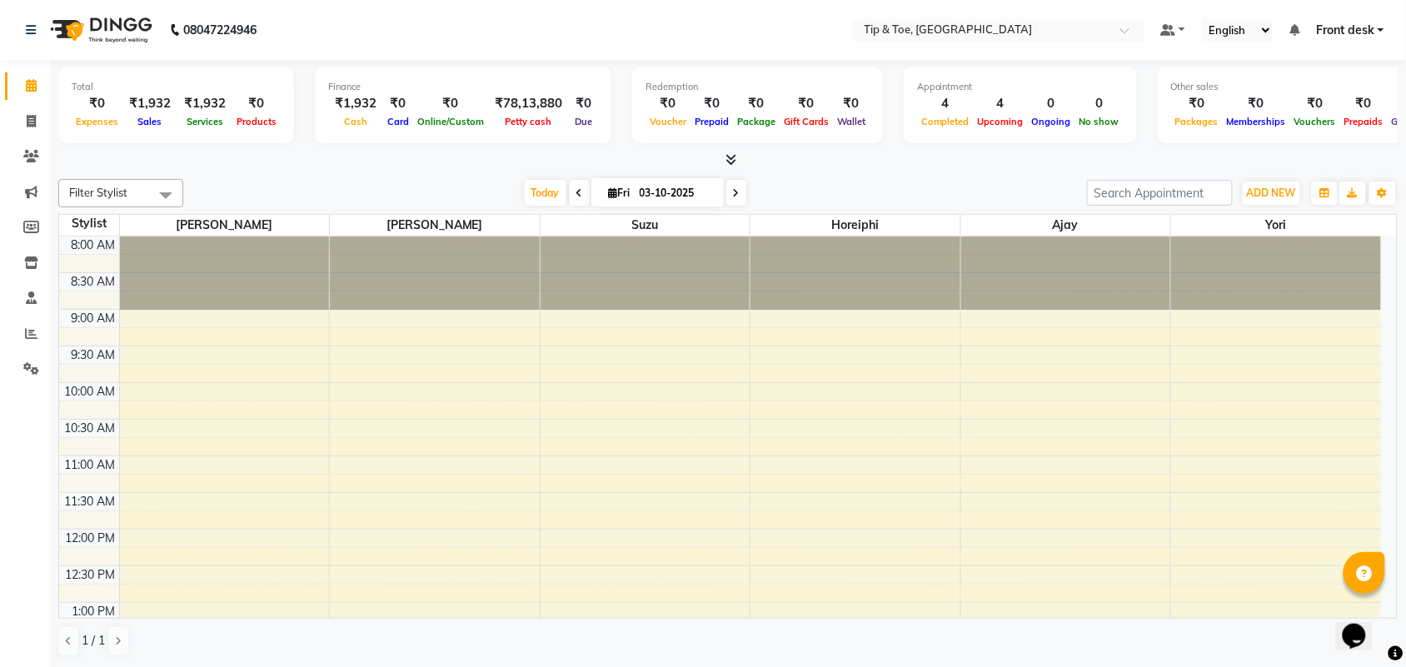
click at [1382, 362] on div "8:00 AM 8:30 AM 9:00 AM 9:30 AM 10:00 AM 10:30 AM 11:00 AM 11:30 AM 12:00 PM 12…" at bounding box center [727, 426] width 1337 height 381
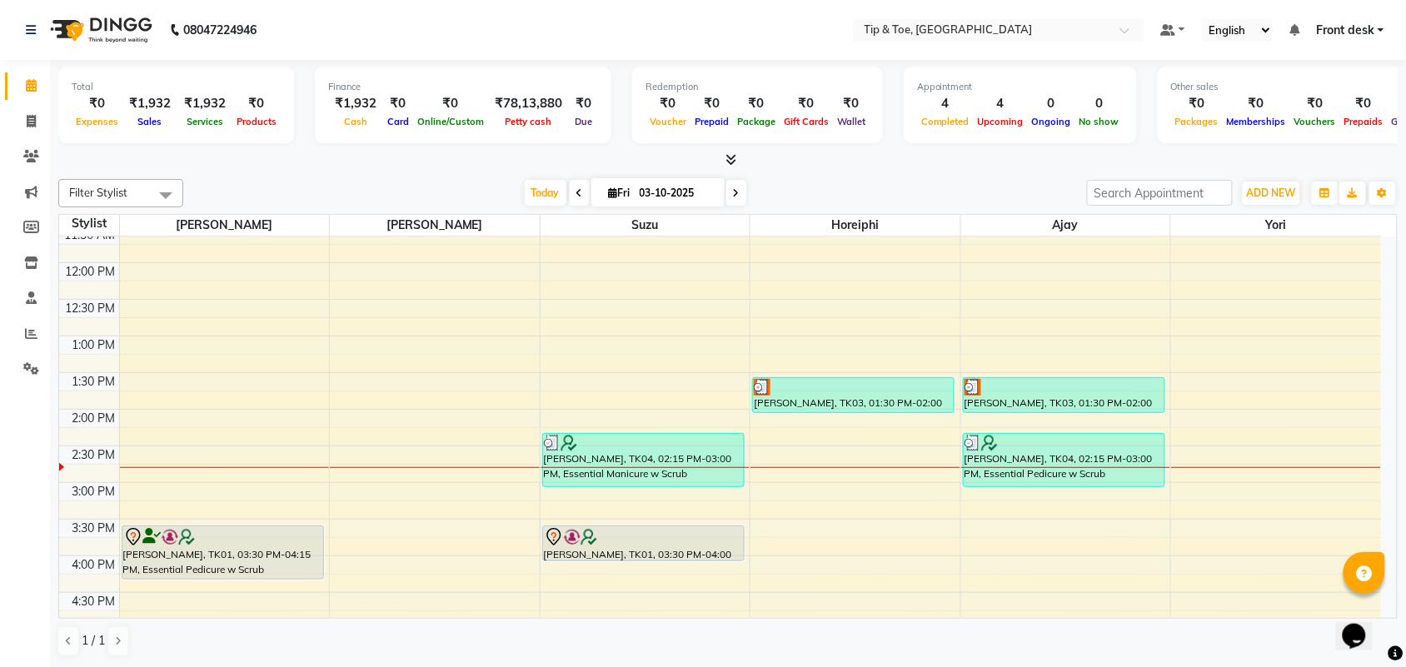
scroll to position [281, 0]
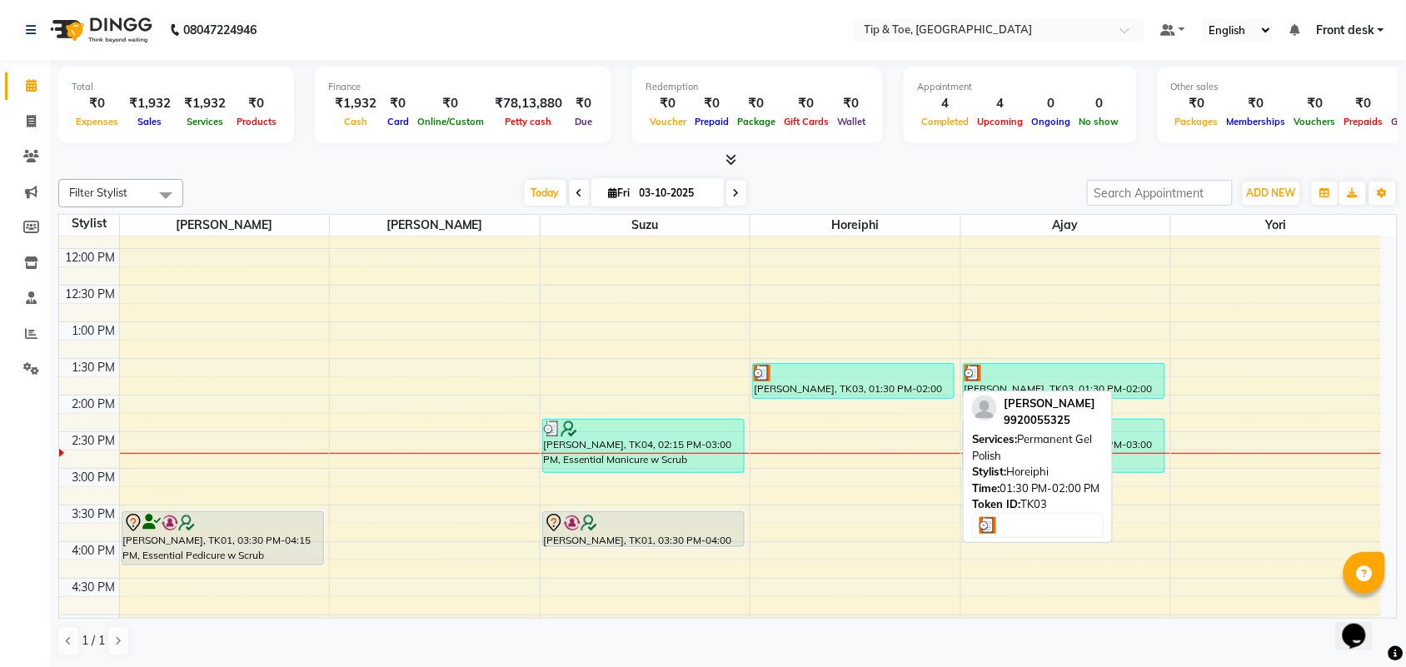
click at [809, 383] on div "[PERSON_NAME], TK03, 01:30 PM-02:00 PM, Permanent Gel Polish" at bounding box center [853, 381] width 201 height 34
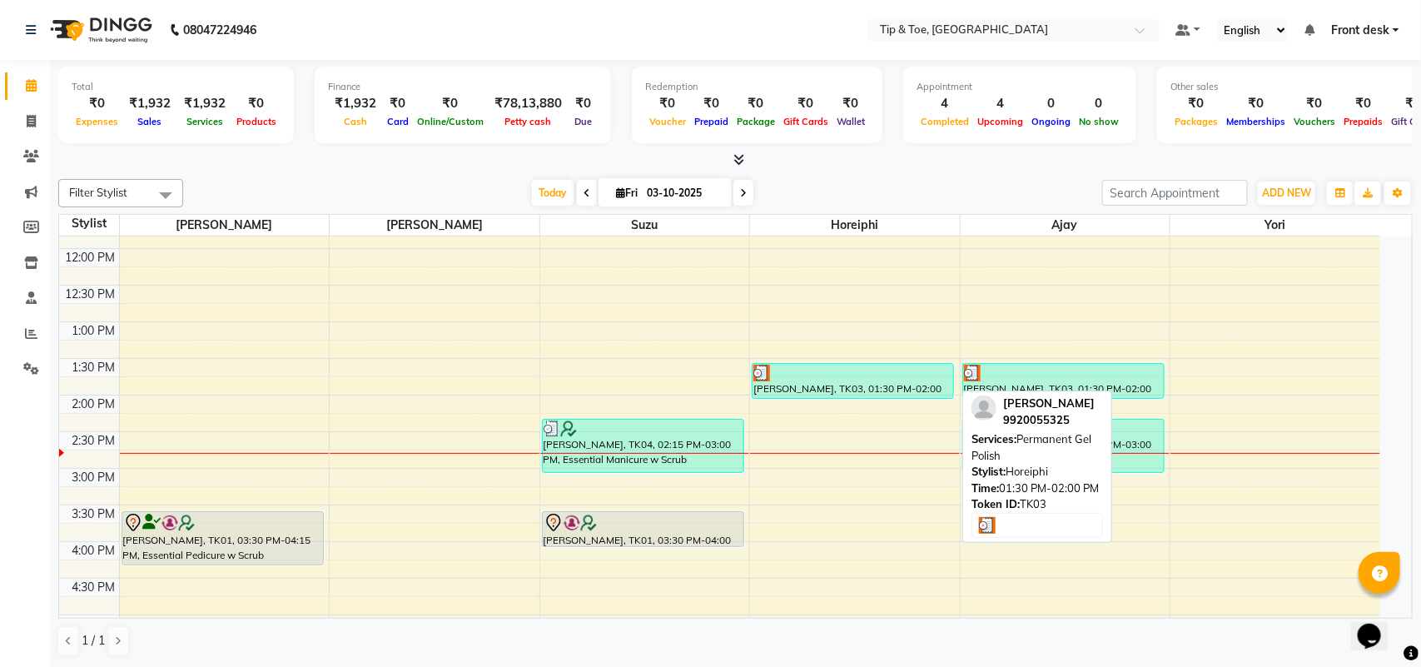
select select "3"
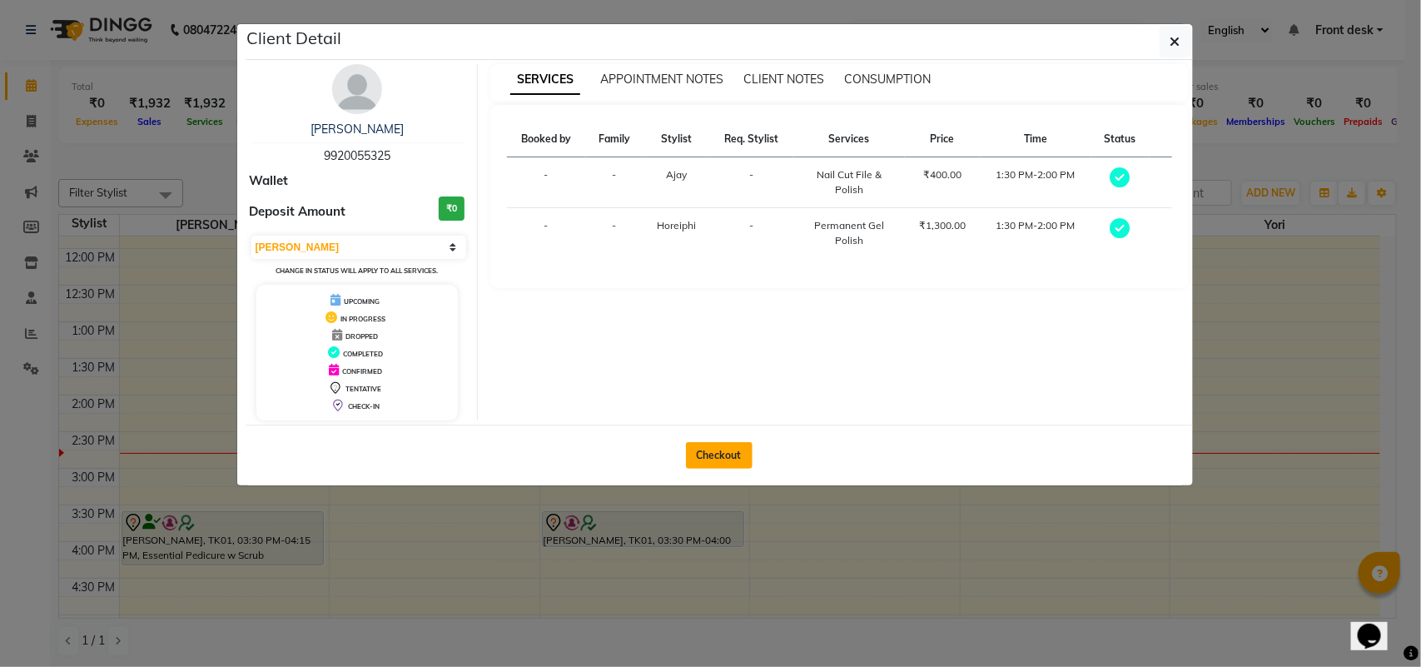
click at [734, 454] on button "Checkout" at bounding box center [719, 455] width 67 height 27
select select "service"
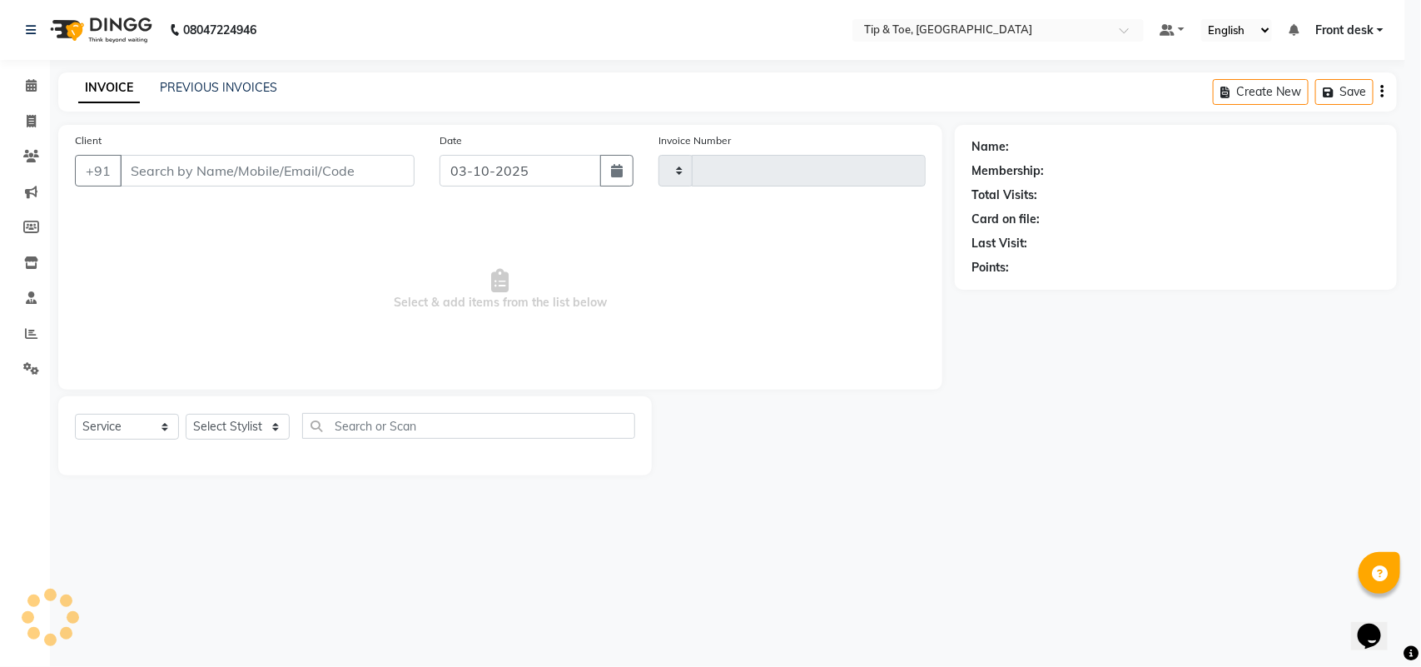
type input "1313"
select select "5655"
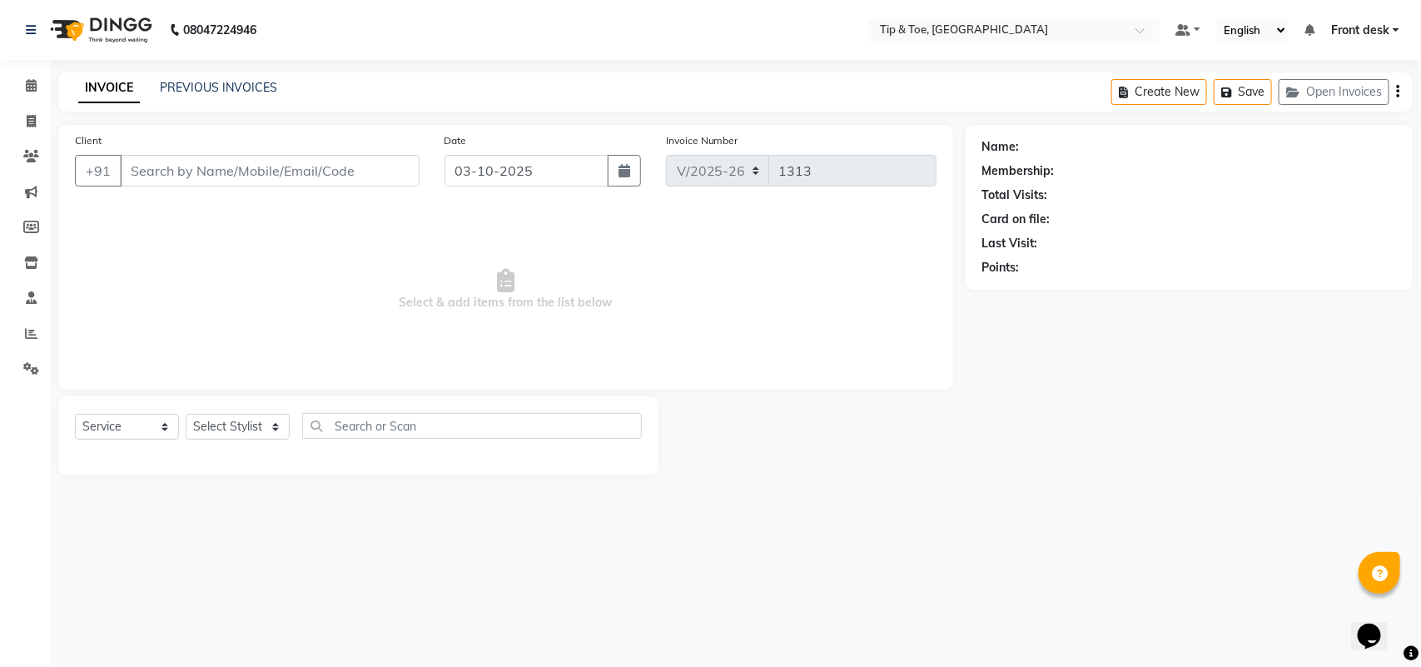
type input "9920055325"
select select "89043"
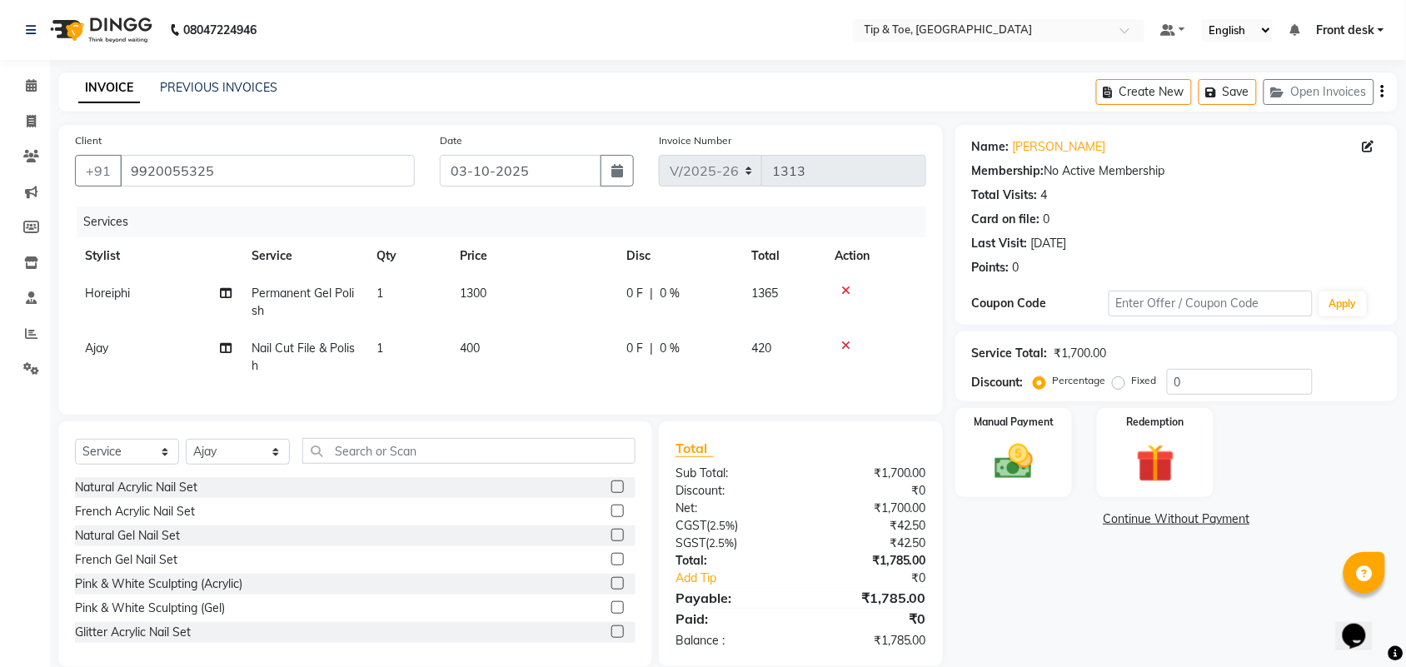
click at [314, 351] on span "Nail Cut File & Polish" at bounding box center [302, 357] width 103 height 32
select select "89043"
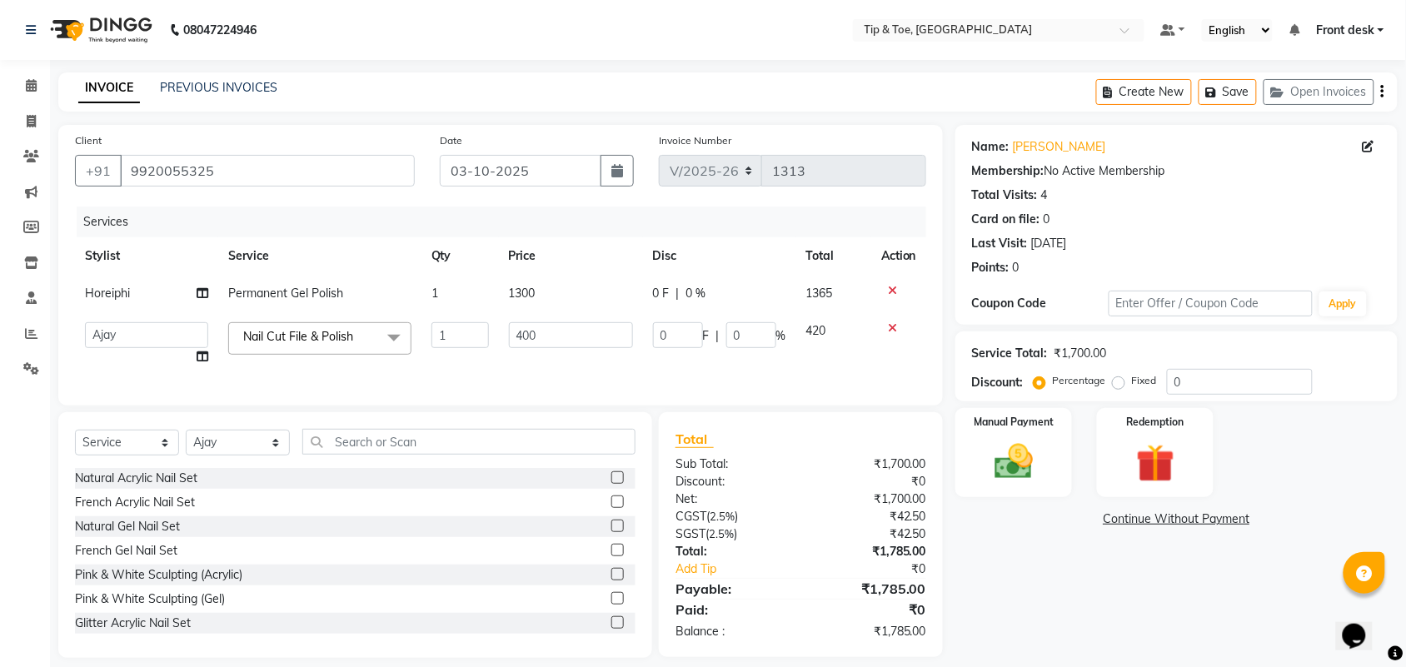
click at [394, 340] on span at bounding box center [393, 338] width 33 height 32
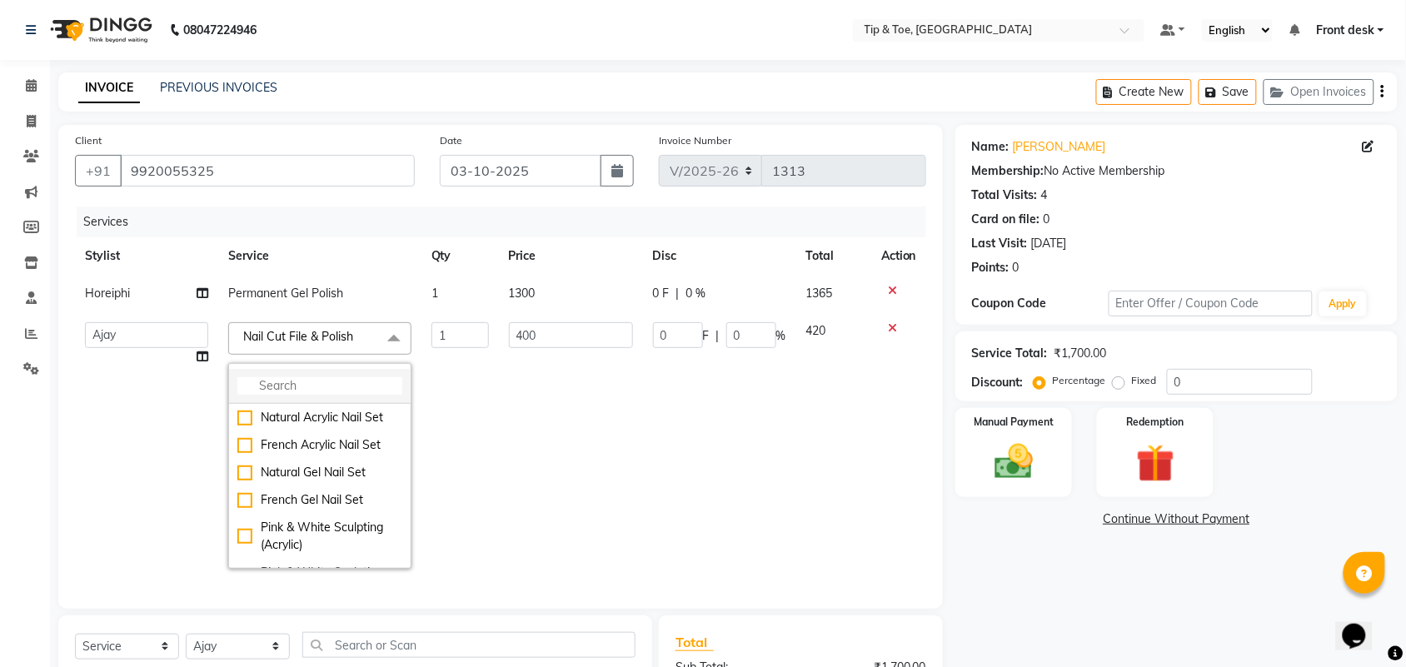
click at [334, 385] on input "multiselect-search" at bounding box center [319, 385] width 165 height 17
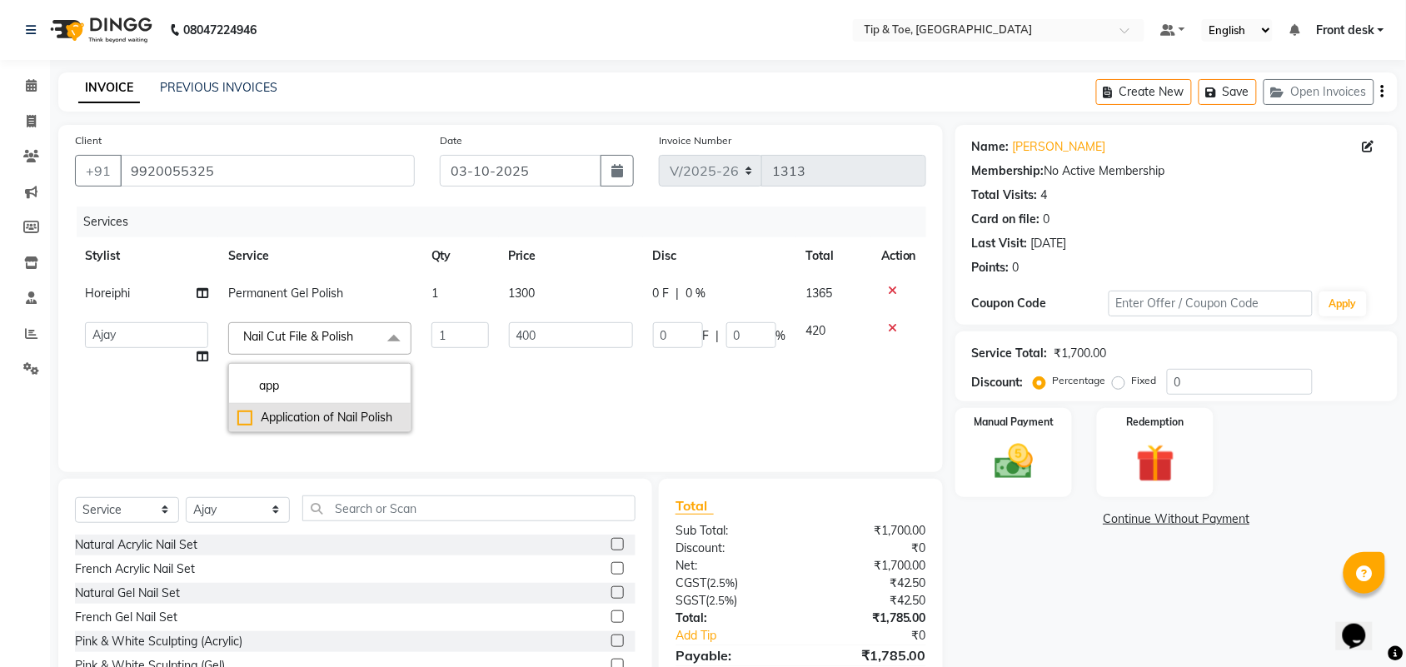
type input "app"
click at [351, 417] on div "Application of Nail Polish" at bounding box center [319, 417] width 165 height 17
checkbox input "true"
type input "300"
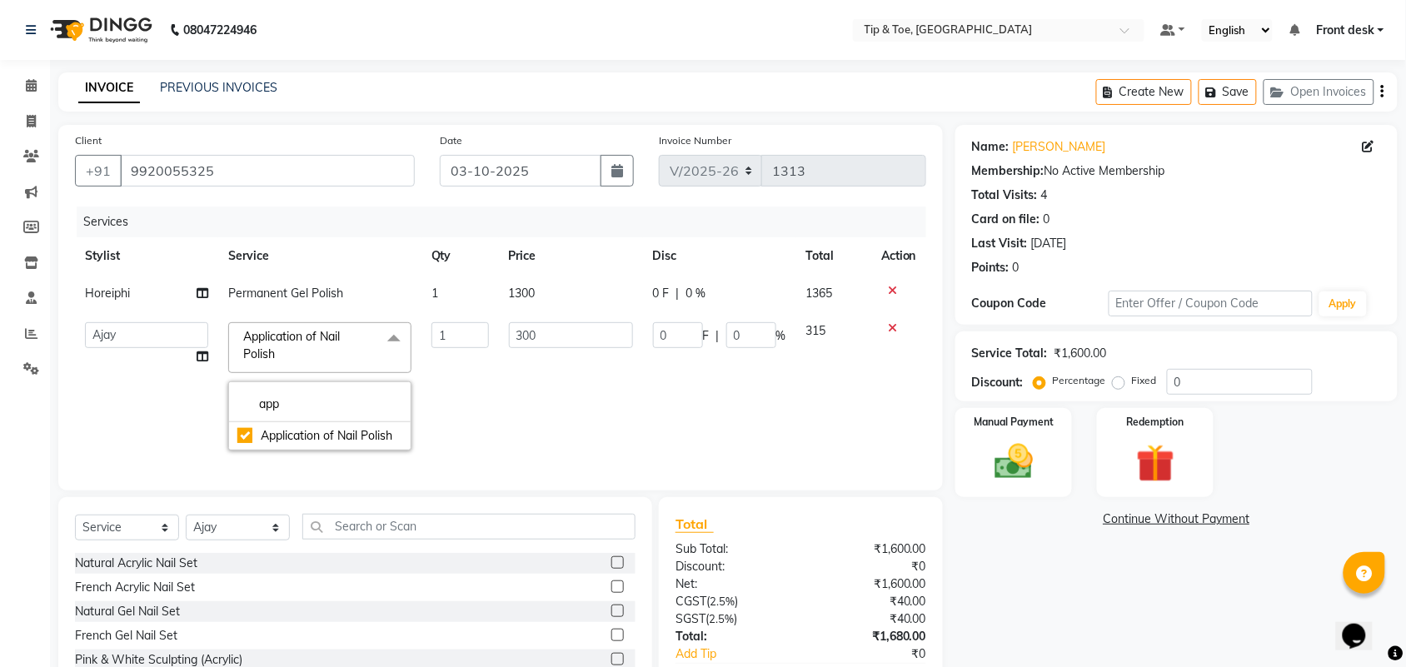
click at [331, 292] on span "Permanent Gel Polish" at bounding box center [285, 293] width 115 height 15
select select "38767"
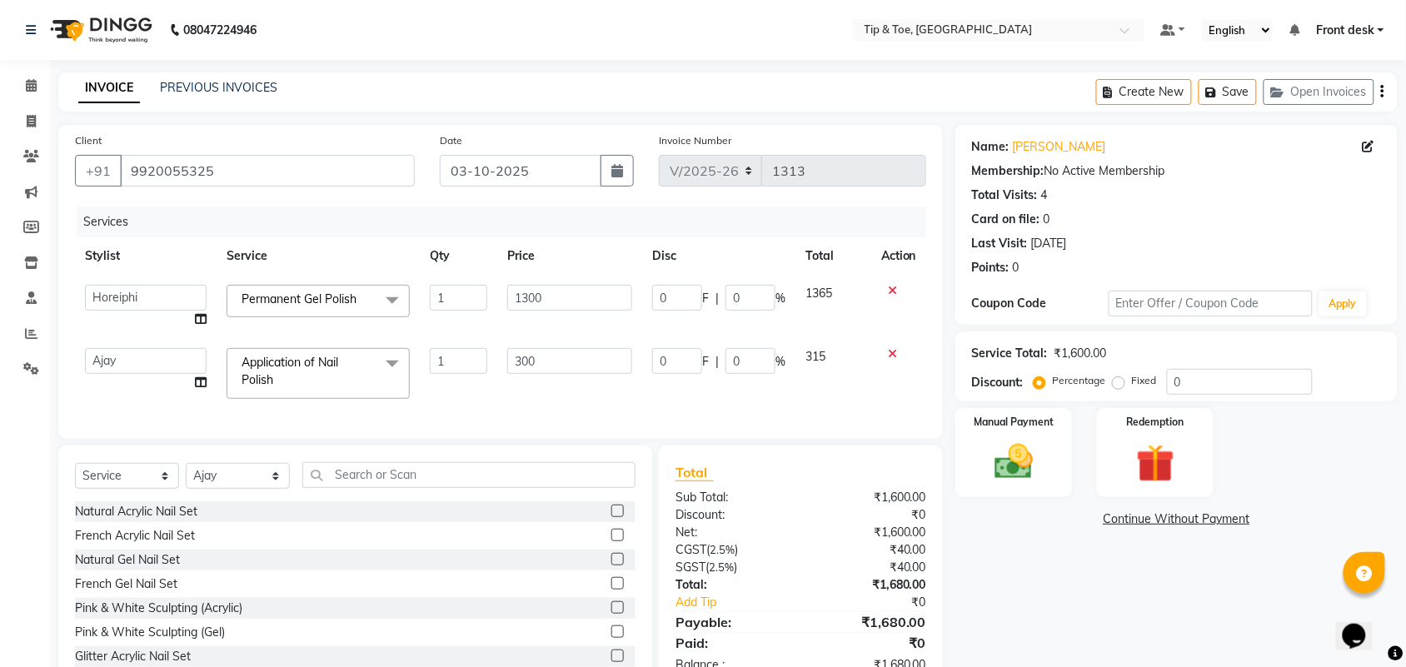
click at [401, 296] on span at bounding box center [392, 301] width 33 height 32
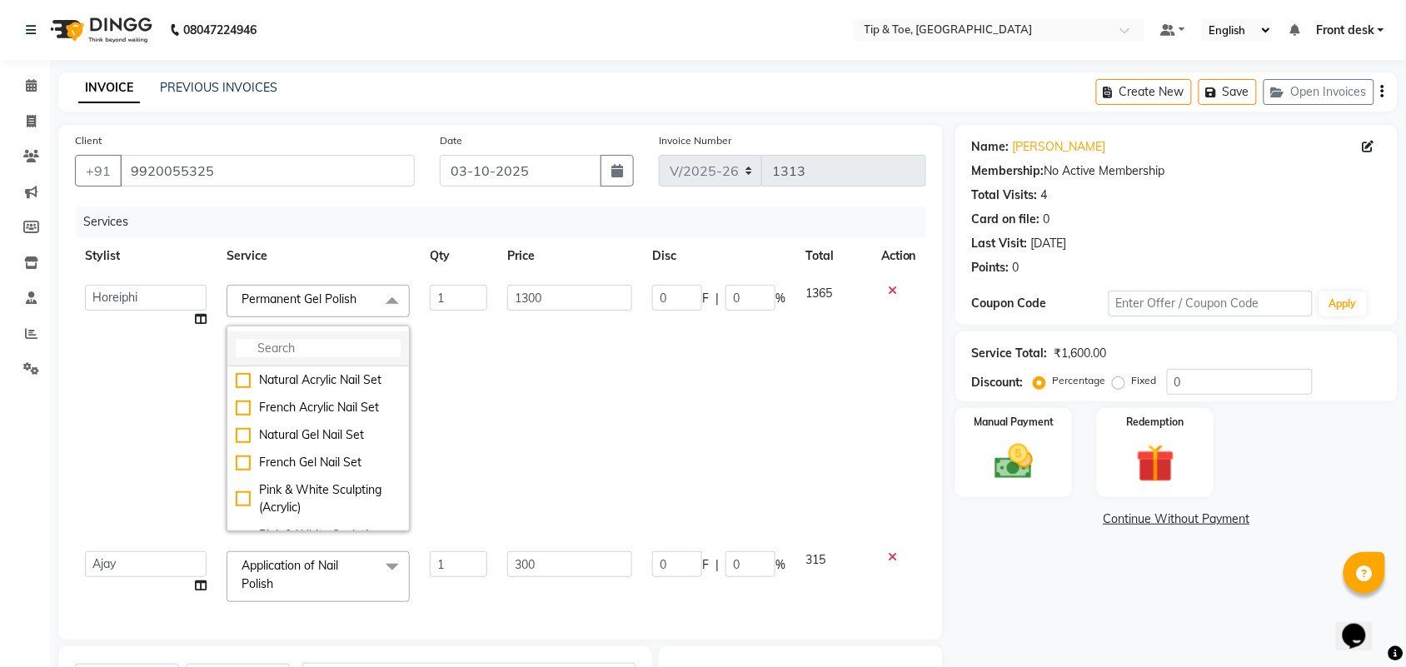
click at [314, 348] on input "multiselect-search" at bounding box center [318, 348] width 165 height 17
type input "gli"
click at [306, 487] on div "Glitter Gel Polish" at bounding box center [318, 489] width 165 height 17
checkbox input "true"
type input "1600"
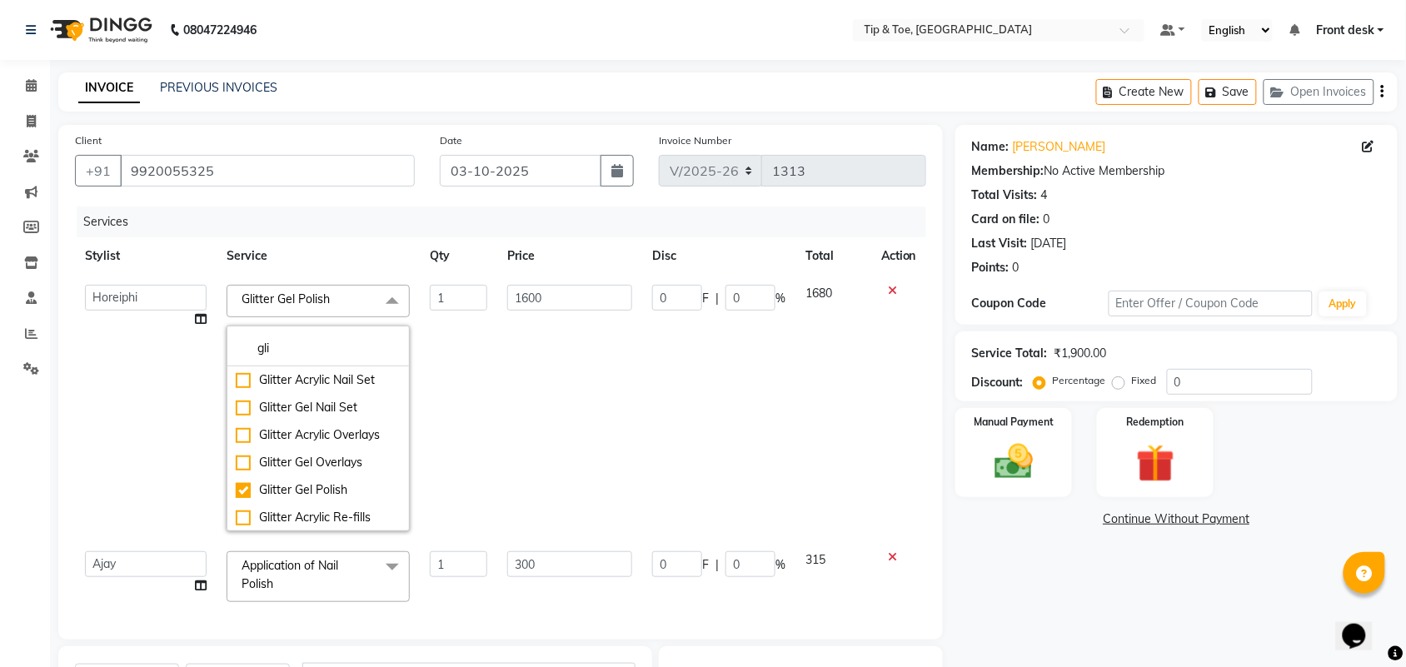
click at [767, 429] on td "0 F | 0 %" at bounding box center [718, 408] width 153 height 266
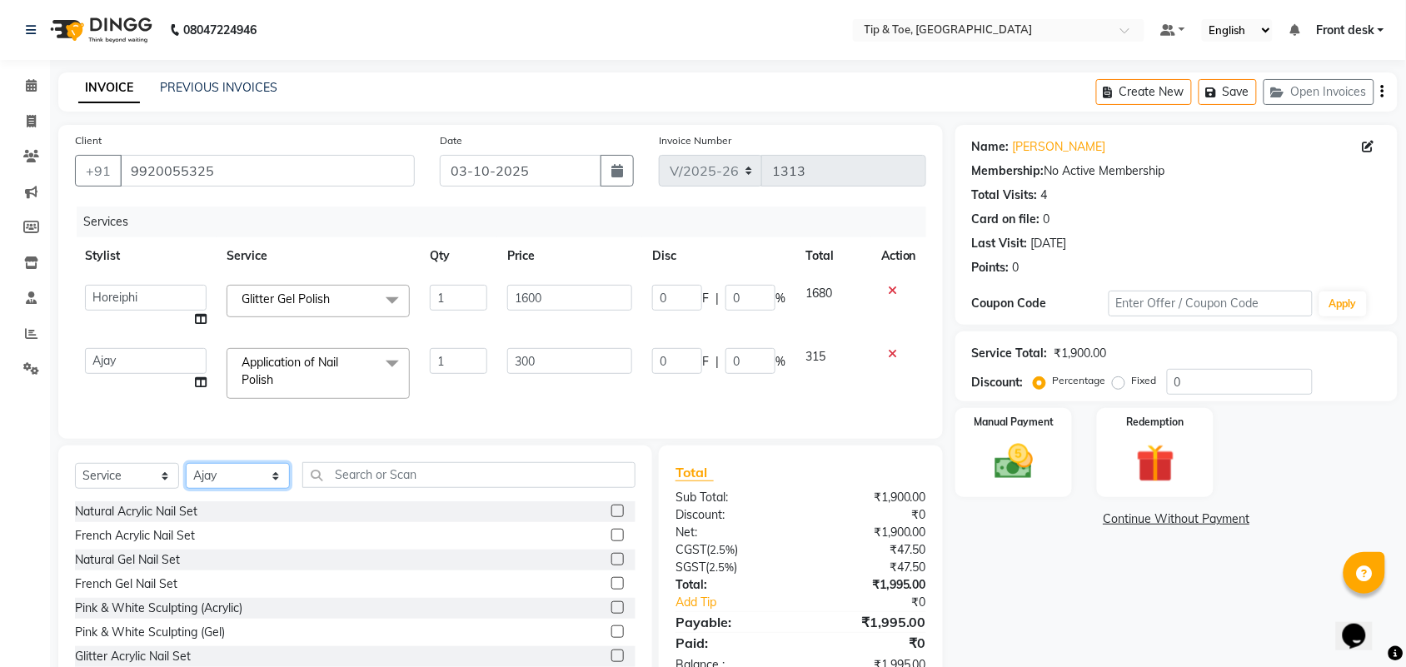
click at [264, 489] on select "Select Stylist Aditya Admin Ajay ARSHAD ASHWINI MAHESKAR Babu Bhavna Dhanshree …" at bounding box center [238, 476] width 104 height 26
select select "38767"
click at [186, 478] on select "Select Stylist Aditya Admin Ajay ARSHAD ASHWINI MAHESKAR Babu Bhavna Dhanshree …" at bounding box center [238, 476] width 104 height 26
click at [425, 488] on input "text" at bounding box center [468, 475] width 333 height 26
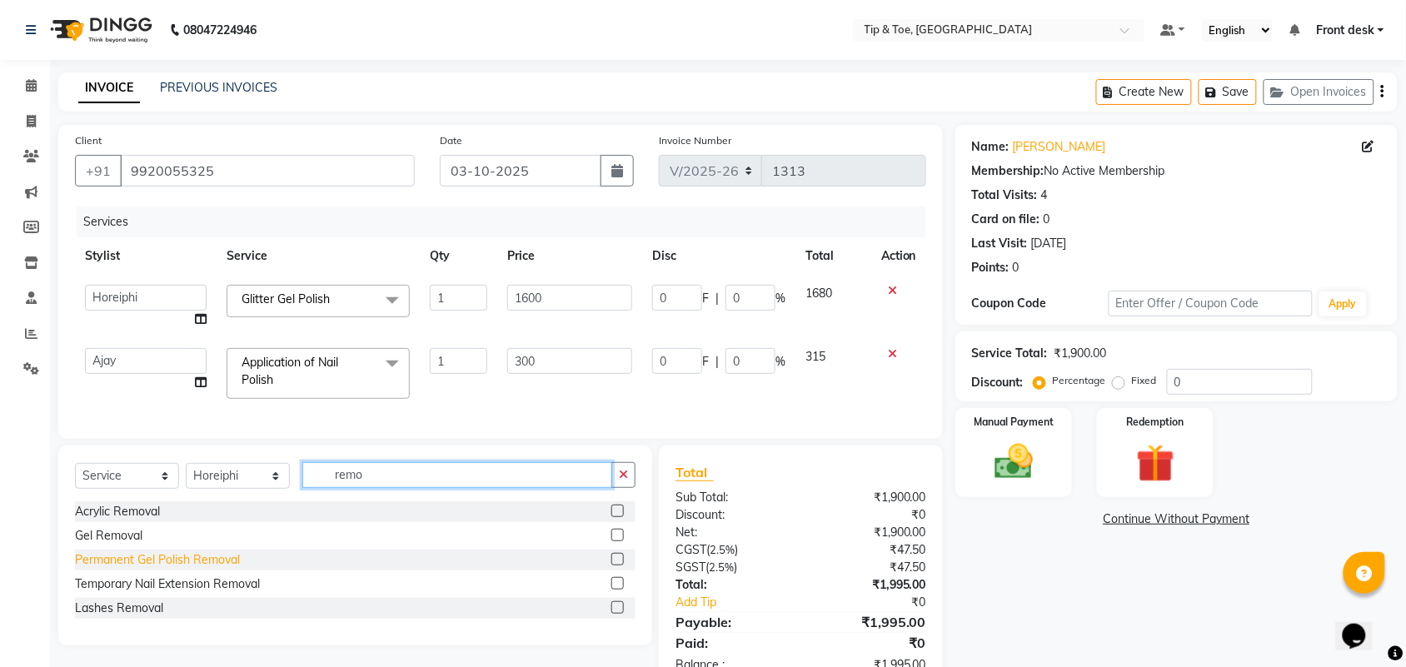
type input "remo"
click at [165, 569] on div "Permanent Gel Polish Removal" at bounding box center [157, 559] width 165 height 17
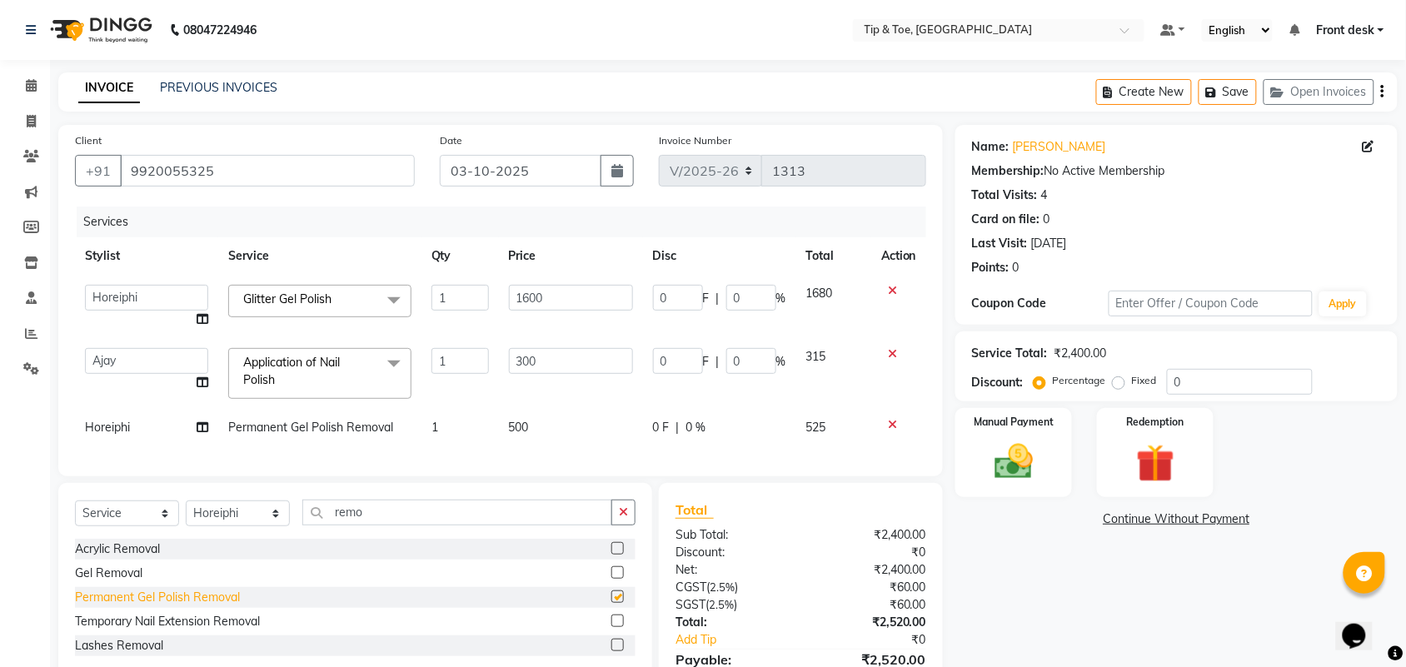
checkbox input "false"
click at [530, 430] on td "500" at bounding box center [571, 427] width 144 height 37
select select "38767"
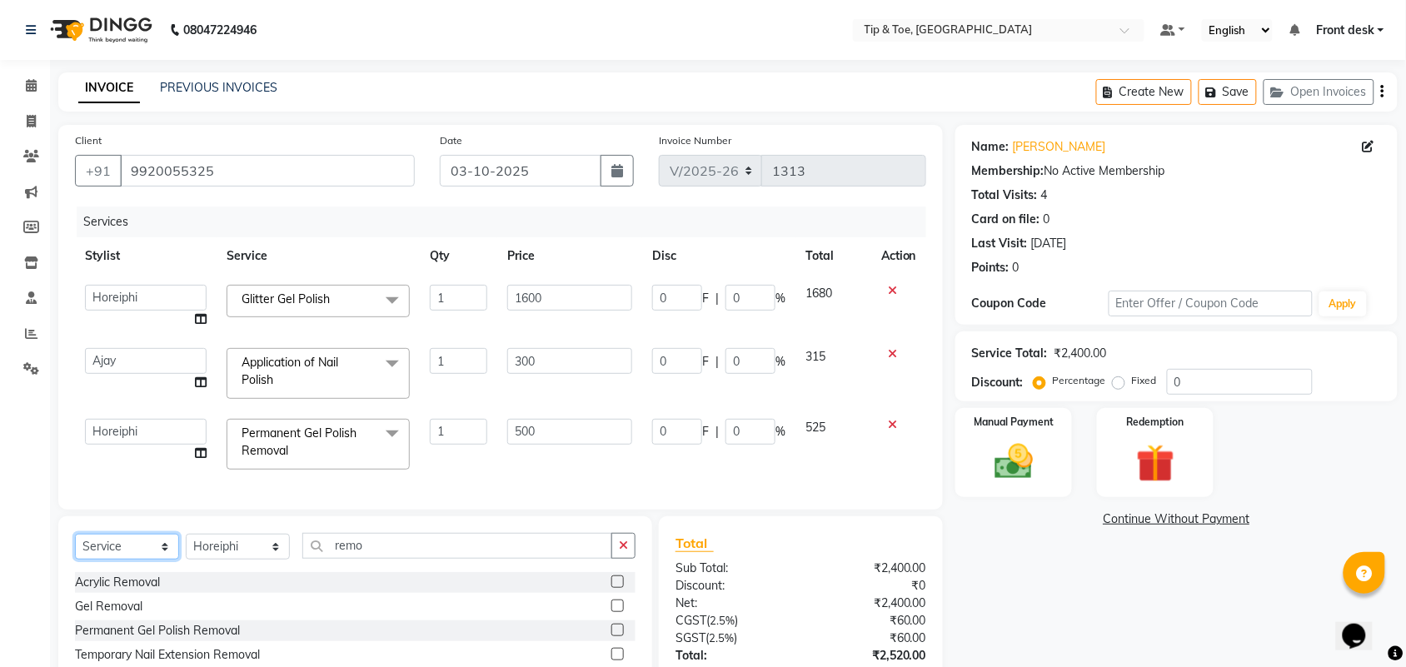
click at [172, 560] on select "Select Service Product Membership Package Voucher Prepaid Gift Card" at bounding box center [127, 547] width 104 height 26
select select "membership"
click at [75, 550] on select "Select Service Product Membership Package Voucher Prepaid Gift Card" at bounding box center [127, 547] width 104 height 26
click at [256, 560] on select "Select Stylist Aditya Admin Ajay ARSHAD ASHWINI MAHESKAR Babu Bhavna Dhanshree …" at bounding box center [238, 547] width 104 height 26
select select "91653"
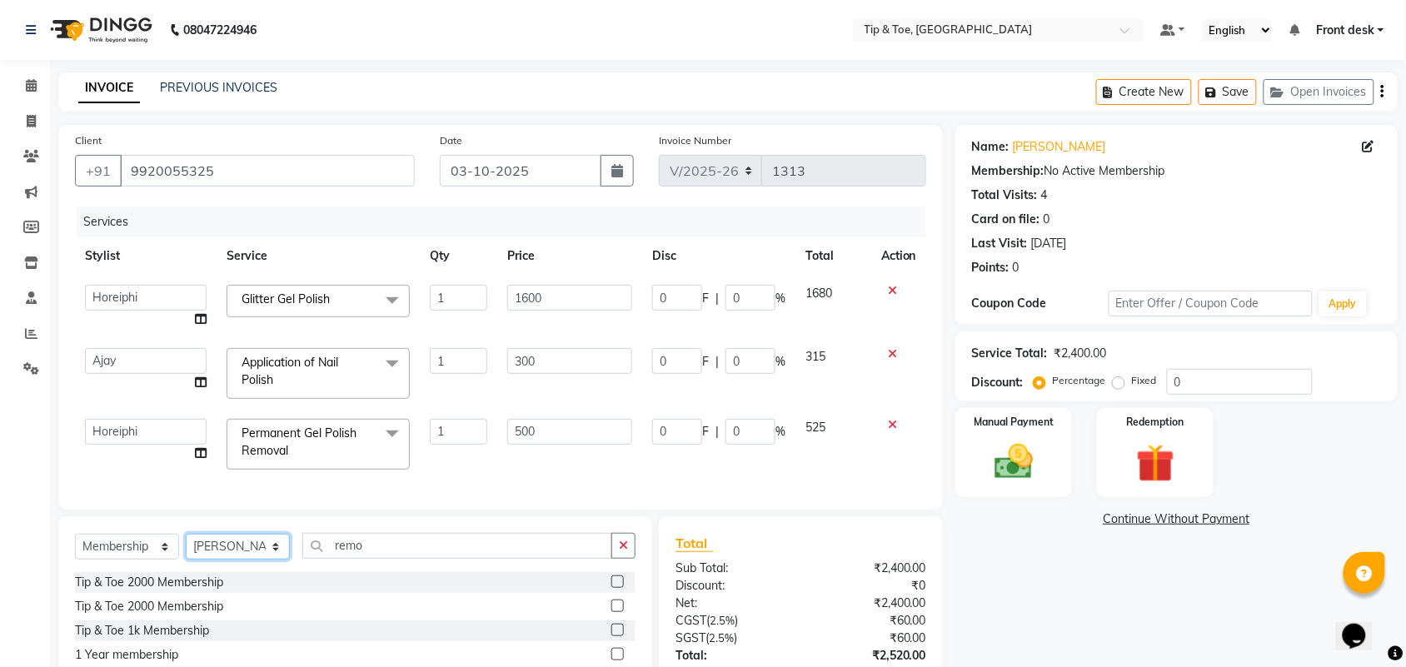
click at [186, 550] on select "Select Stylist Aditya Admin Ajay ARSHAD ASHWINI MAHESKAR Babu Bhavna Dhanshree …" at bounding box center [238, 547] width 104 height 26
click at [201, 591] on div "Tip & Toe 2000 Membership" at bounding box center [149, 582] width 148 height 17
select select "select"
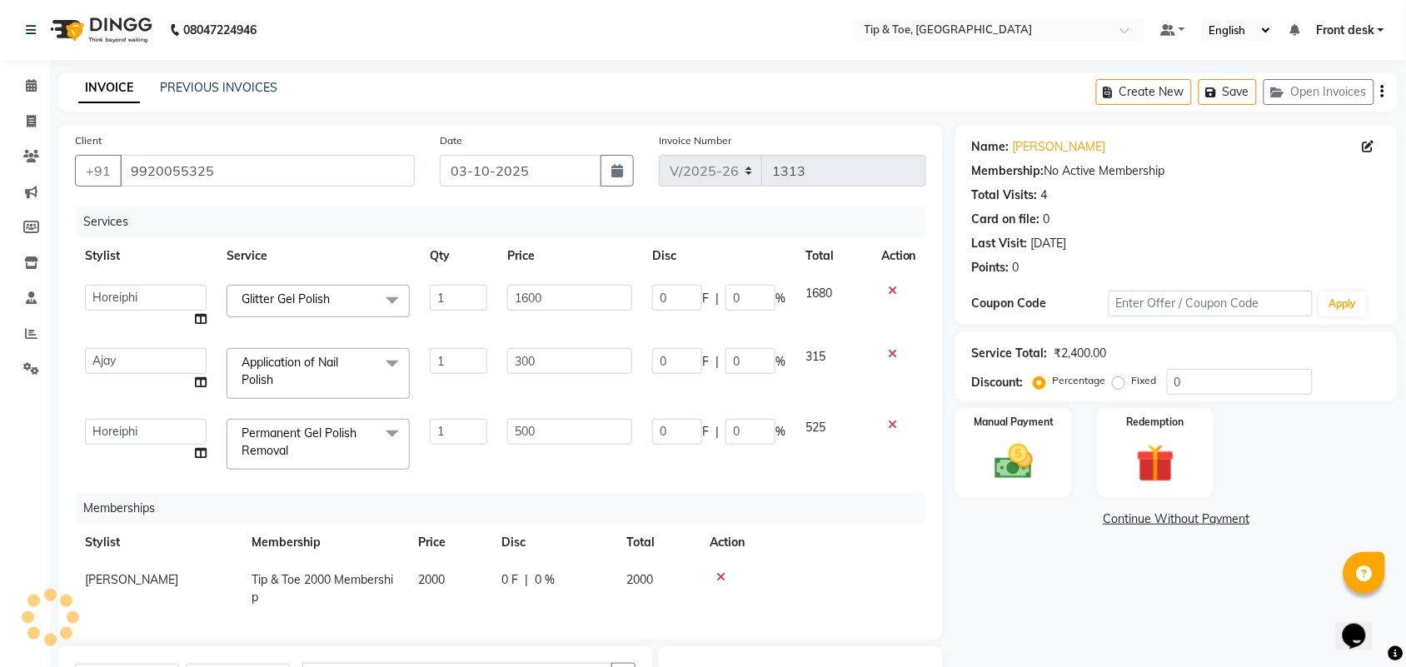
click at [1177, 588] on div "Name: Sakina Shakeer Membership: No Active Membership Total Visits: 4 Card on f…" at bounding box center [1182, 508] width 455 height 766
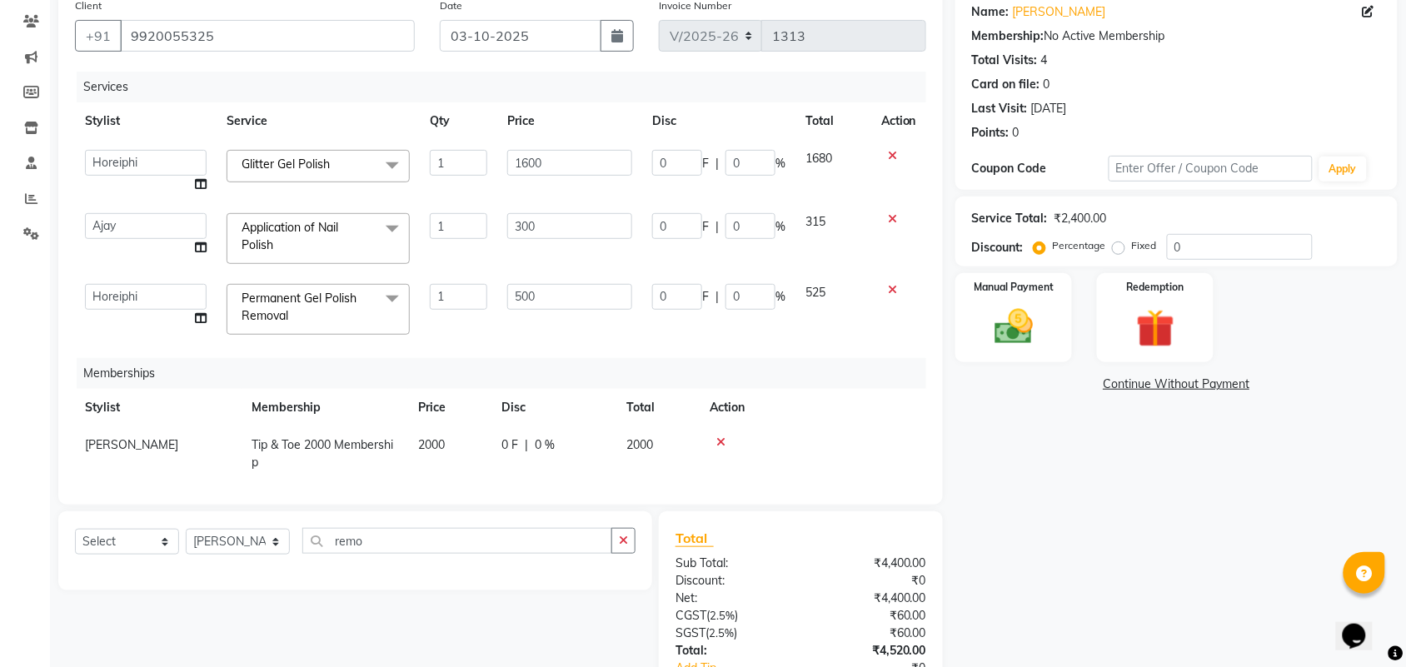
scroll to position [167, 0]
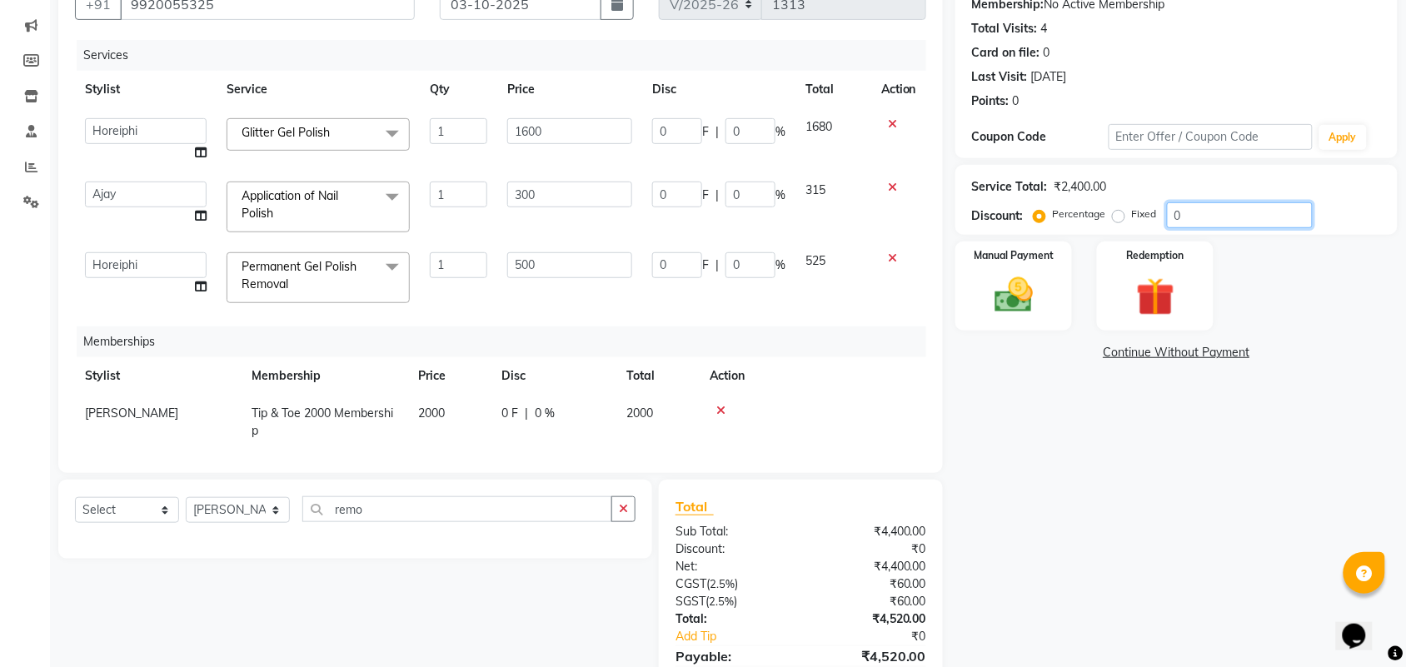
click at [1202, 215] on input "0" at bounding box center [1240, 215] width 146 height 26
type input "20"
type input "60"
type input "20"
type input "320"
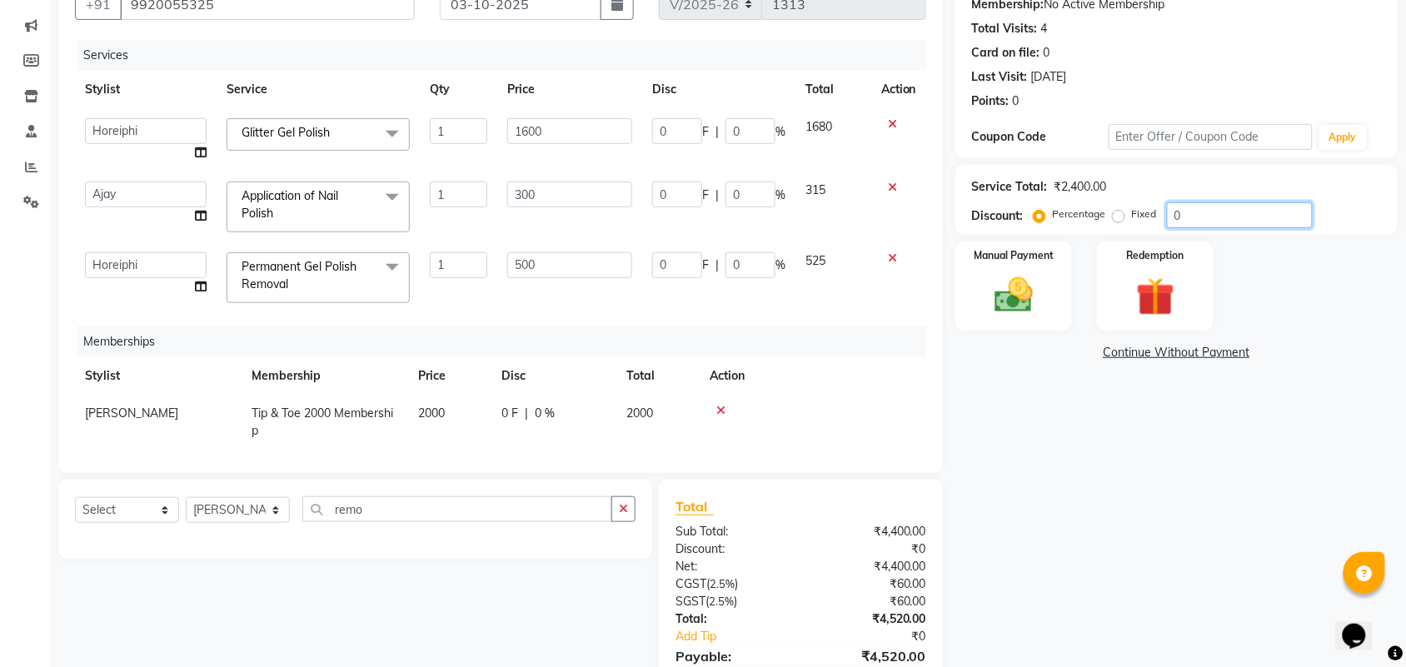
type input "20"
type input "100"
type input "20"
click at [1122, 422] on div "Name: Sakina Shakeer Membership: No Active Membership Total Visits: 4 Card on f…" at bounding box center [1182, 341] width 455 height 766
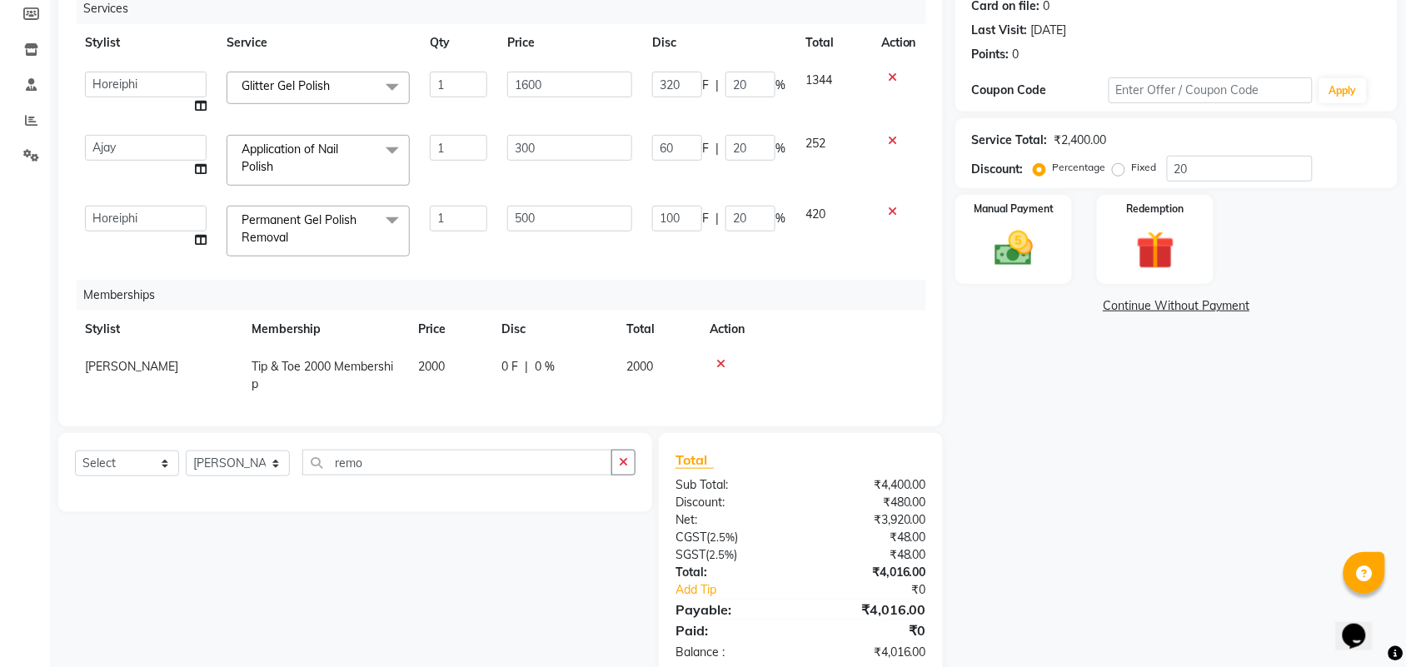
scroll to position [248, 0]
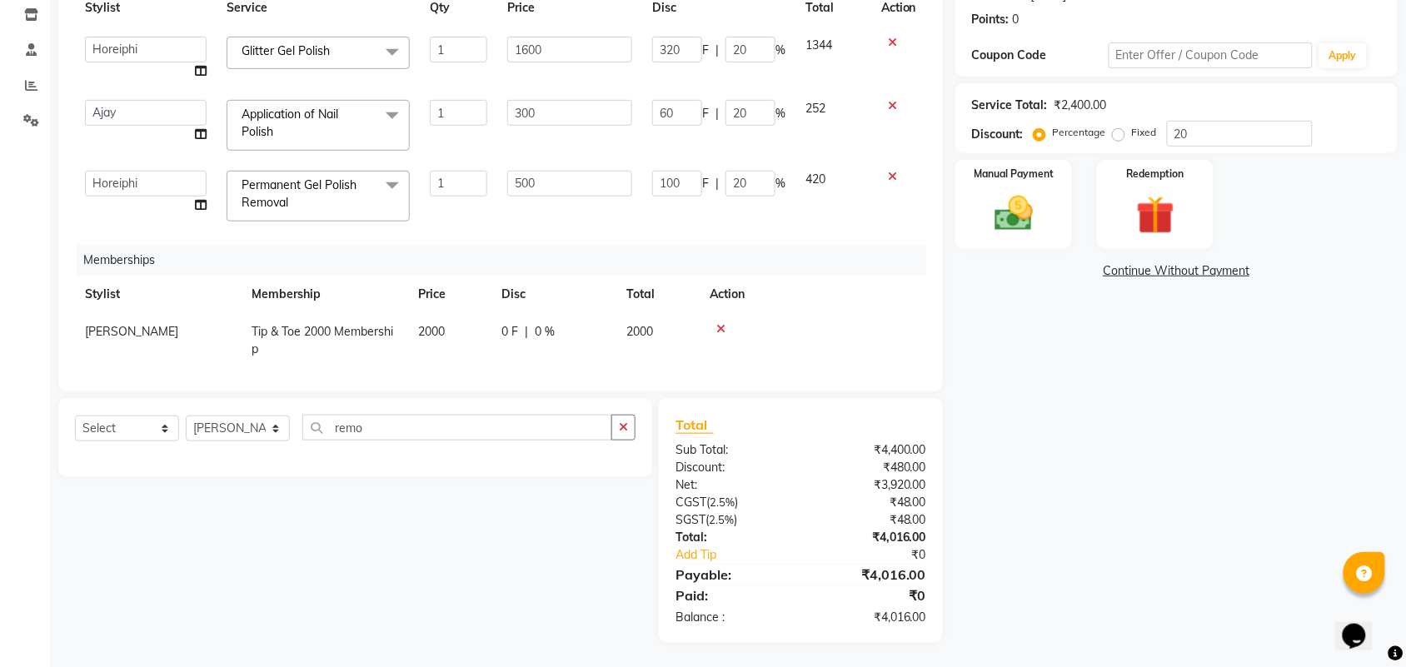
click at [1020, 251] on div "Name: Sakina Shakeer Membership: No Active Membership Total Visits: 4 Card on f…" at bounding box center [1182, 260] width 455 height 766
click at [1017, 198] on img at bounding box center [1013, 214] width 65 height 46
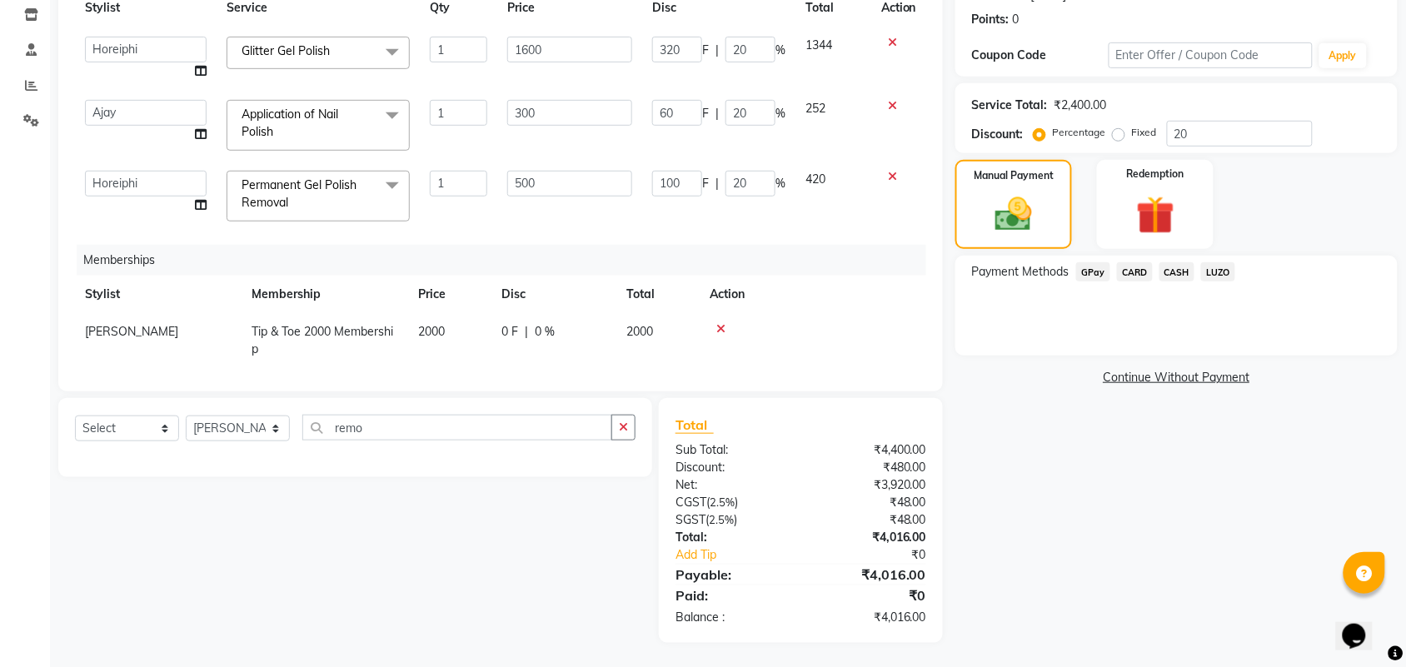
click at [1168, 268] on span "CASH" at bounding box center [1177, 271] width 36 height 19
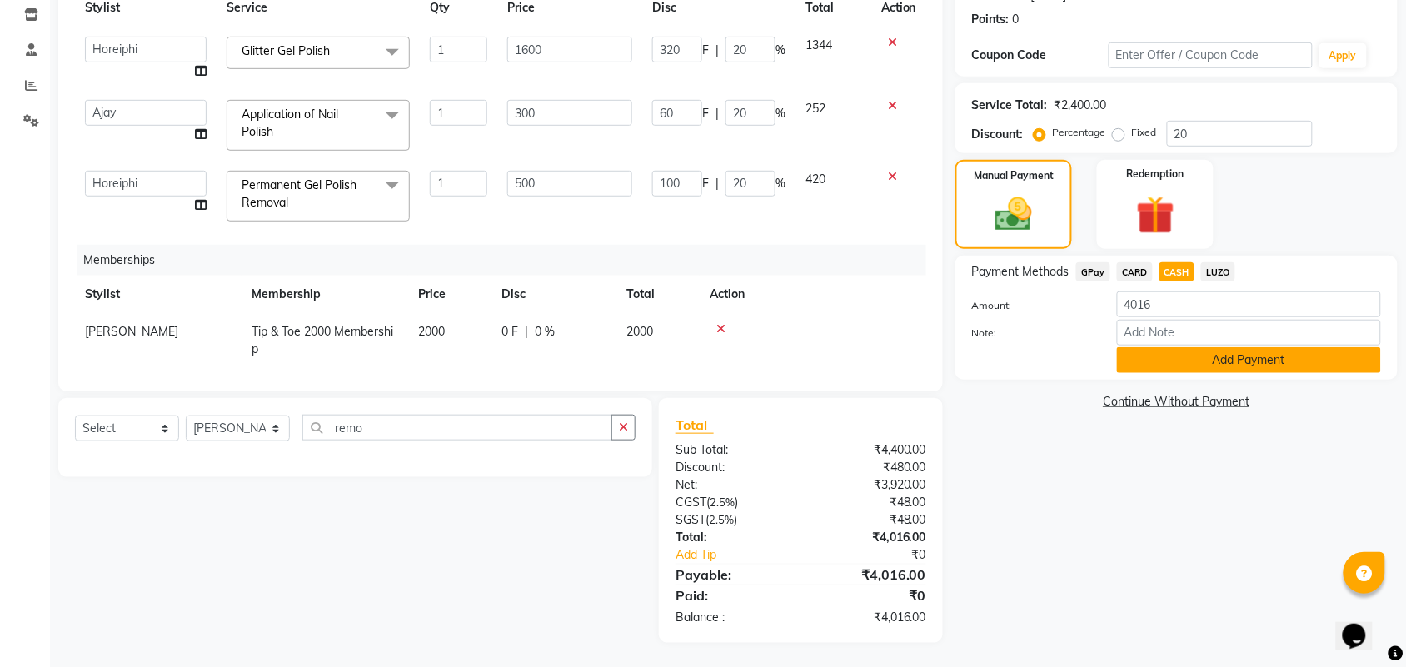
click at [1212, 359] on button "Add Payment" at bounding box center [1249, 360] width 264 height 26
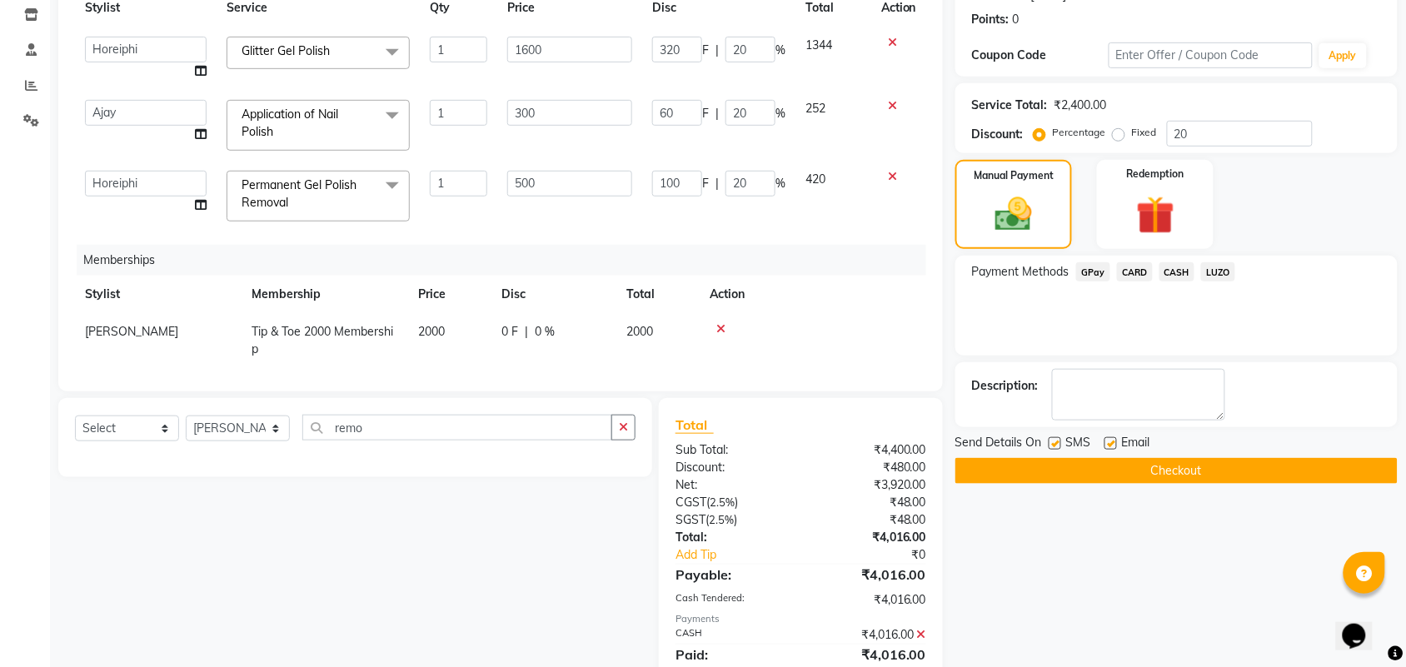
click at [1185, 463] on button "Checkout" at bounding box center [1176, 471] width 442 height 26
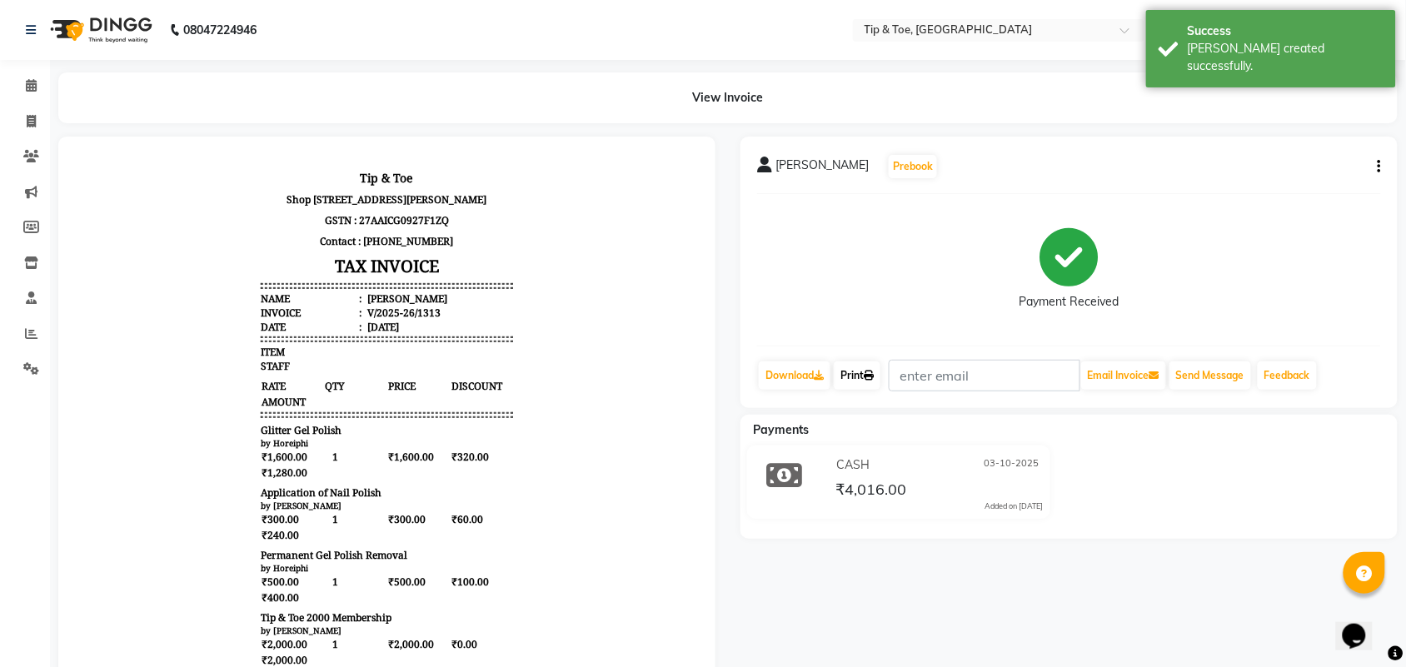
click at [868, 381] on icon at bounding box center [868, 376] width 10 height 10
